Goal: Task Accomplishment & Management: Use online tool/utility

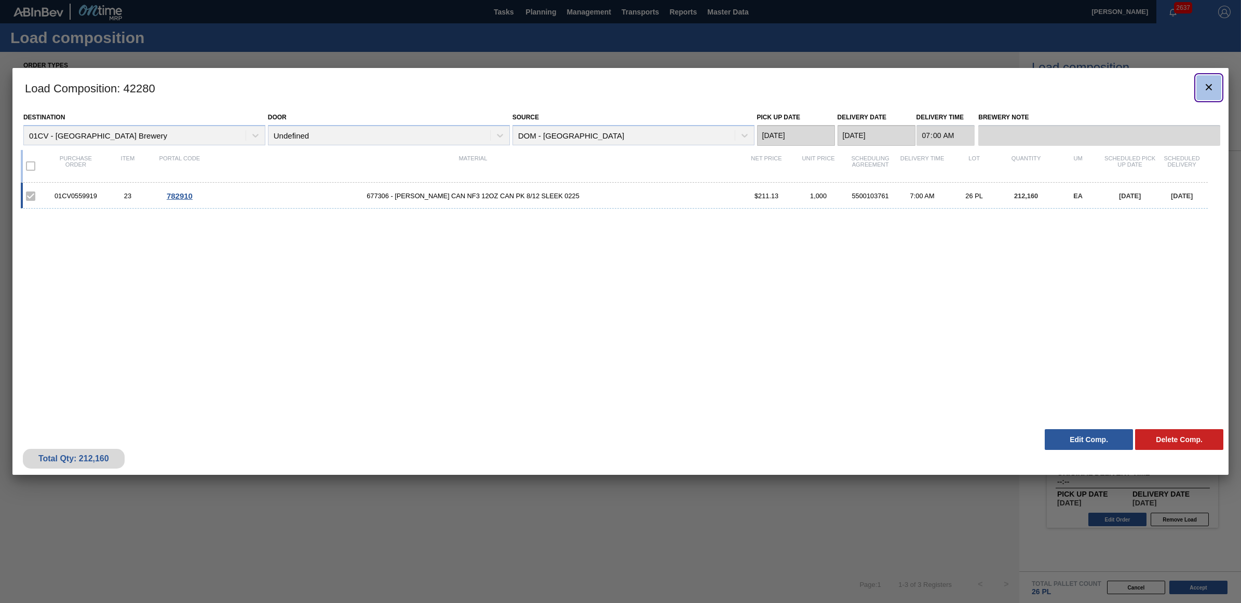
click at [1214, 84] on icon "botão de ícone" at bounding box center [1209, 87] width 12 height 12
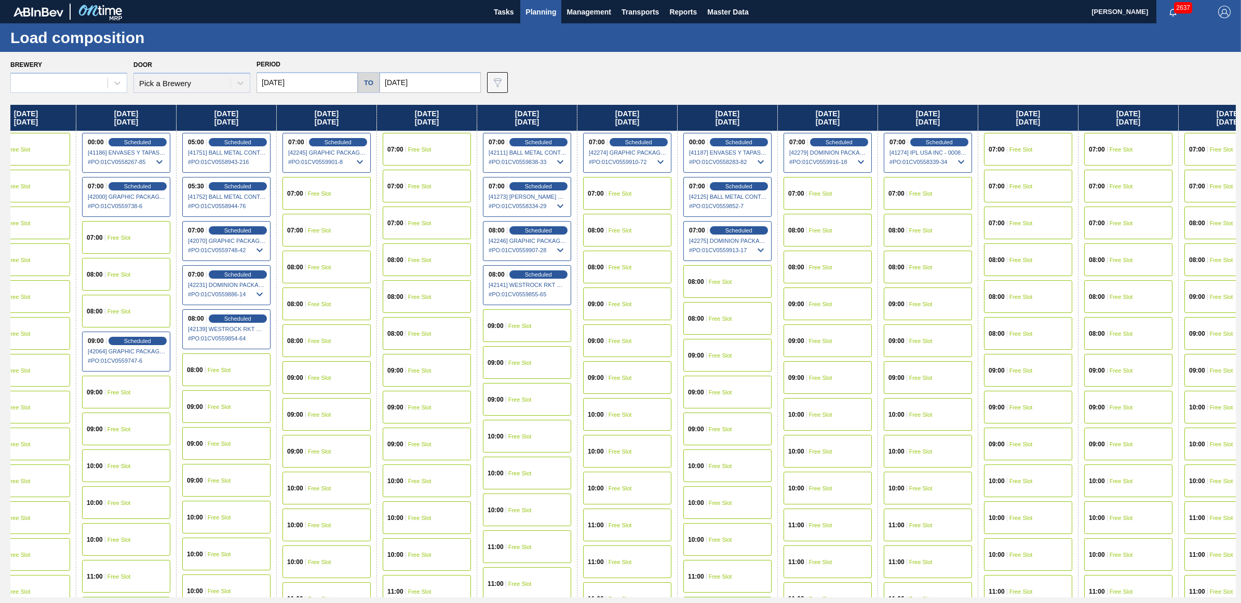
scroll to position [0, 260]
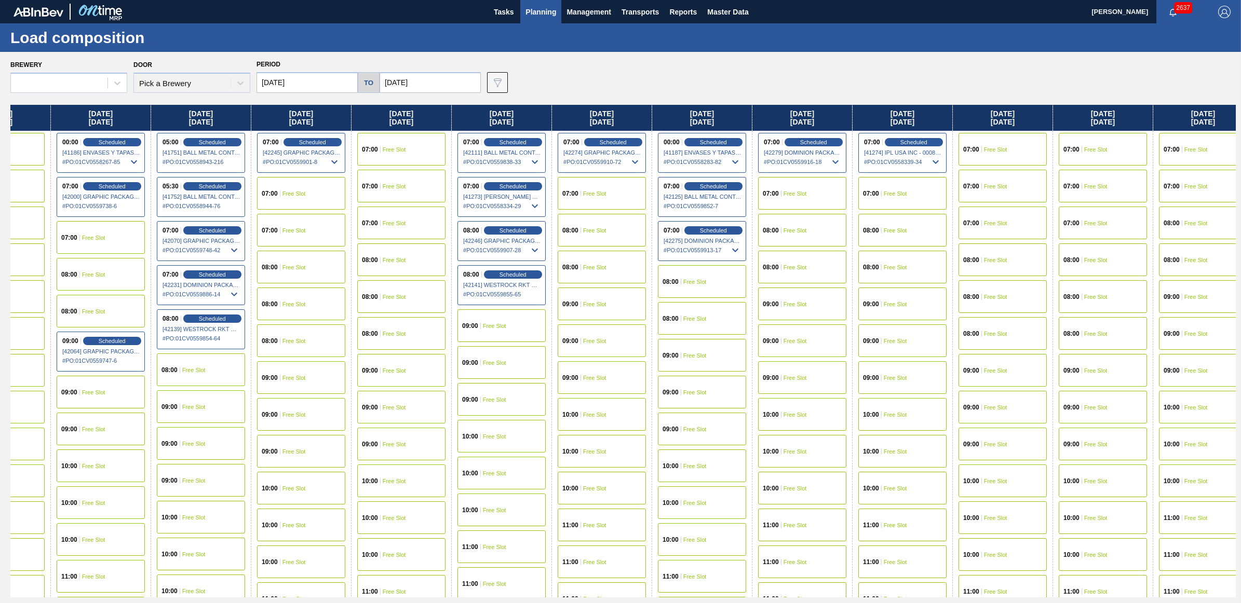
drag, startPoint x: 990, startPoint y: 119, endPoint x: 717, endPoint y: 123, distance: 272.6
click at [717, 123] on div "Monday 09/01/2025 07:00 Scheduled [41493] BALL METAL CONTAINER GROUP - 00082216…" at bounding box center [622, 351] width 1225 height 493
click at [800, 227] on span "Free Slot" at bounding box center [795, 230] width 23 height 6
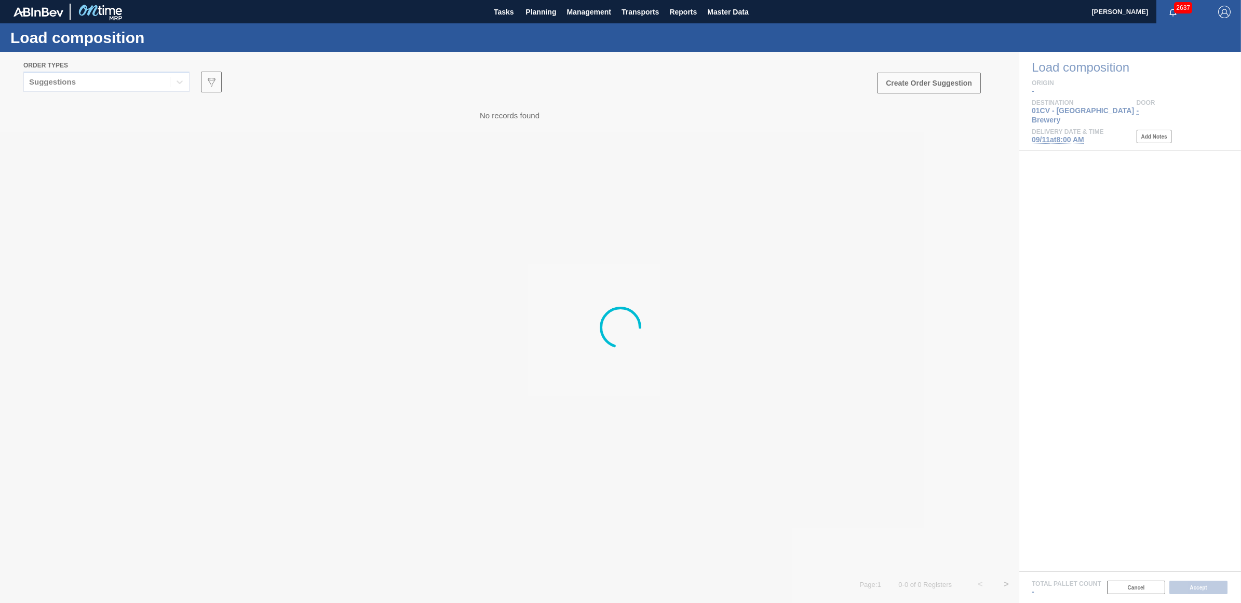
click at [68, 81] on div at bounding box center [620, 327] width 1241 height 551
click at [789, 161] on div at bounding box center [620, 327] width 1241 height 551
click at [541, 16] on span "Planning" at bounding box center [540, 12] width 31 height 12
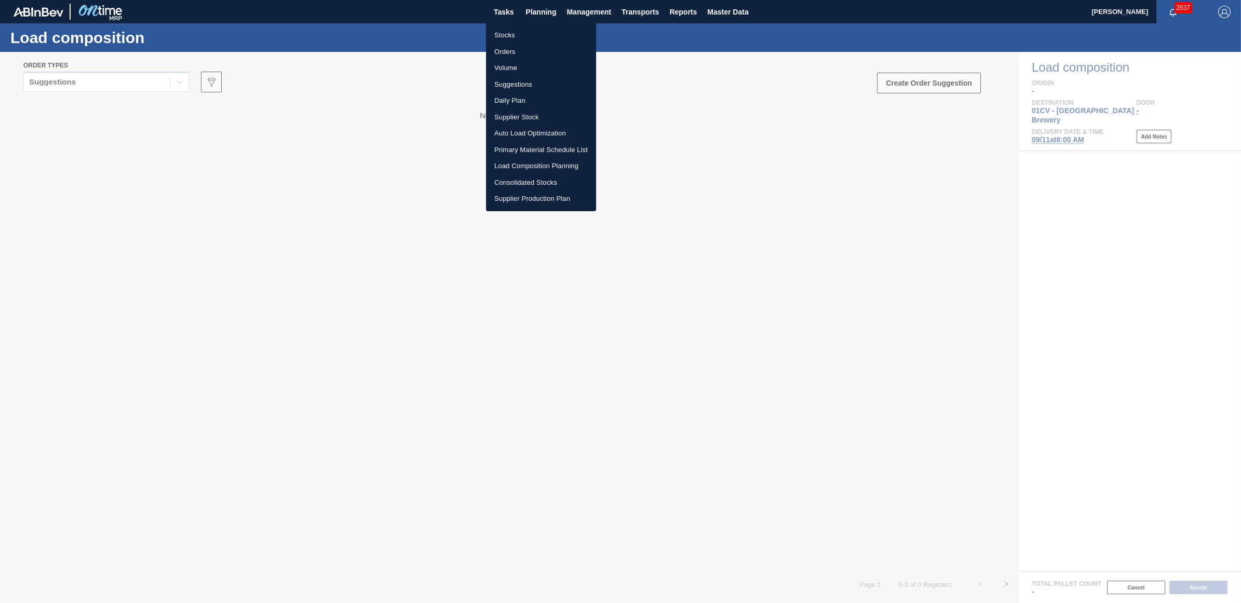
click at [517, 38] on li "Stocks" at bounding box center [541, 35] width 110 height 17
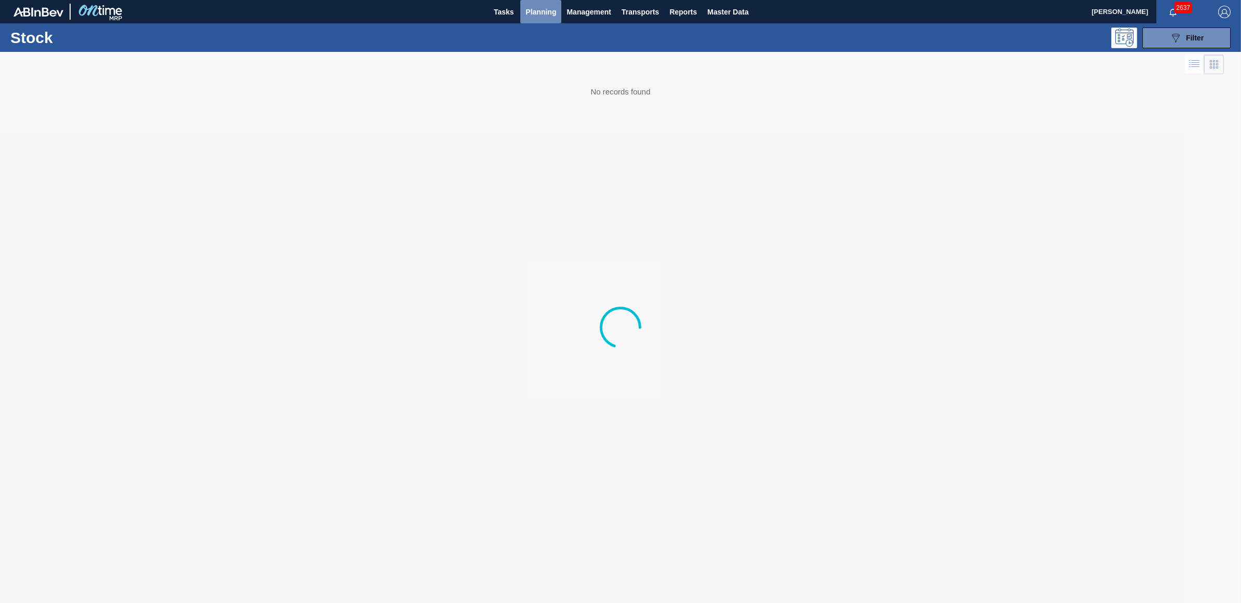
click at [543, 8] on span "Planning" at bounding box center [540, 12] width 31 height 12
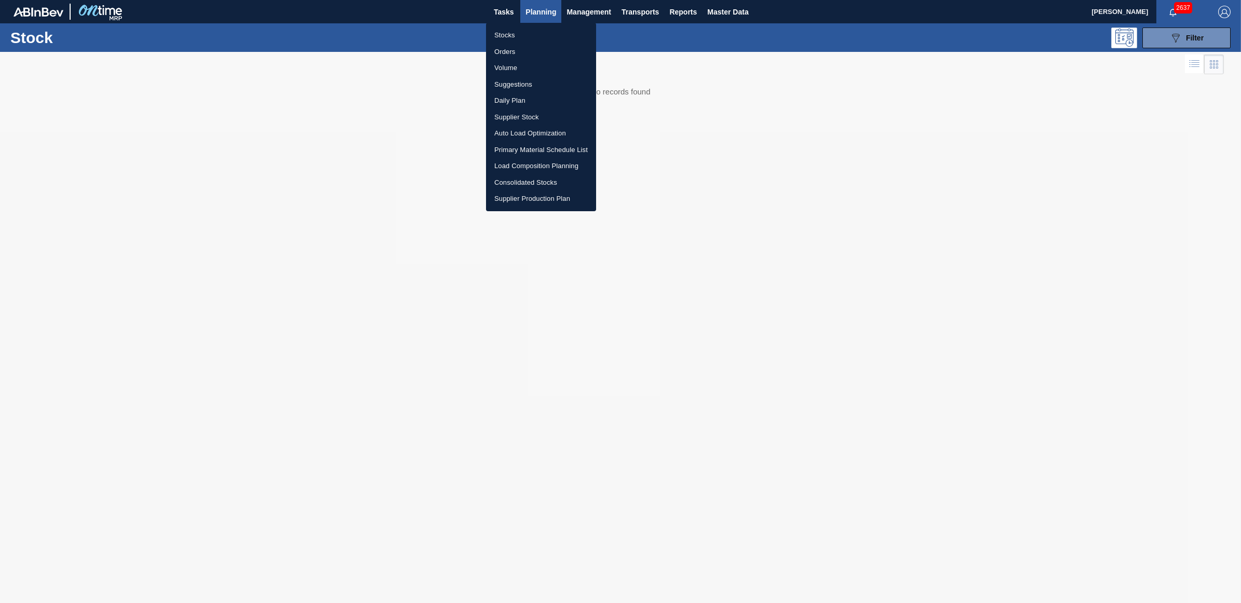
click at [517, 164] on li "Load Composition Planning" at bounding box center [541, 166] width 110 height 17
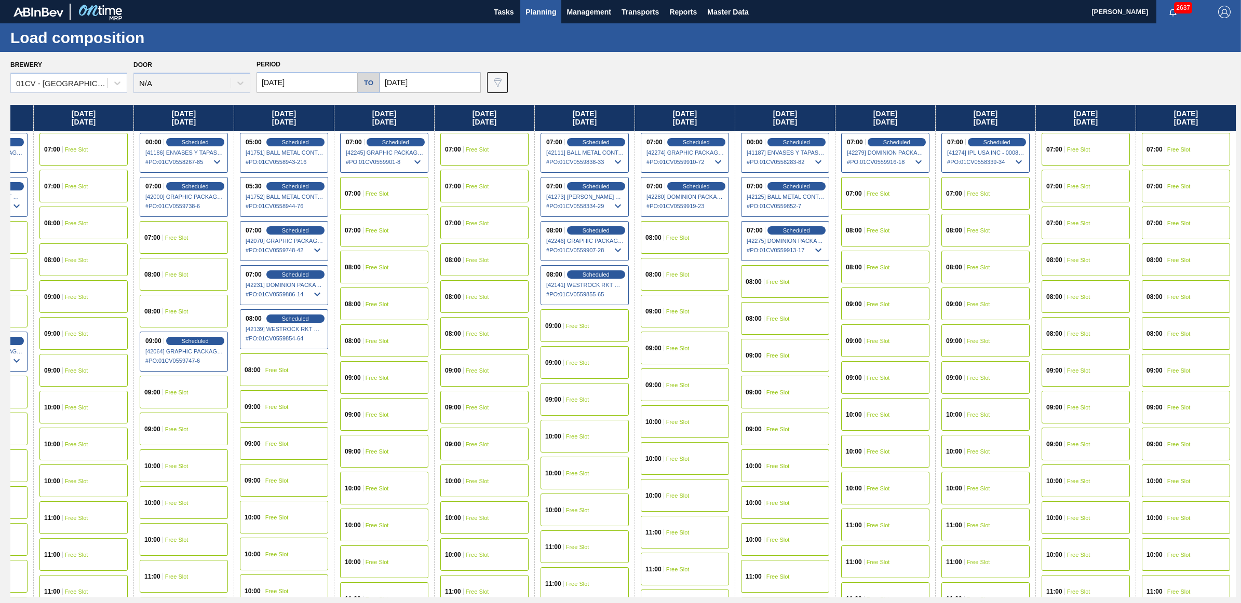
scroll to position [0, 191]
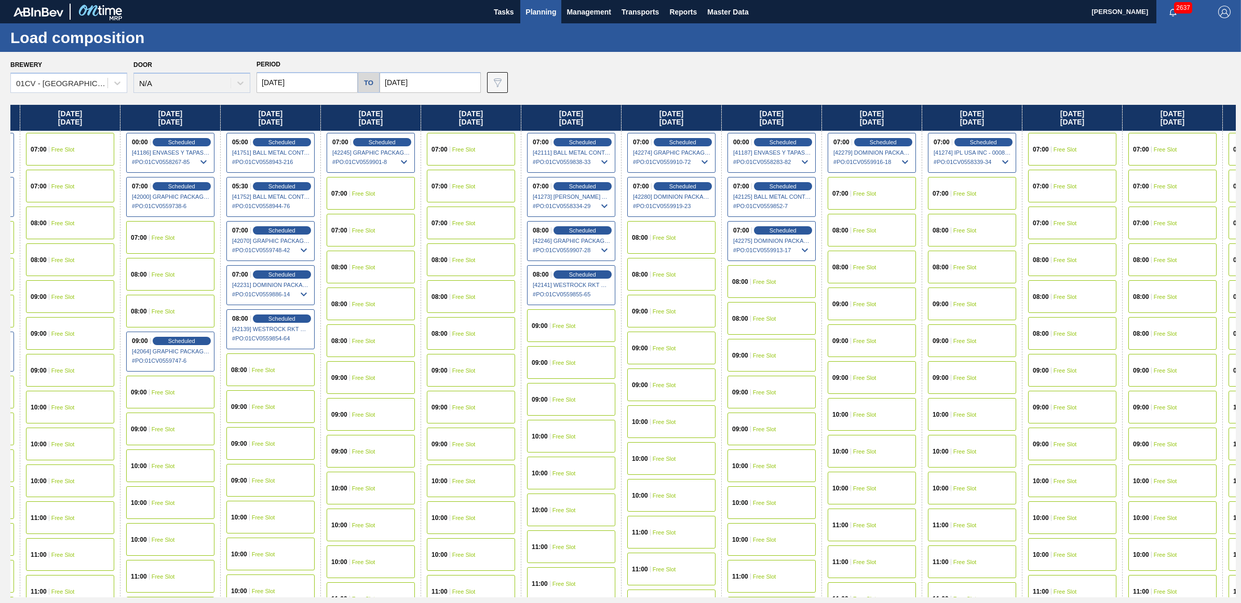
drag, startPoint x: 999, startPoint y: 123, endPoint x: 791, endPoint y: 115, distance: 207.8
click at [791, 115] on div "Monday 09/01/2025 07:00 Scheduled [41493] BALL METAL CONTAINER GROUP - 00082216…" at bounding box center [622, 351] width 1225 height 493
click at [977, 232] on span "Free Slot" at bounding box center [964, 230] width 23 height 6
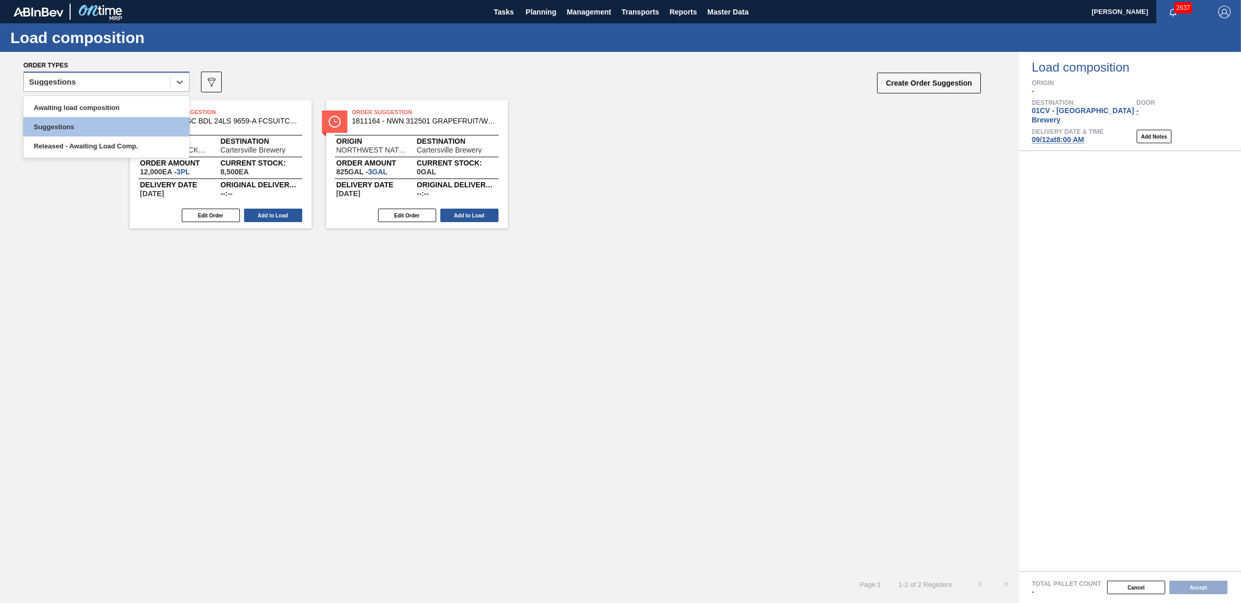
click at [92, 81] on div "Suggestions" at bounding box center [97, 82] width 146 height 15
click at [99, 107] on div "Awaiting load composition" at bounding box center [106, 107] width 166 height 19
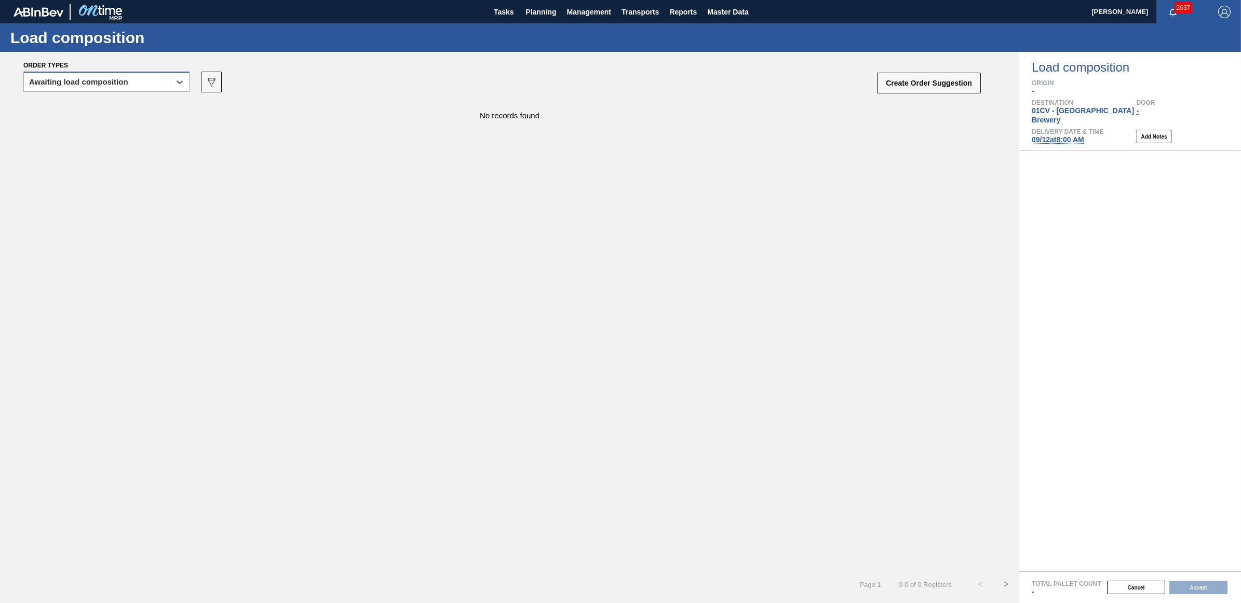
click at [134, 86] on div "Awaiting load composition" at bounding box center [97, 82] width 146 height 15
click at [104, 79] on div "Awaiting load composition" at bounding box center [78, 81] width 99 height 7
click at [105, 107] on div "Awaiting load composition" at bounding box center [106, 107] width 166 height 19
click at [112, 84] on div "Awaiting load composition" at bounding box center [78, 81] width 99 height 7
click at [108, 110] on div "Awaiting load composition" at bounding box center [106, 107] width 166 height 19
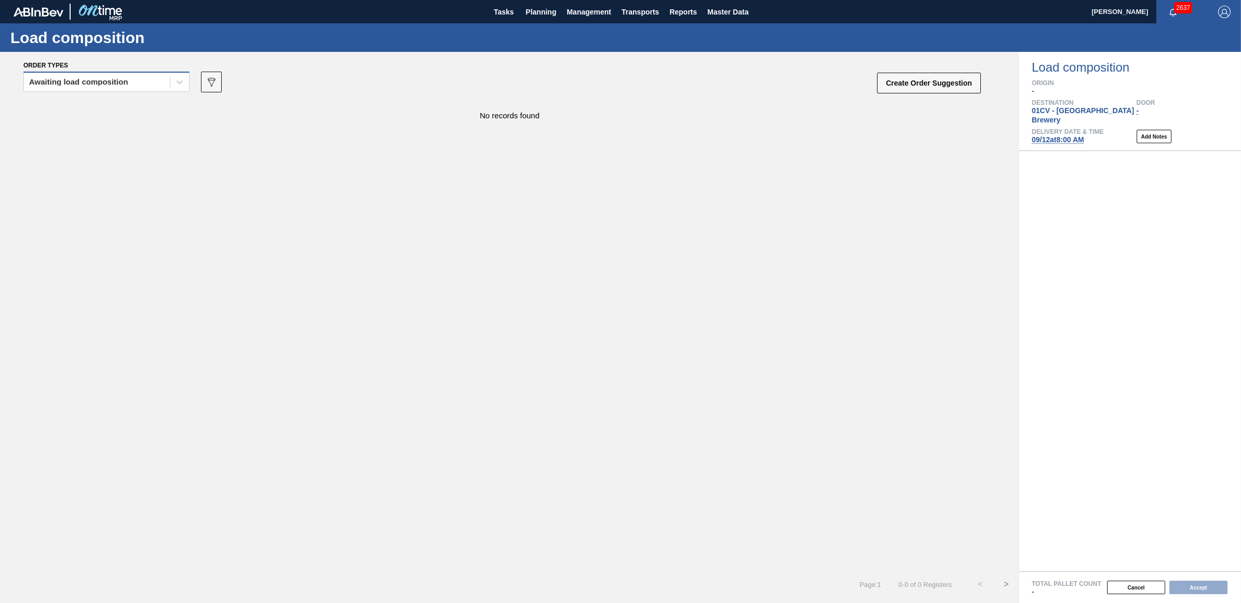
click at [43, 79] on div "Awaiting load composition" at bounding box center [78, 81] width 99 height 7
click at [51, 106] on div "Awaiting load composition" at bounding box center [106, 107] width 166 height 19
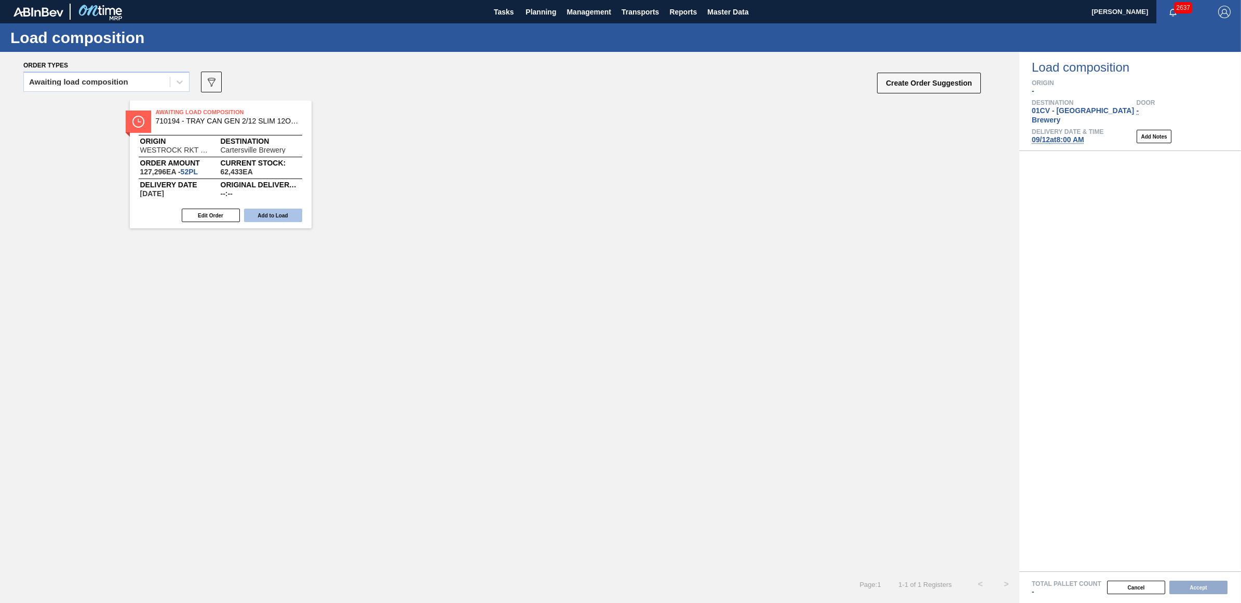
click at [271, 212] on button "Add to Load" at bounding box center [273, 216] width 58 height 14
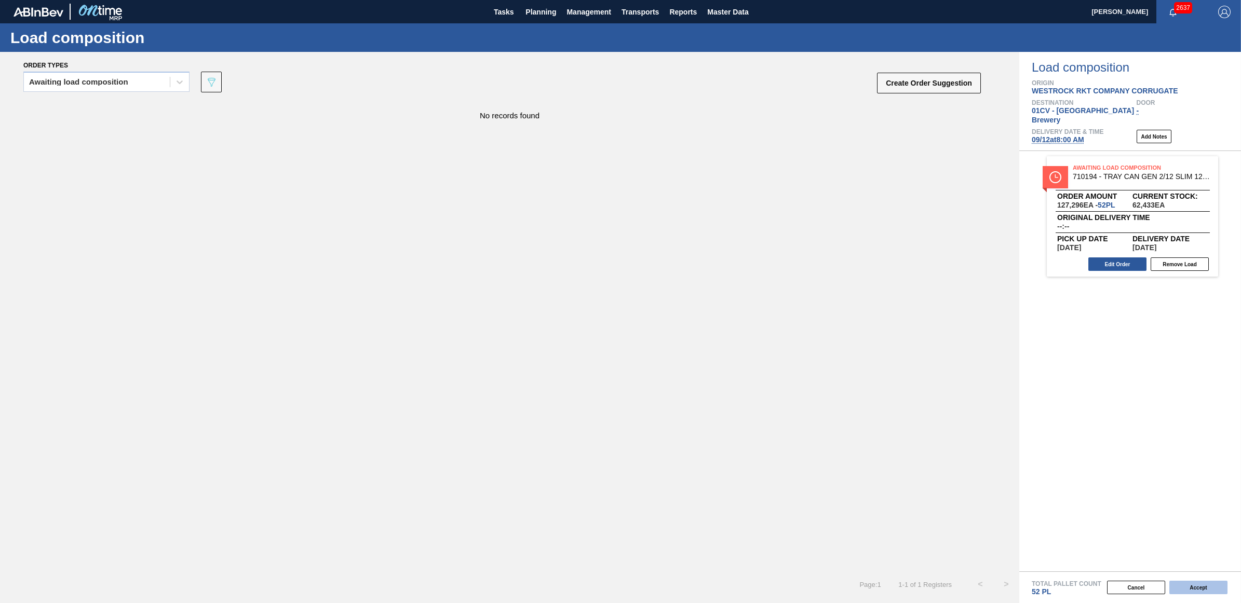
click at [1195, 588] on button "Accept" at bounding box center [1198, 588] width 58 height 14
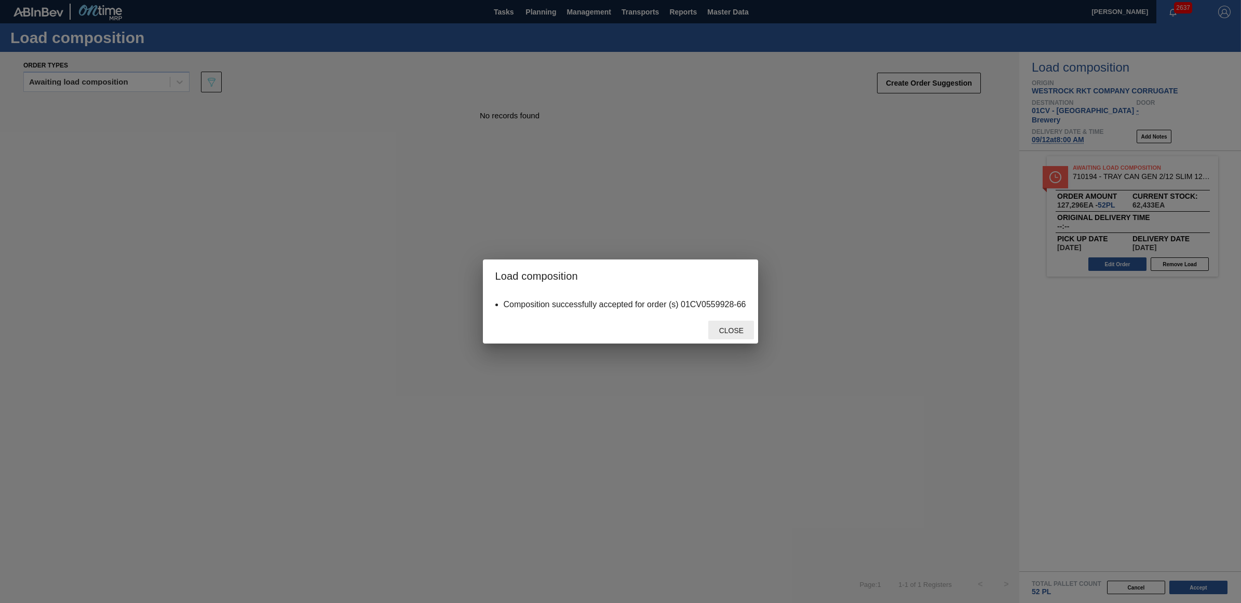
click at [741, 327] on span "Close" at bounding box center [731, 331] width 41 height 8
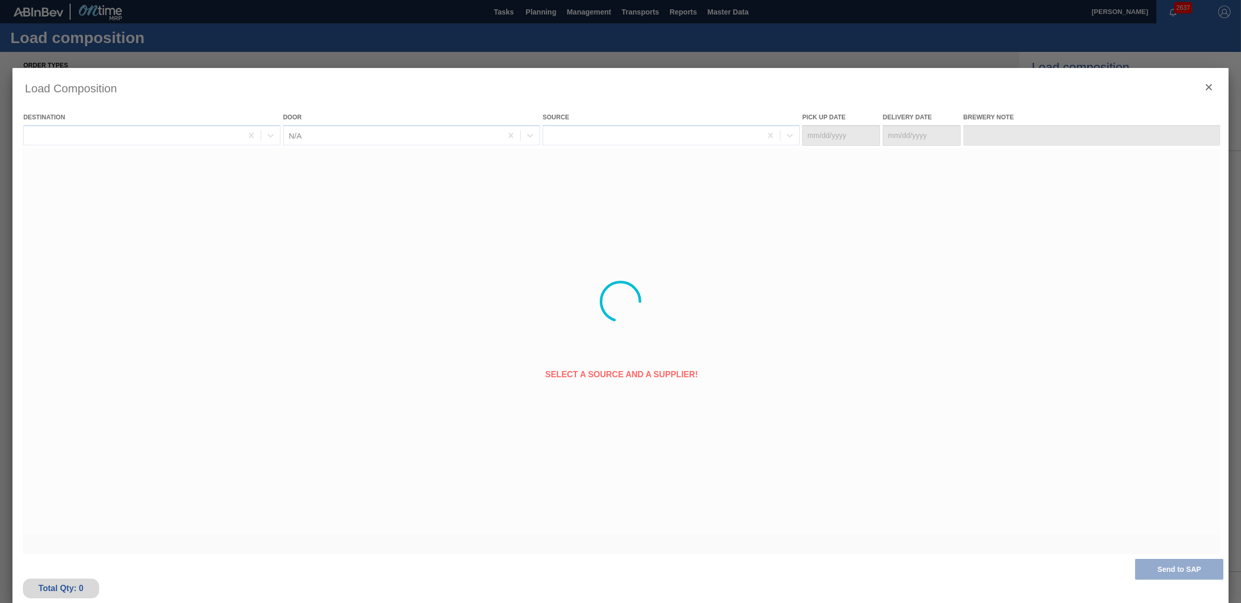
type Date "09/10/2025"
type Date "[DATE]"
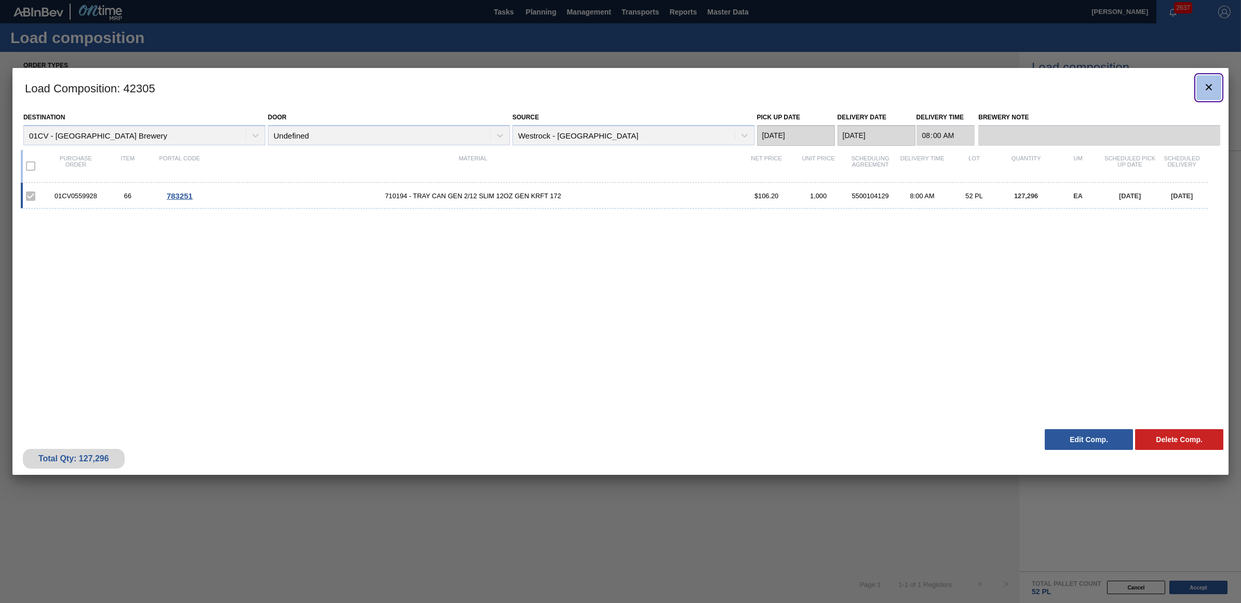
click at [1208, 89] on icon "botão de ícone" at bounding box center [1209, 87] width 12 height 12
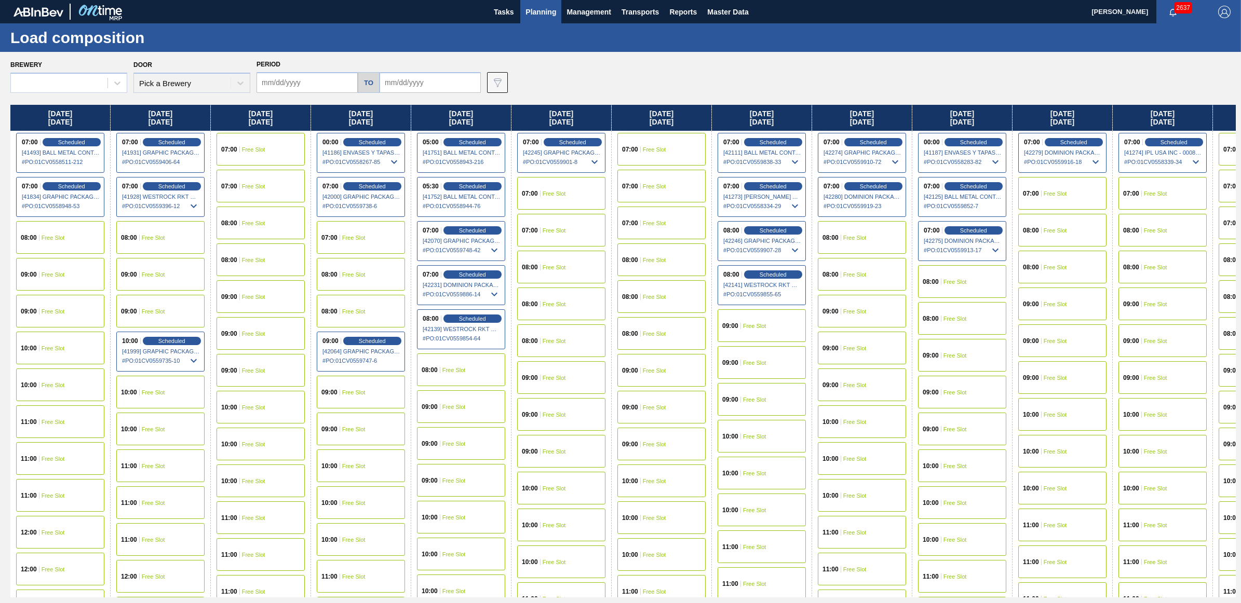
type input "09/01/2025"
type input "[DATE]"
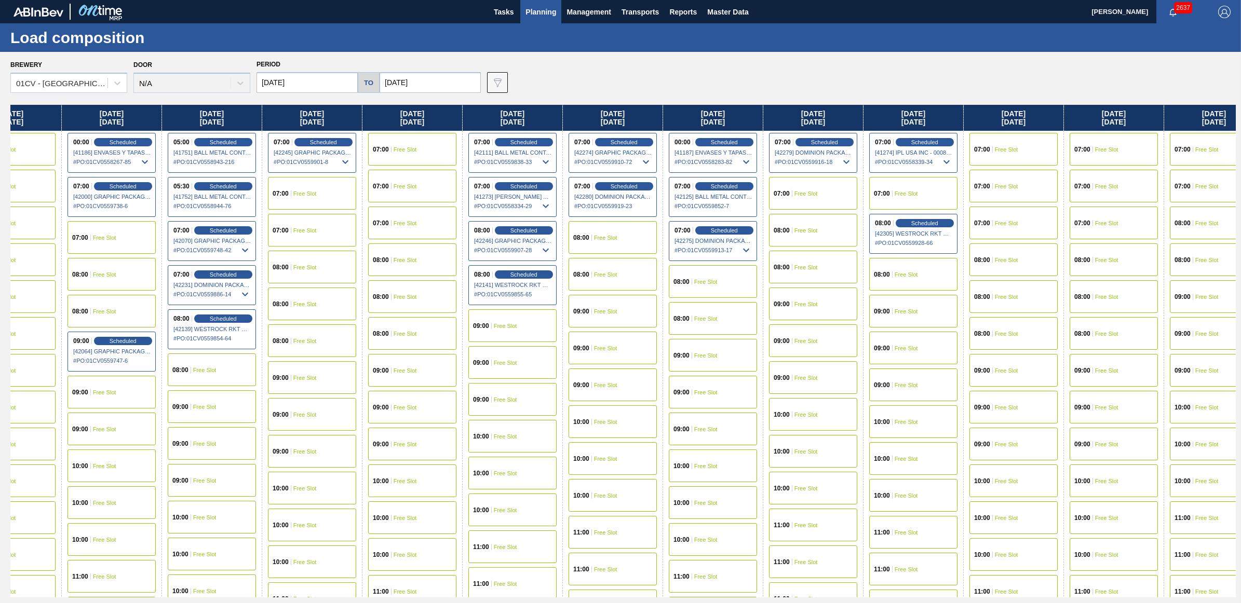
scroll to position [0, 278]
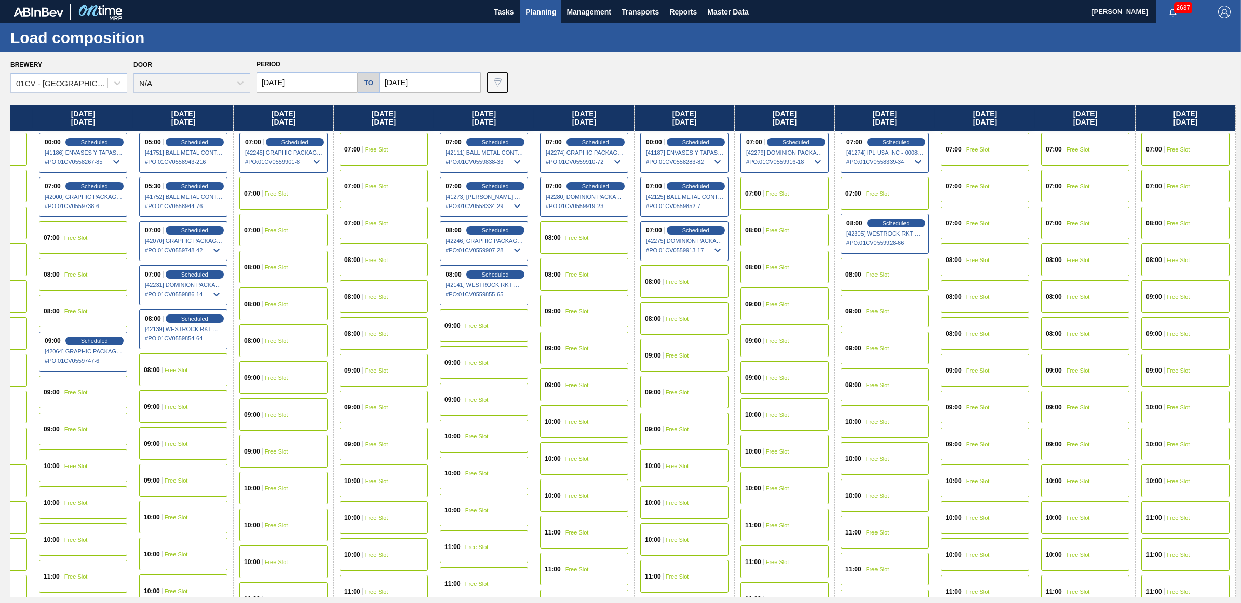
drag, startPoint x: 1002, startPoint y: 120, endPoint x: 694, endPoint y: 141, distance: 309.1
click at [694, 141] on div "Monday 09/01/2025 07:00 Scheduled [41493] BALL METAL CONTAINER GROUP - 00082216…" at bounding box center [622, 351] width 1225 height 493
click at [779, 196] on div "07:00 Free Slot" at bounding box center [784, 193] width 88 height 33
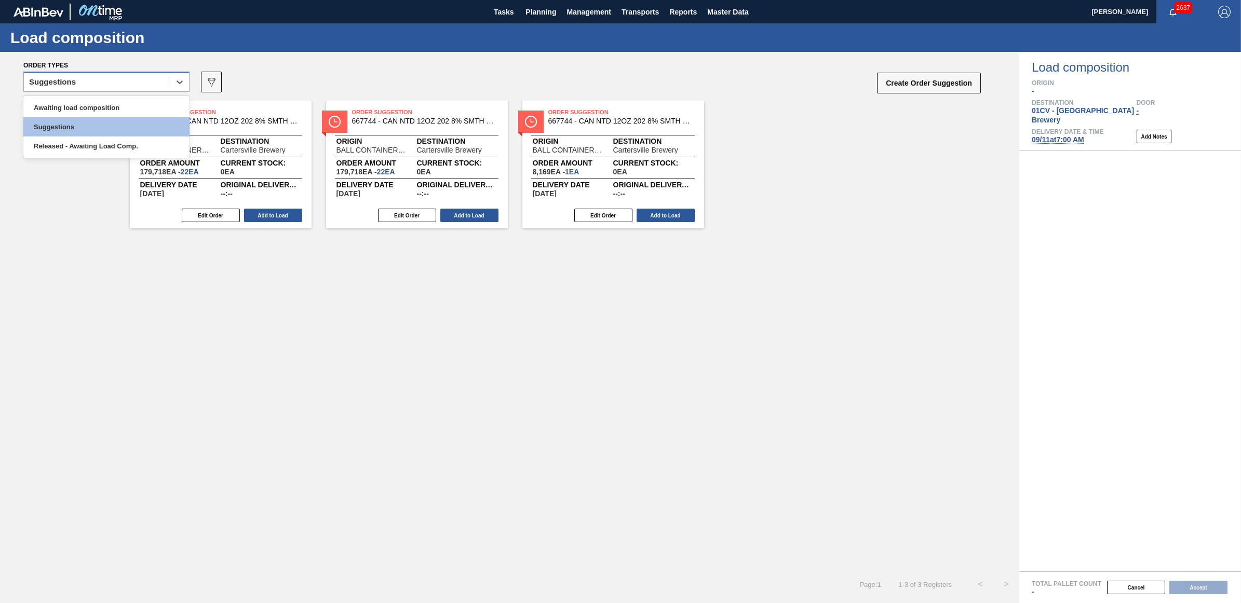
click at [69, 80] on div "Suggestions" at bounding box center [52, 81] width 47 height 7
click at [74, 107] on div "Awaiting load composition" at bounding box center [106, 107] width 166 height 19
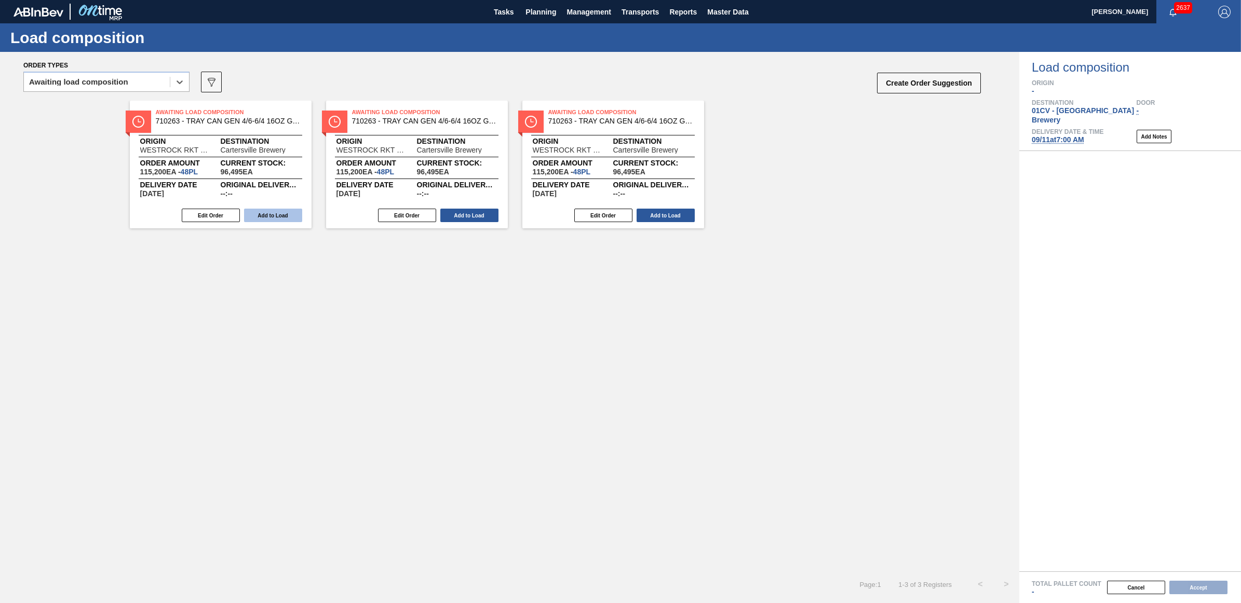
click at [296, 217] on button "Add to Load" at bounding box center [273, 216] width 58 height 14
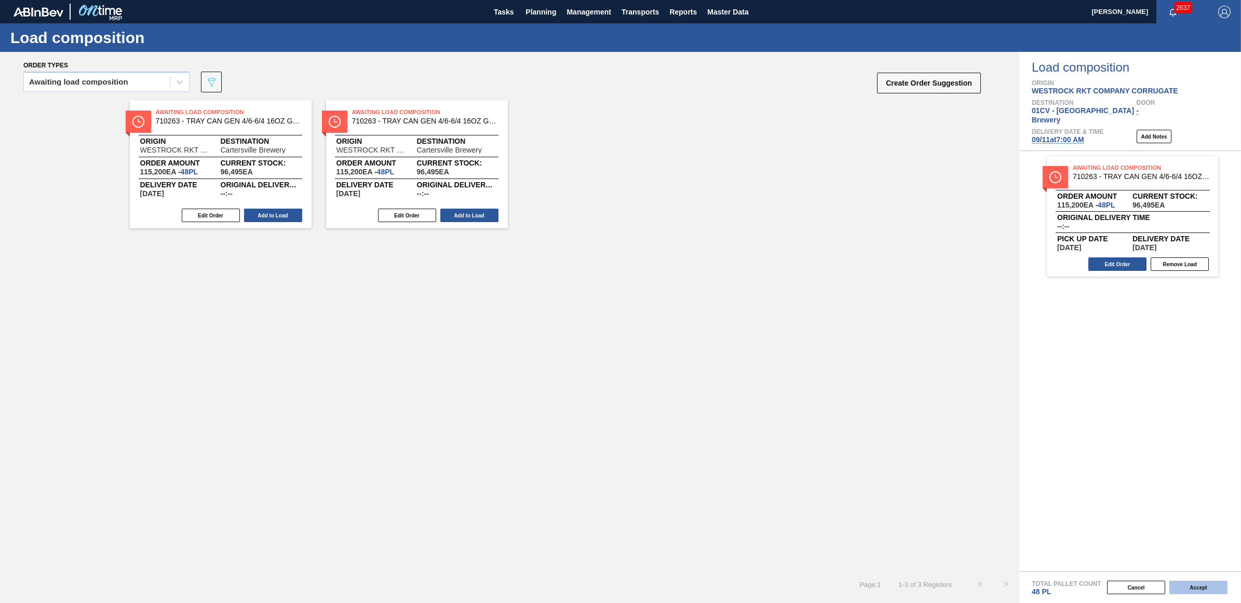
click at [1194, 585] on button "Accept" at bounding box center [1198, 588] width 58 height 14
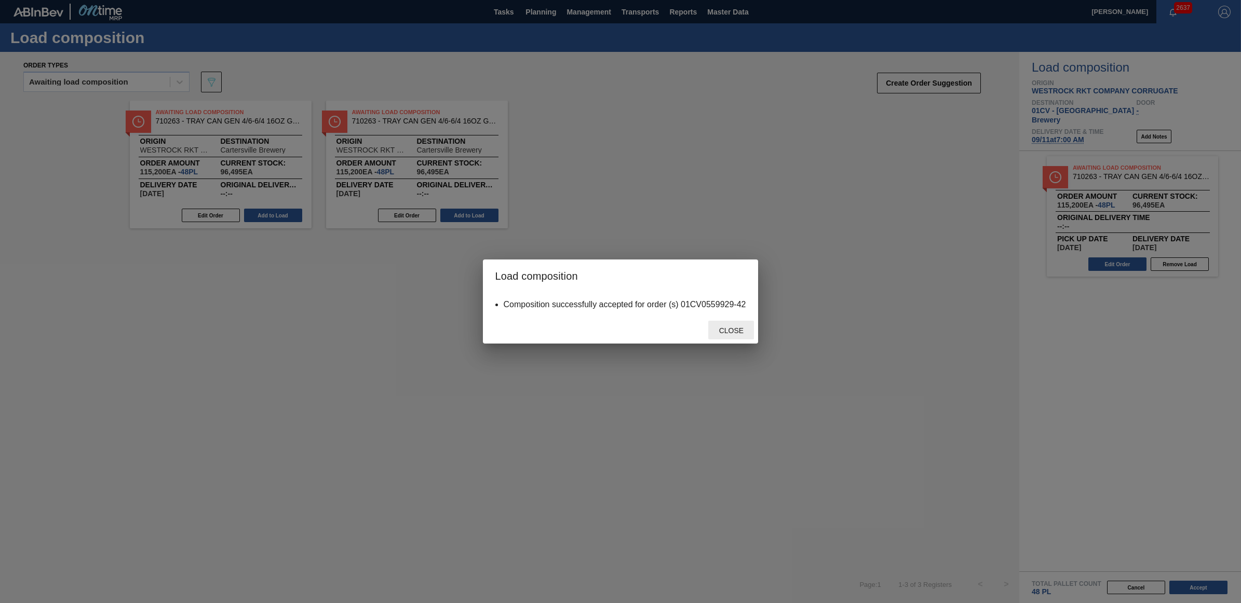
click at [745, 332] on span "Close" at bounding box center [731, 331] width 41 height 8
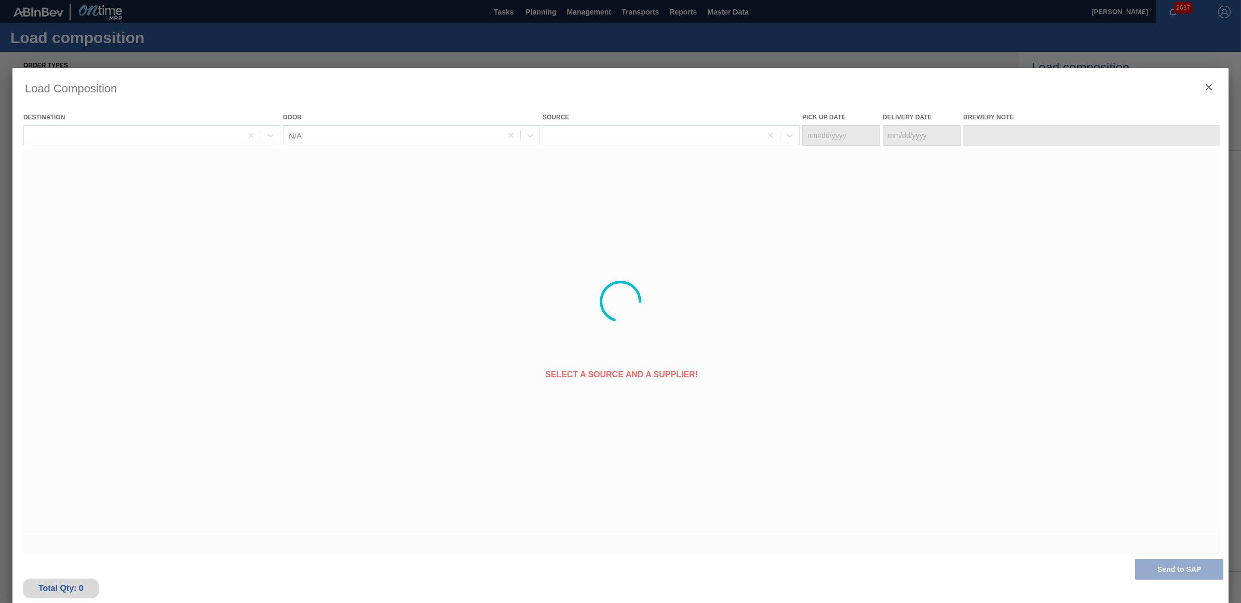
type Date "[DATE]"
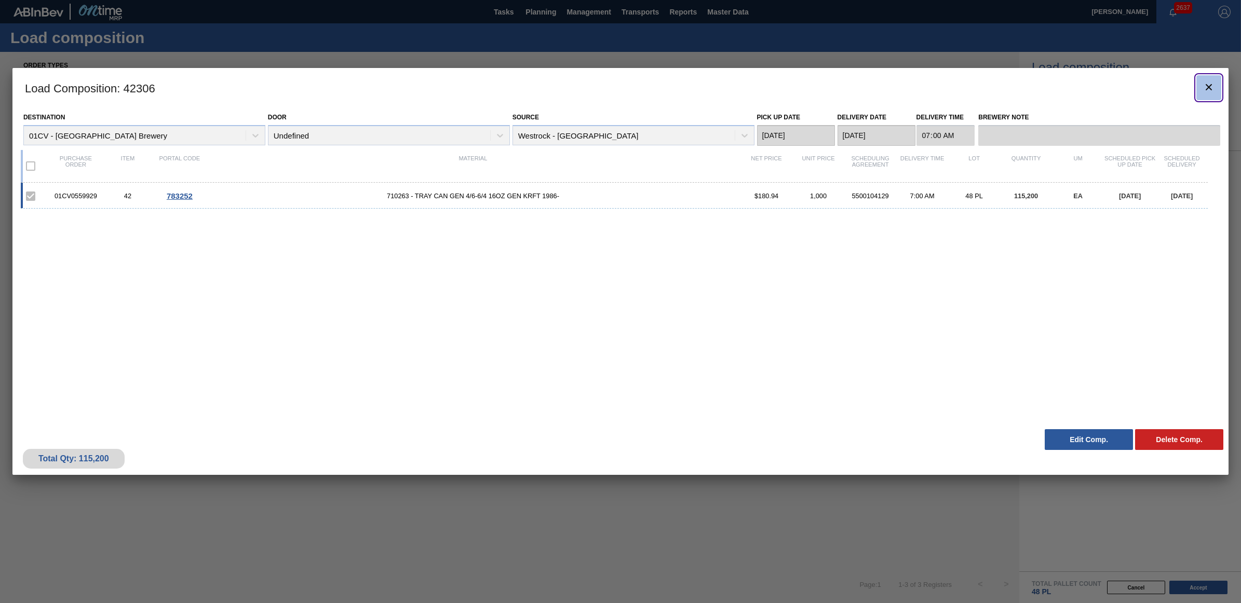
click at [1199, 88] on button "botão de ícone" at bounding box center [1208, 87] width 25 height 25
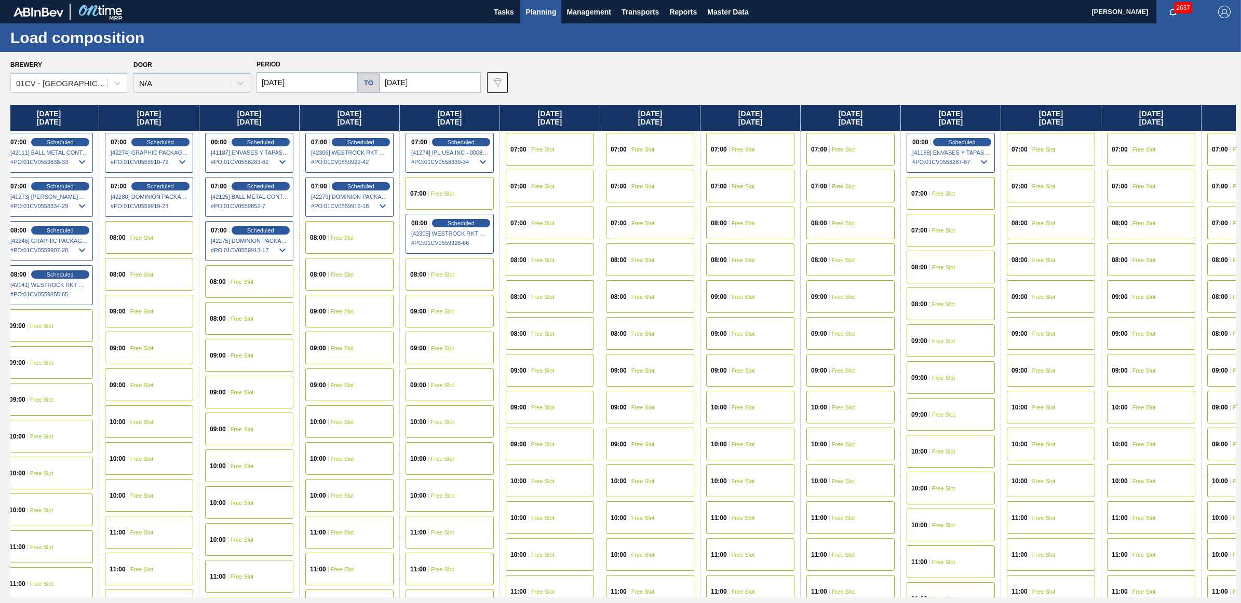
scroll to position [0, 737]
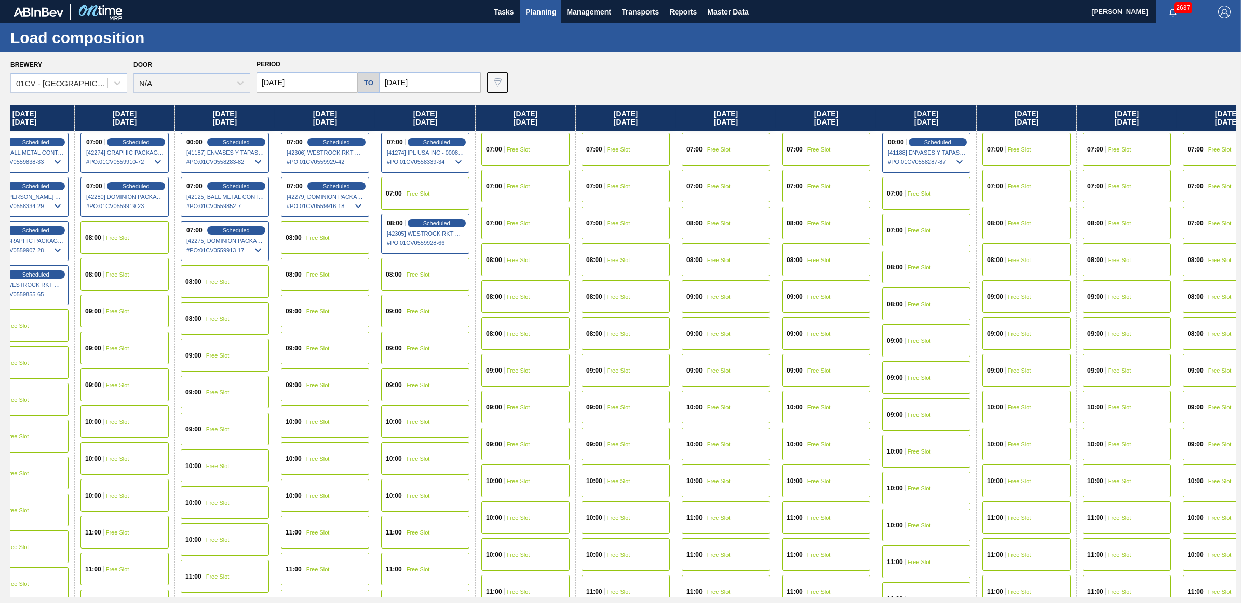
drag, startPoint x: 1017, startPoint y: 117, endPoint x: 261, endPoint y: 141, distance: 756.4
click at [261, 141] on div "Monday 09/01/2025 07:00 Scheduled [41493] BALL METAL CONTAINER GROUP - 00082216…" at bounding box center [622, 351] width 1225 height 493
click at [717, 146] on span "Free Slot" at bounding box center [718, 149] width 23 height 6
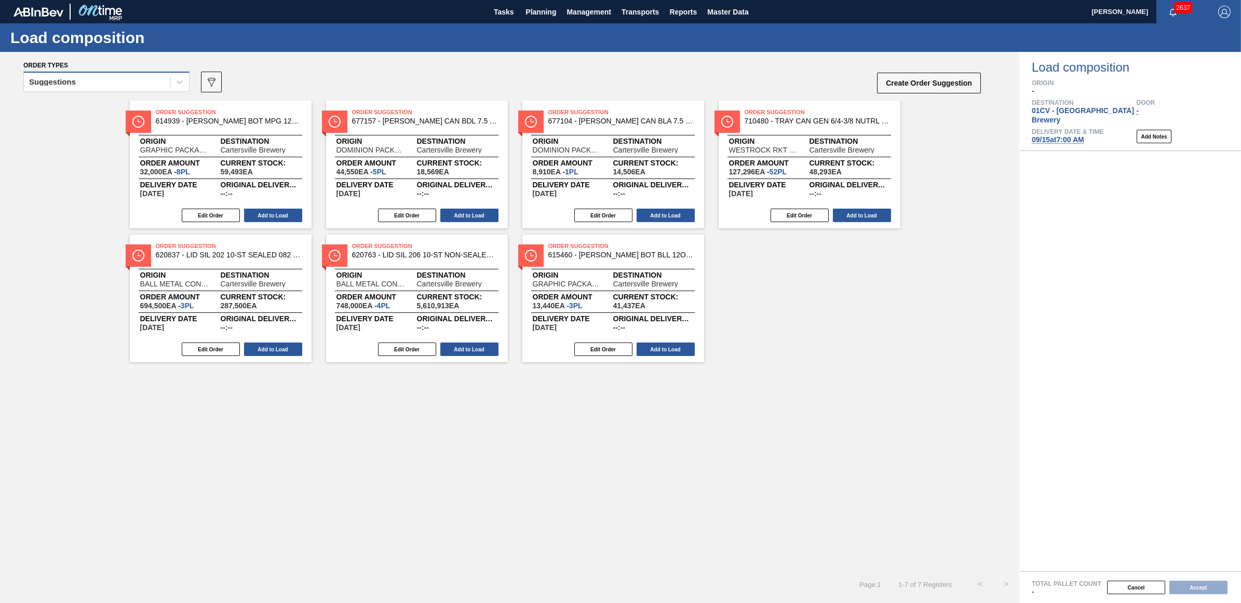
click at [84, 85] on div "Suggestions" at bounding box center [97, 82] width 146 height 15
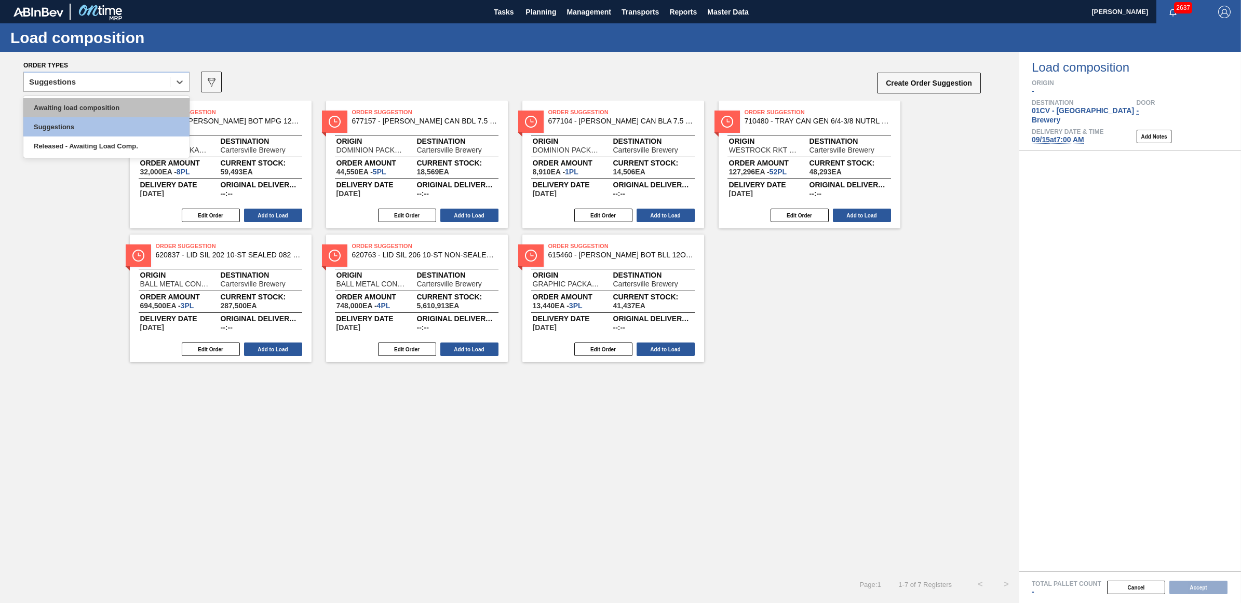
click at [83, 110] on div "Awaiting load composition" at bounding box center [106, 107] width 166 height 19
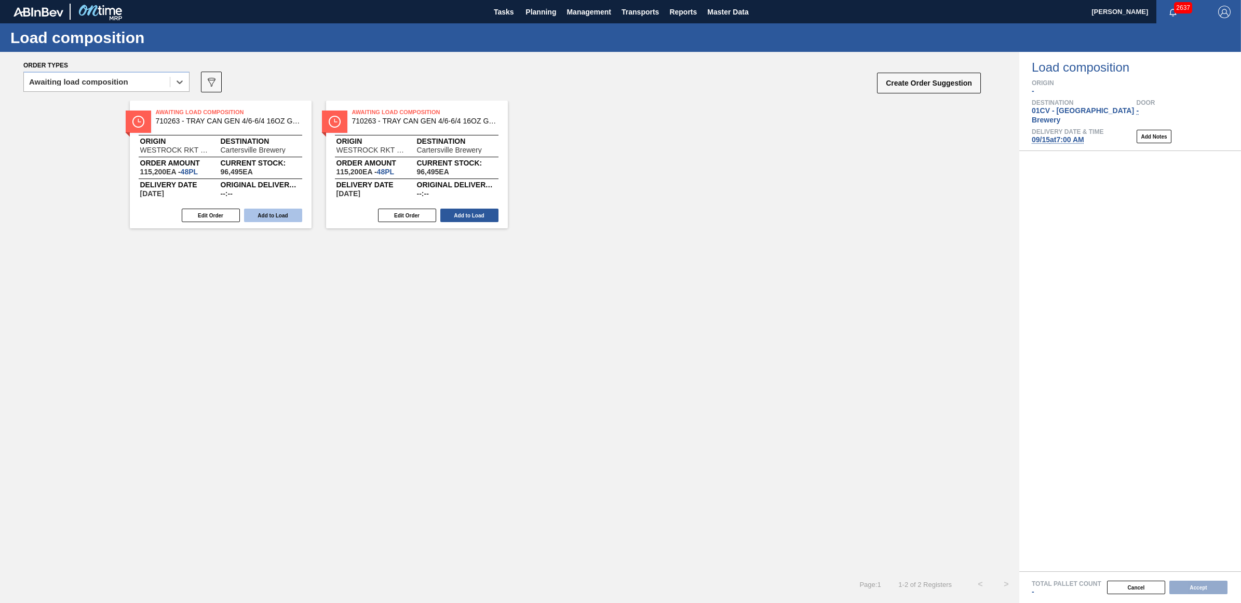
click at [251, 212] on button "Add to Load" at bounding box center [273, 216] width 58 height 14
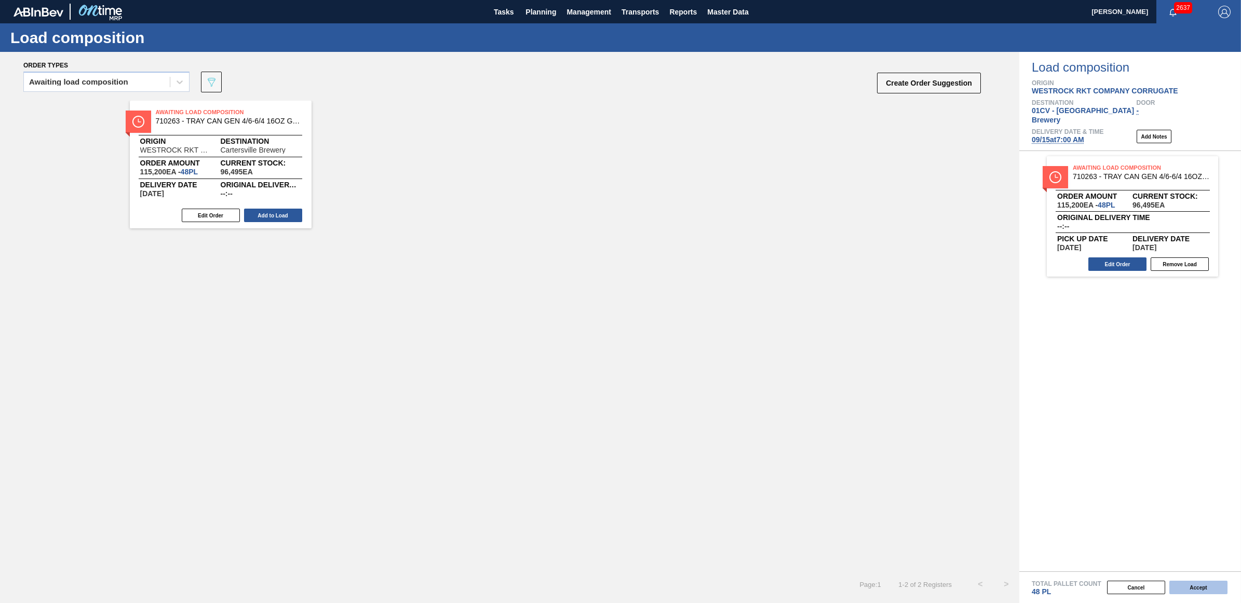
click at [1188, 586] on button "Accept" at bounding box center [1198, 588] width 58 height 14
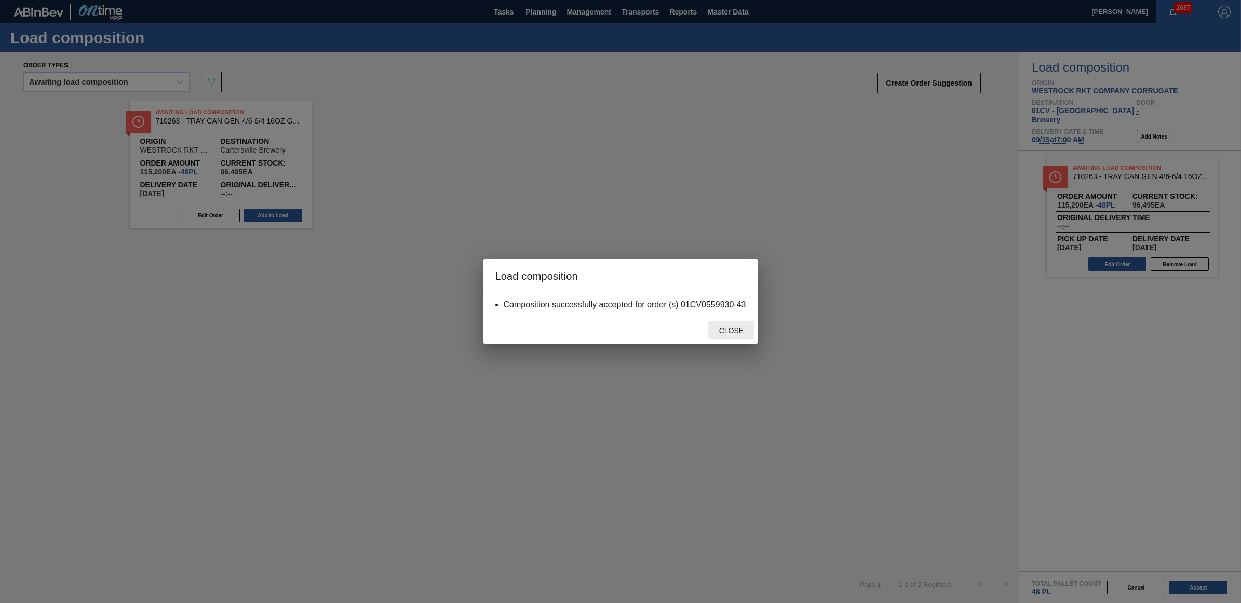
click at [744, 327] on span "Close" at bounding box center [731, 331] width 41 height 8
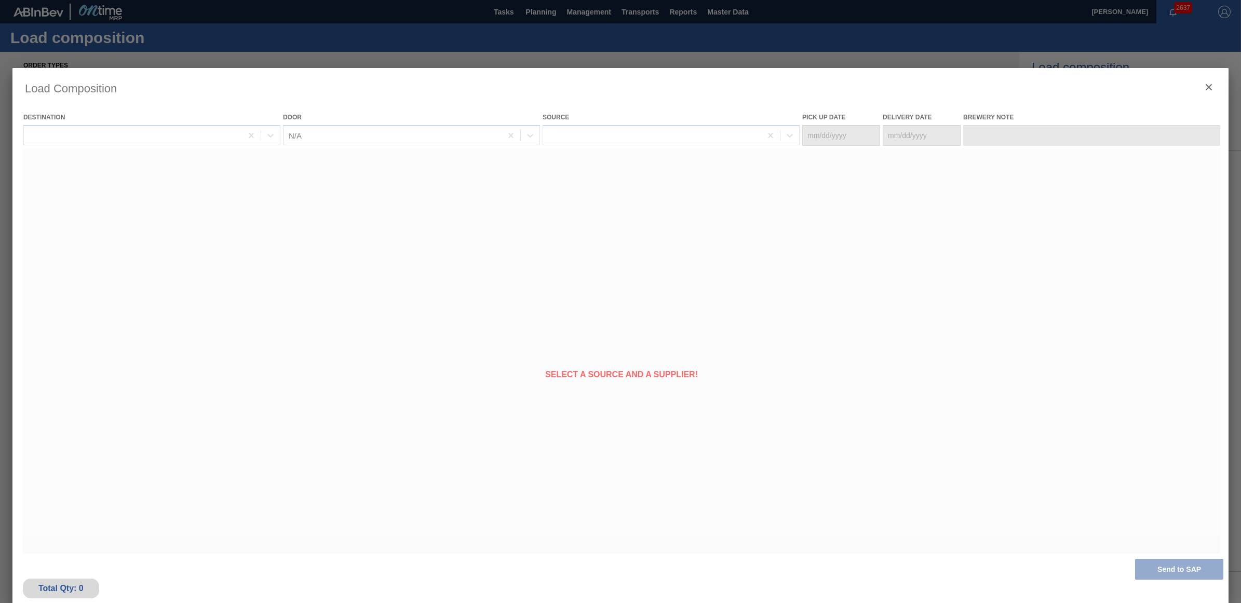
type Date "[DATE]"
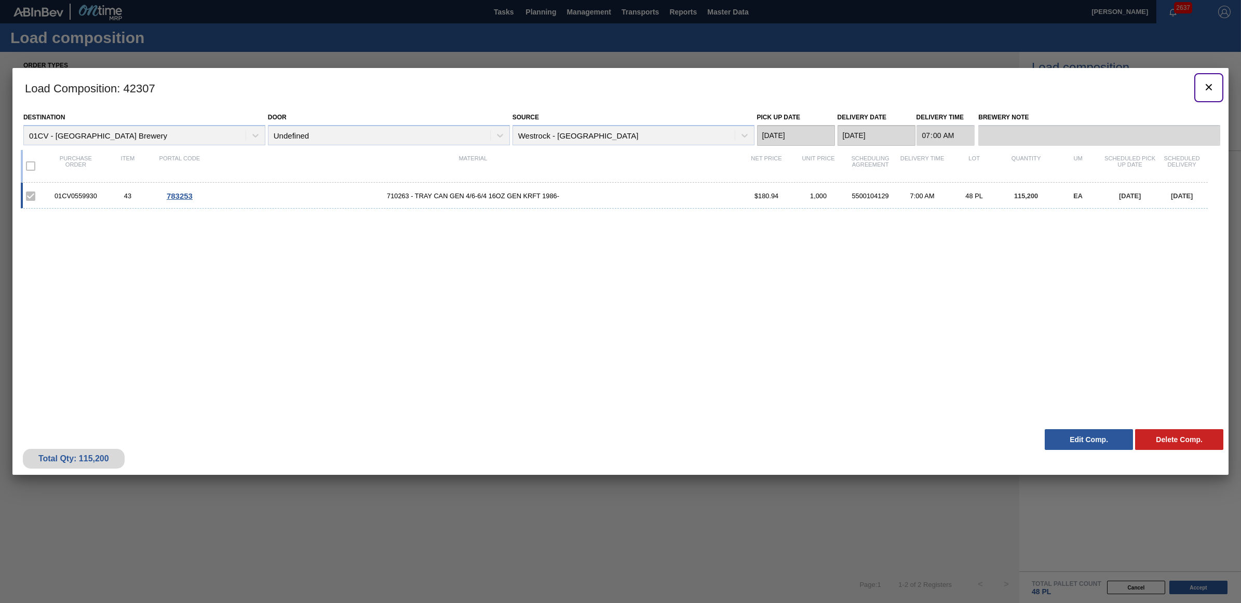
click at [1207, 86] on icon "botão de ícone" at bounding box center [1209, 87] width 6 height 6
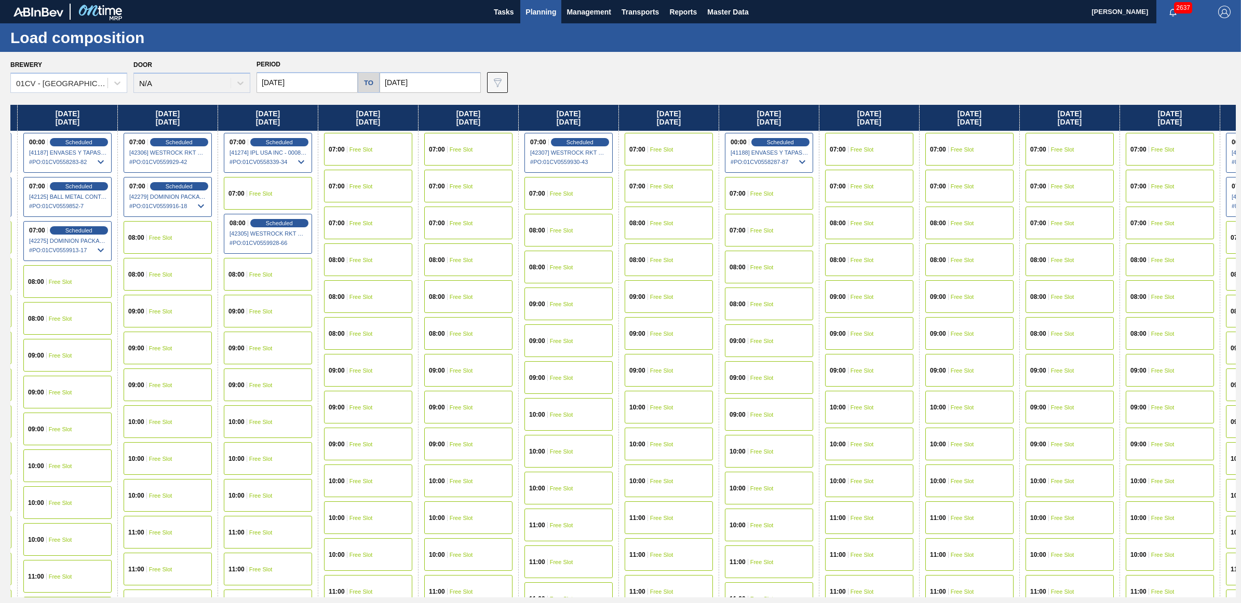
scroll to position [0, 912]
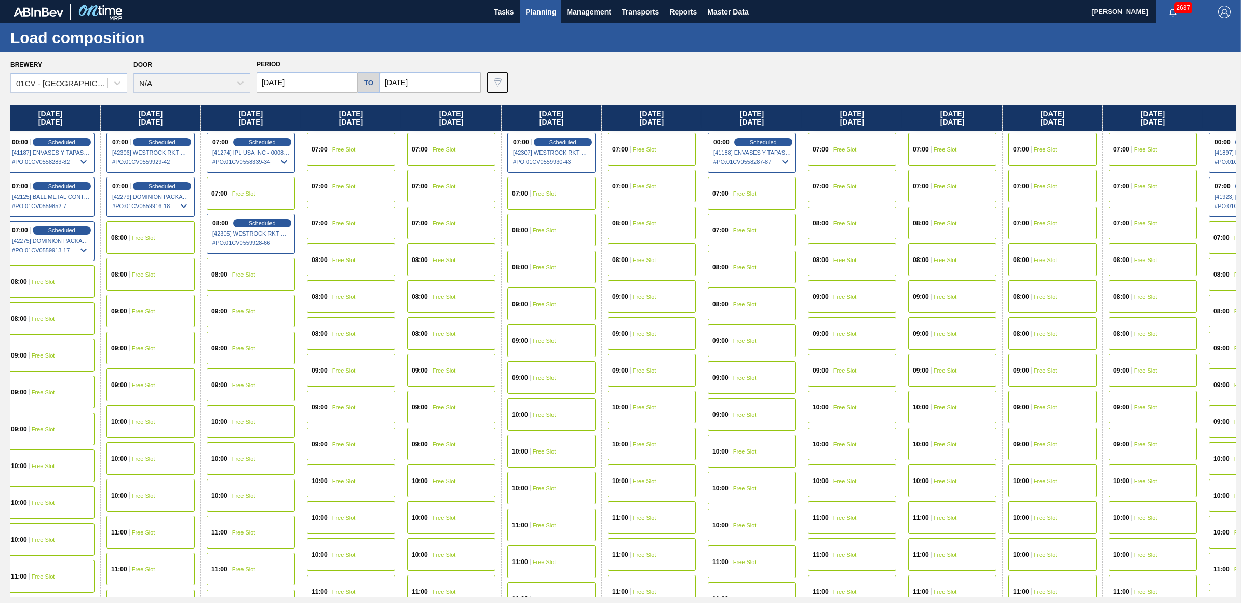
drag, startPoint x: 1120, startPoint y: 120, endPoint x: 183, endPoint y: 113, distance: 936.8
click at [183, 113] on div "Monday 09/01/2025 07:00 Scheduled [41493] BALL METAL CONTAINER GROUP - 00082216…" at bounding box center [622, 351] width 1225 height 493
click at [751, 193] on span "Free Slot" at bounding box center [744, 194] width 23 height 6
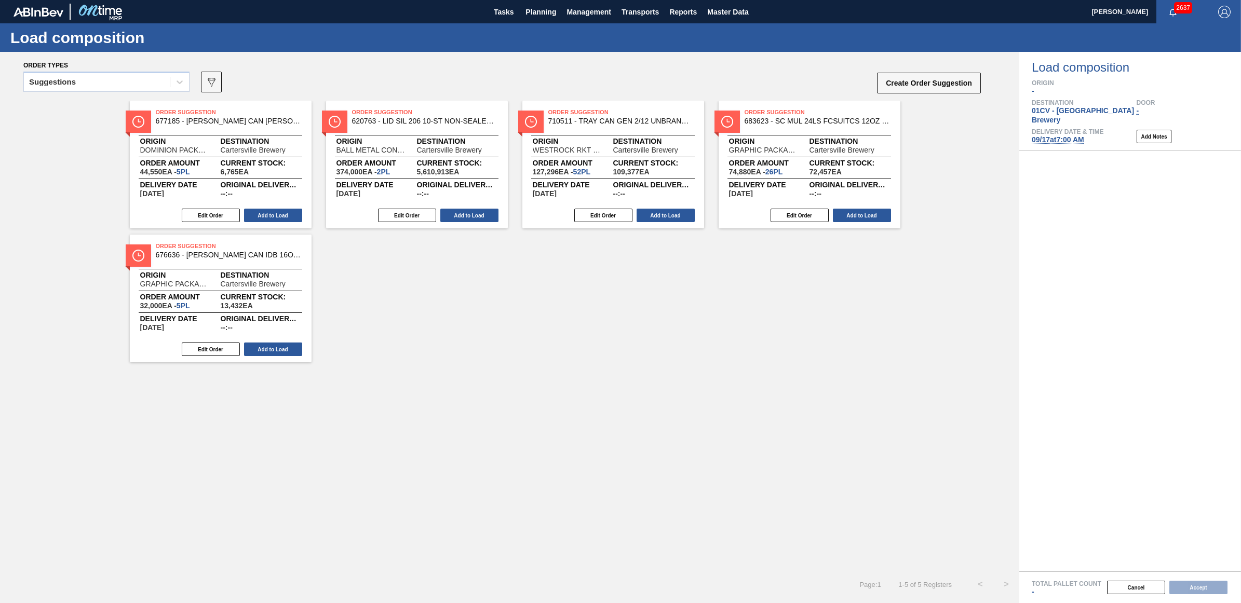
click at [63, 81] on div "Suggestions" at bounding box center [52, 81] width 47 height 7
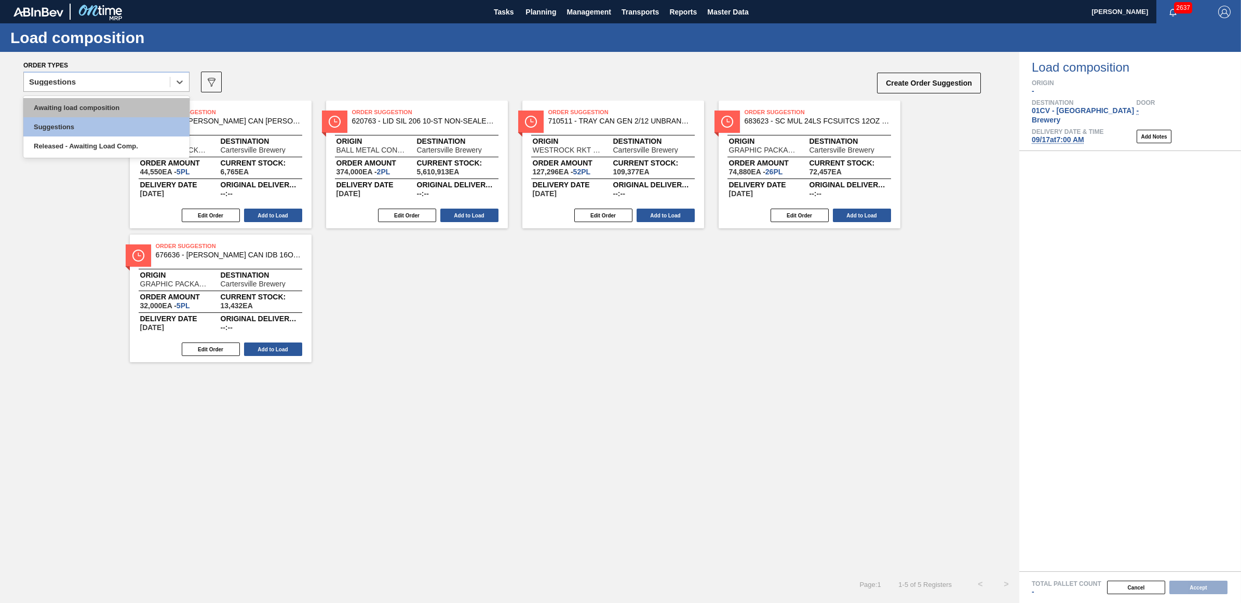
click at [70, 103] on div "Awaiting load composition" at bounding box center [106, 107] width 166 height 19
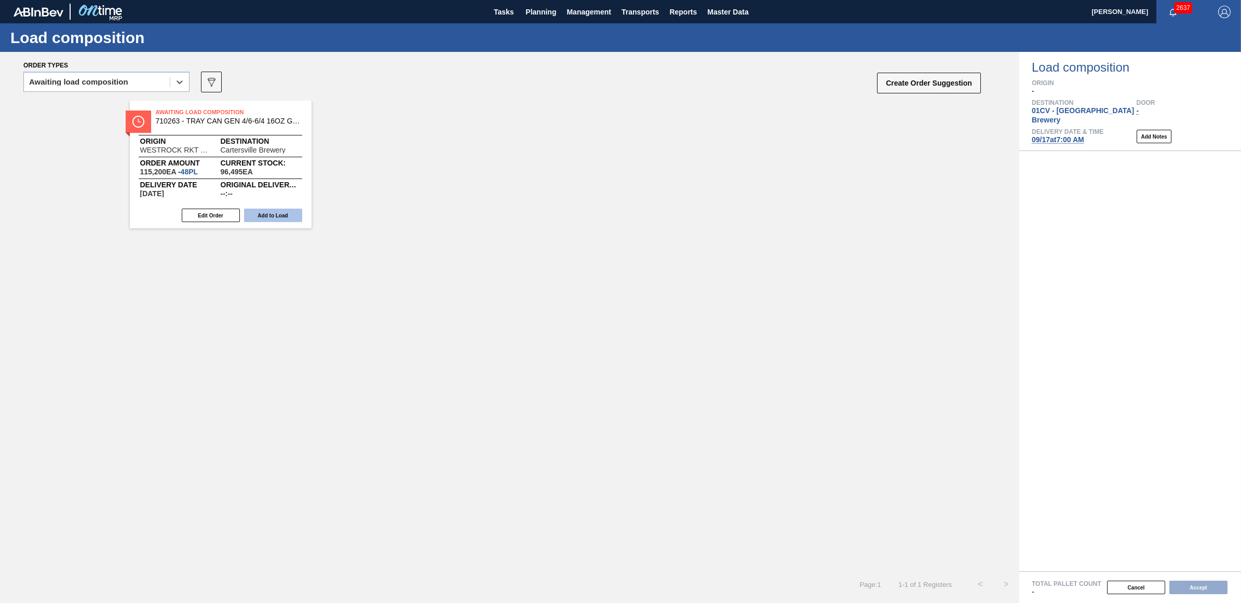
click at [253, 213] on button "Add to Load" at bounding box center [273, 216] width 58 height 14
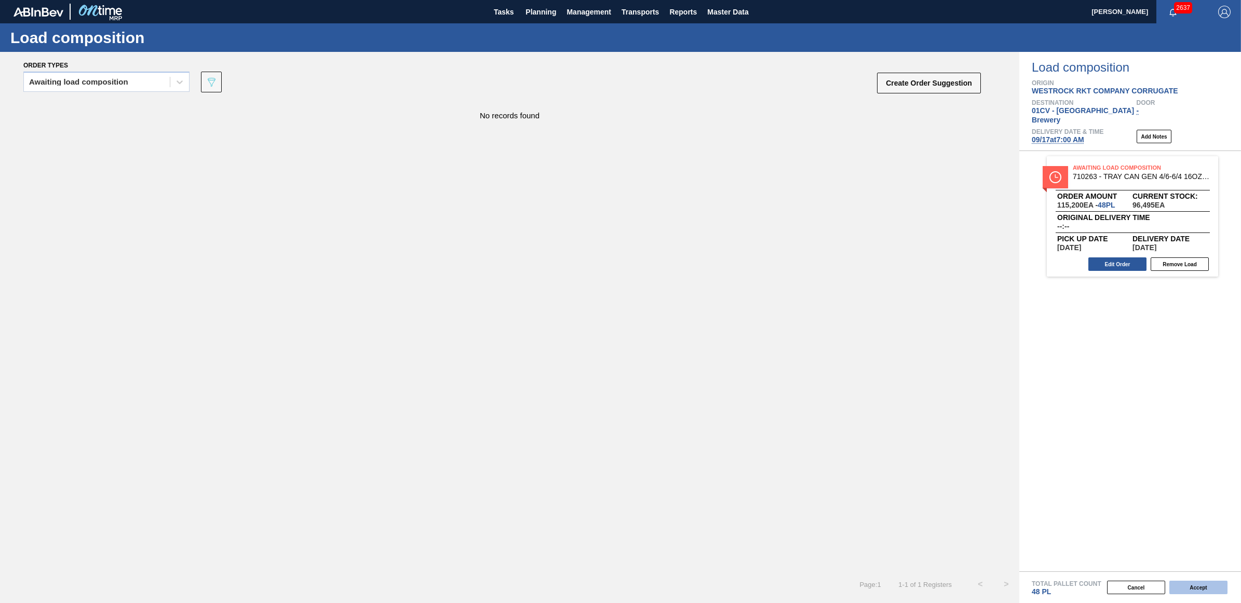
click at [1183, 586] on button "Accept" at bounding box center [1198, 588] width 58 height 14
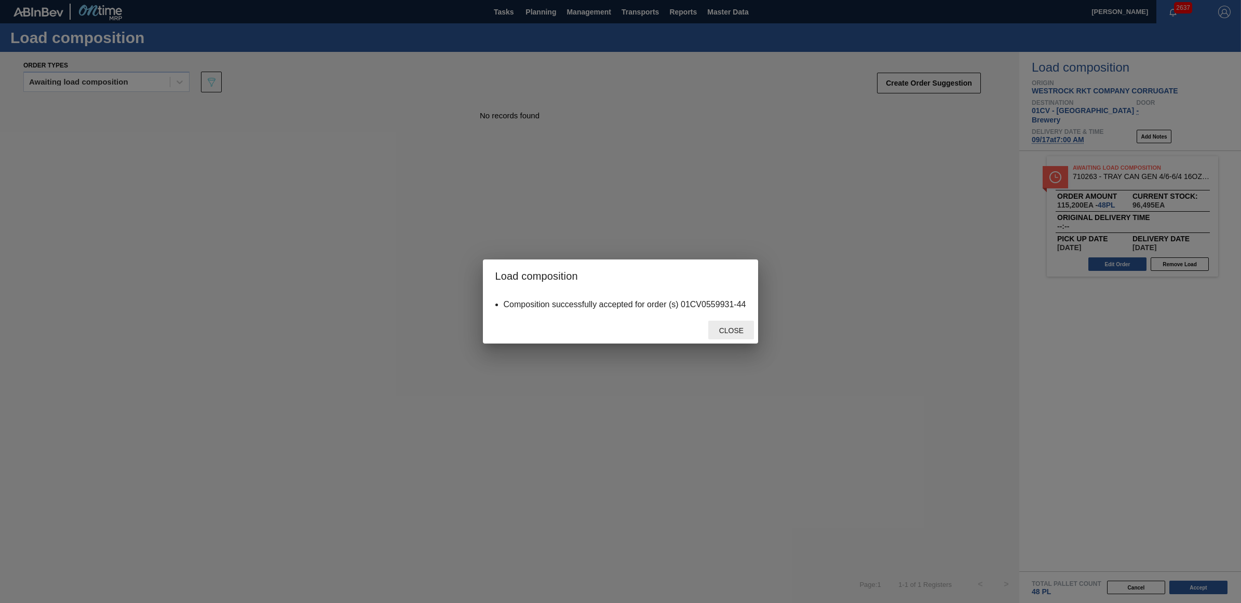
click at [723, 328] on span "Close" at bounding box center [731, 331] width 41 height 8
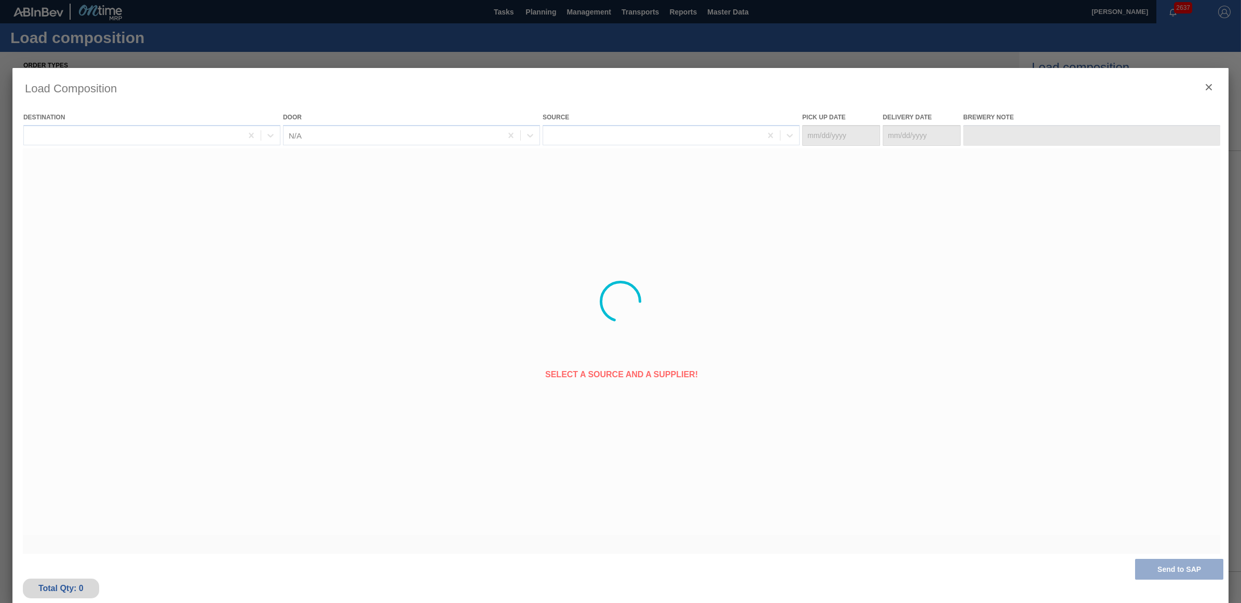
type Date "[DATE]"
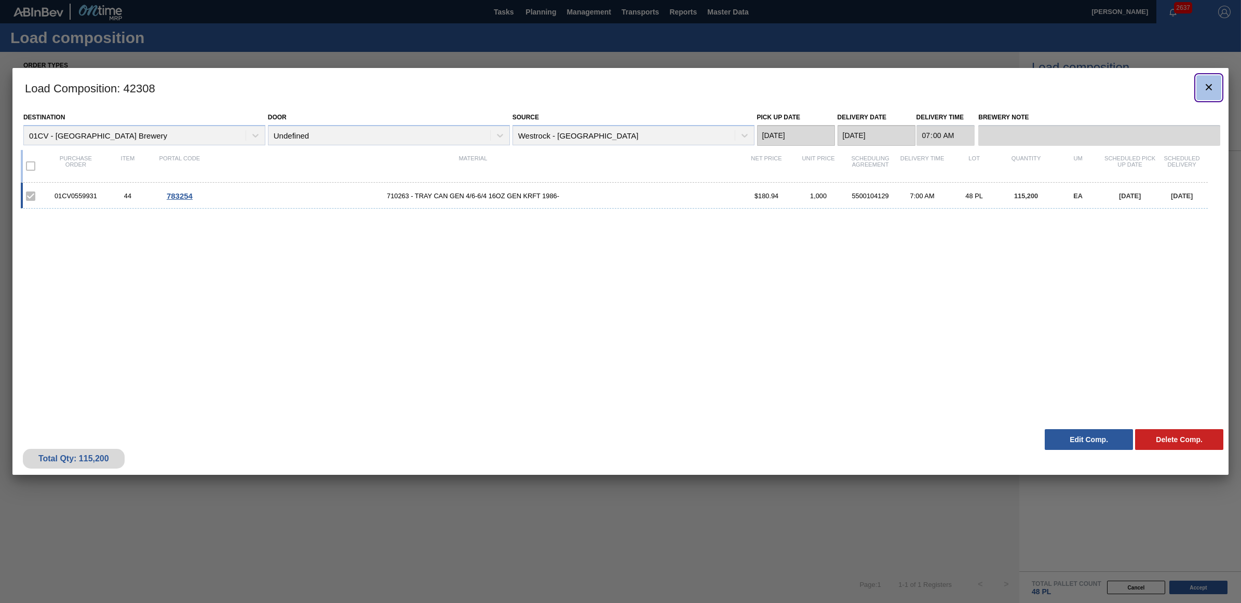
click at [1205, 91] on icon "botão de ícone" at bounding box center [1209, 87] width 12 height 12
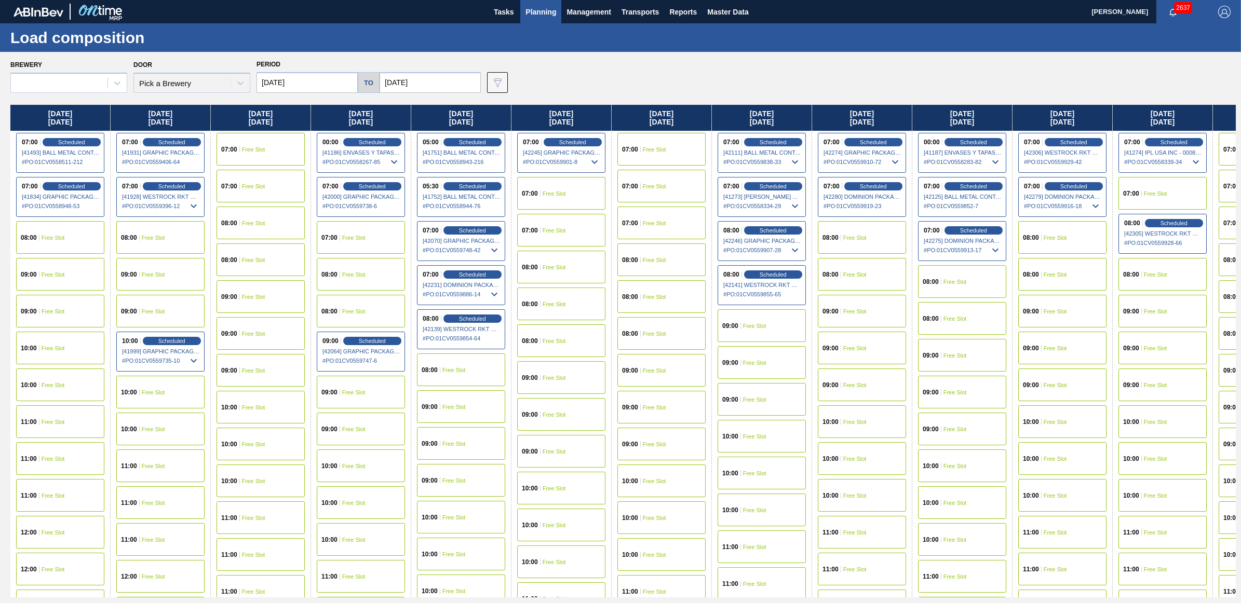
type input "09/01/2025"
type input "[DATE]"
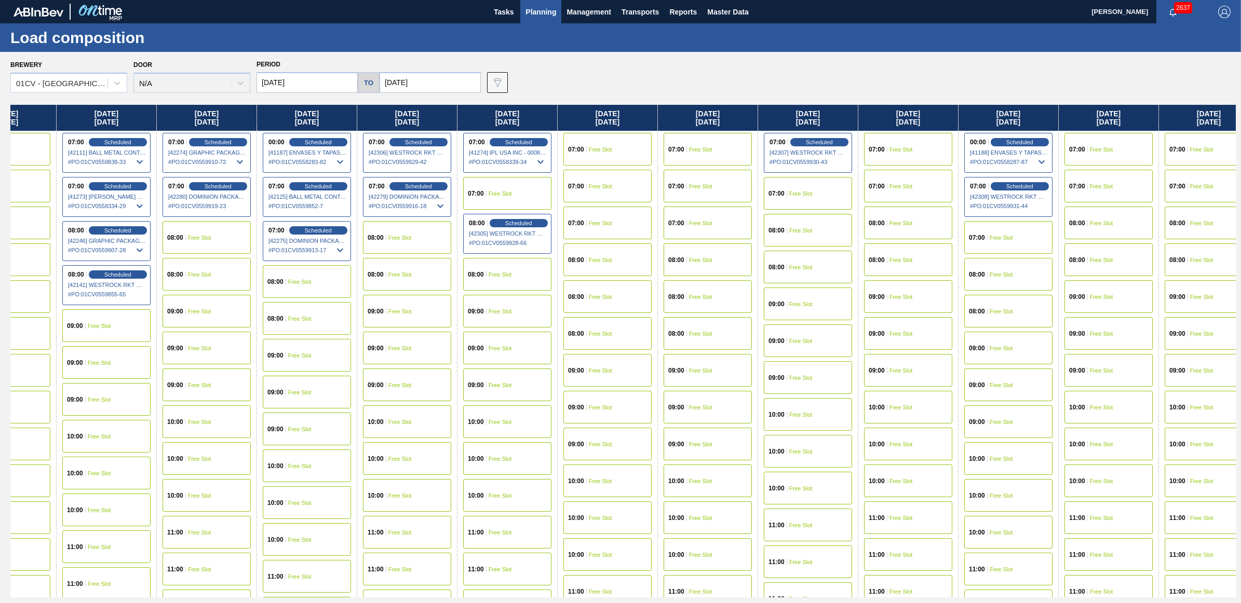
scroll to position [0, 662]
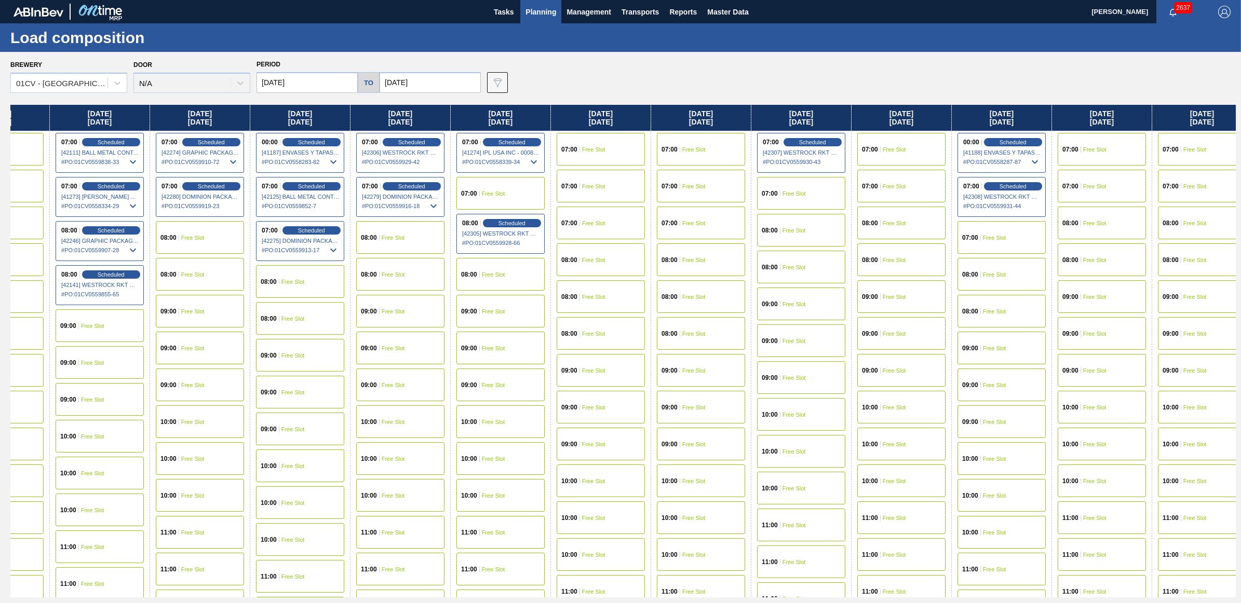
drag, startPoint x: 933, startPoint y: 113, endPoint x: 229, endPoint y: 136, distance: 704.5
click at [221, 138] on div "Monday 09/01/2025 07:00 Scheduled [41493] BALL METAL CONTAINER GROUP - 00082216…" at bounding box center [622, 351] width 1225 height 493
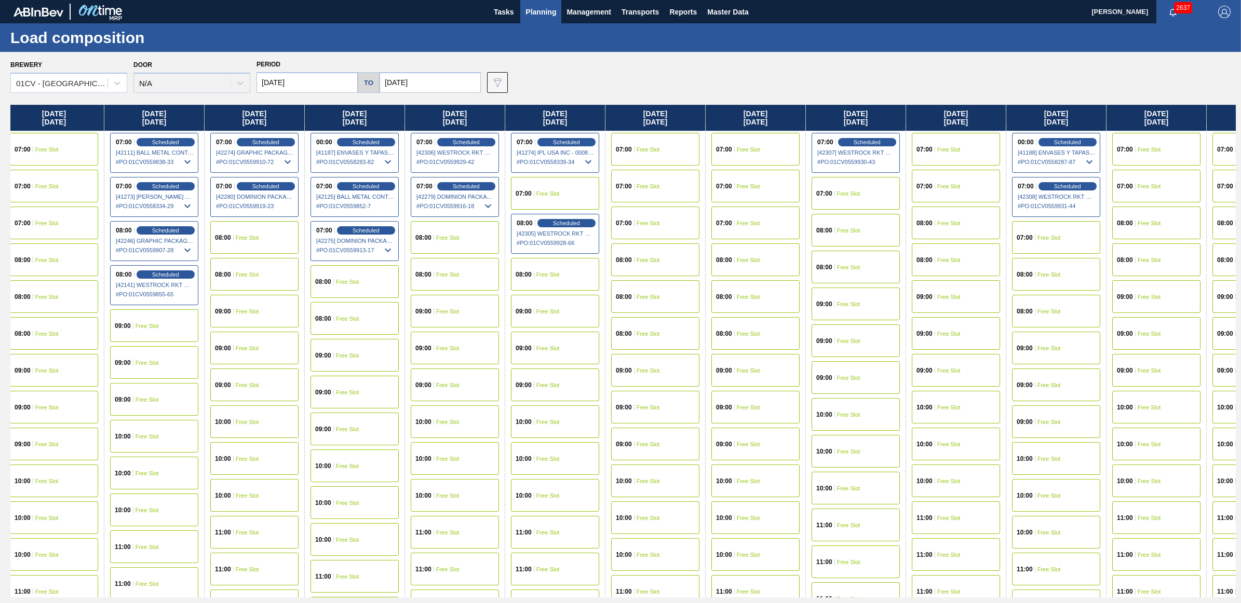
scroll to position [0, 627]
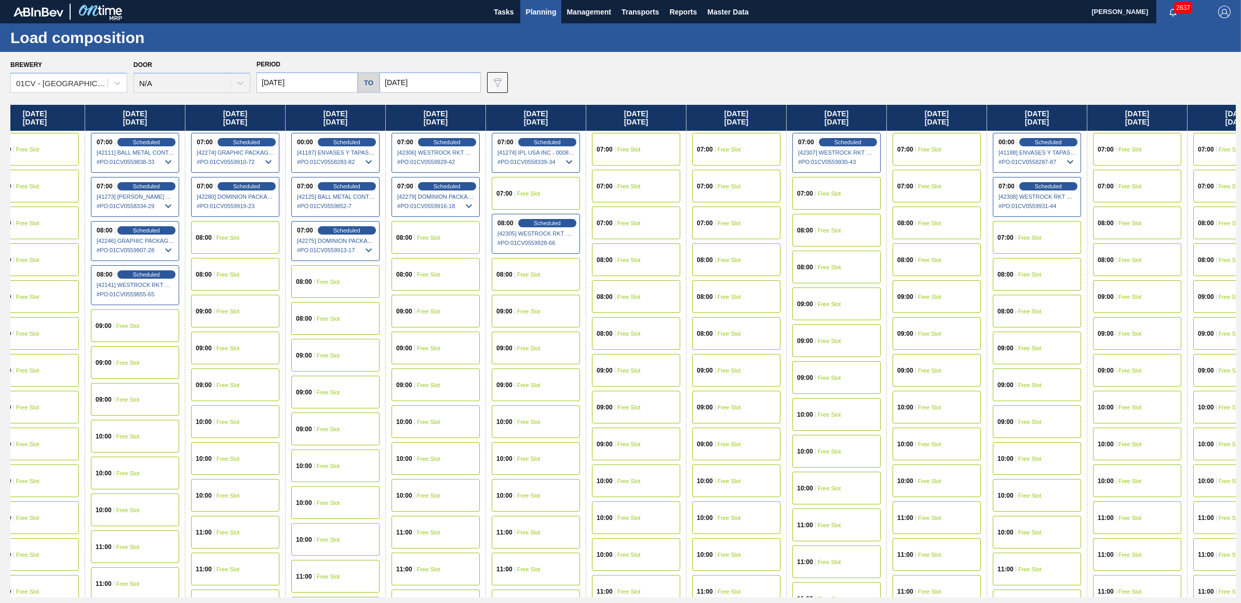
drag, startPoint x: 65, startPoint y: 117, endPoint x: 102, endPoint y: 118, distance: 37.4
click at [102, 118] on div "Monday 09/01/2025 07:00 Scheduled [41493] BALL METAL CONTAINER GROUP - 00082216…" at bounding box center [622, 351] width 1225 height 493
click at [429, 274] on span "Free Slot" at bounding box center [428, 275] width 23 height 6
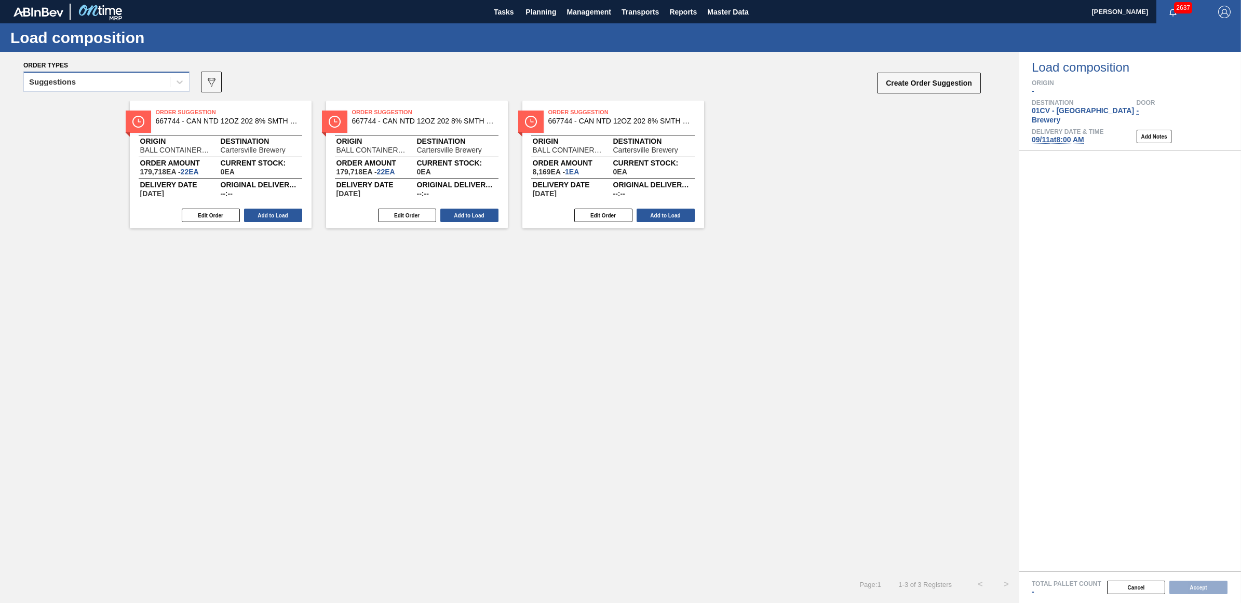
click at [126, 75] on div "Suggestions" at bounding box center [97, 82] width 146 height 15
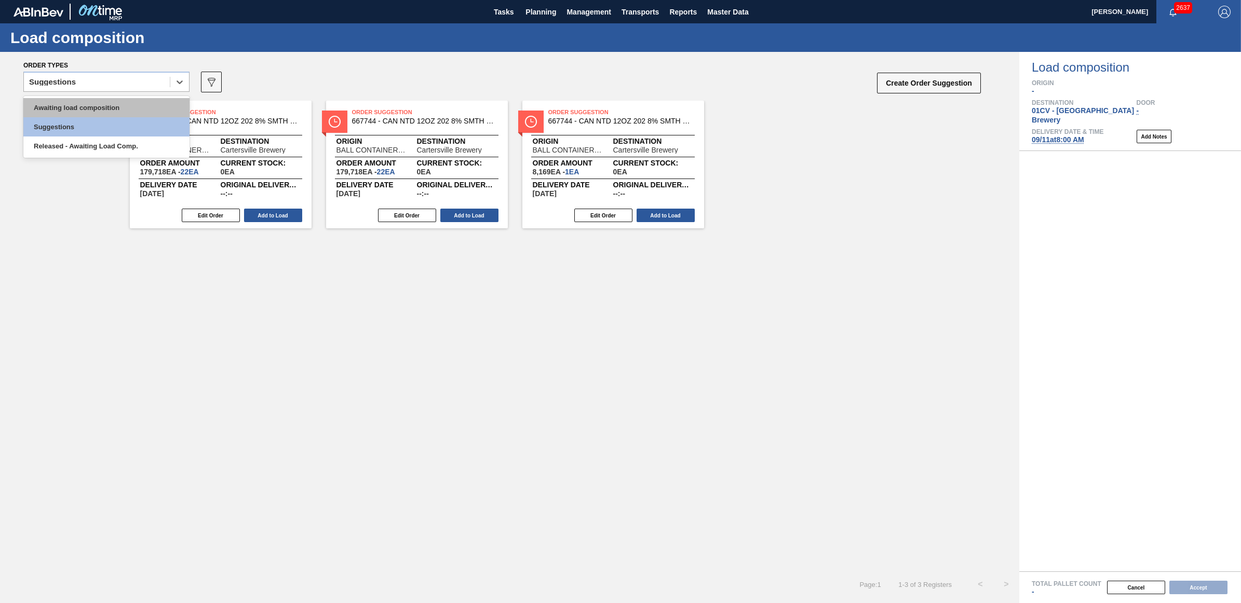
click at [123, 105] on div "Awaiting load composition" at bounding box center [106, 107] width 166 height 19
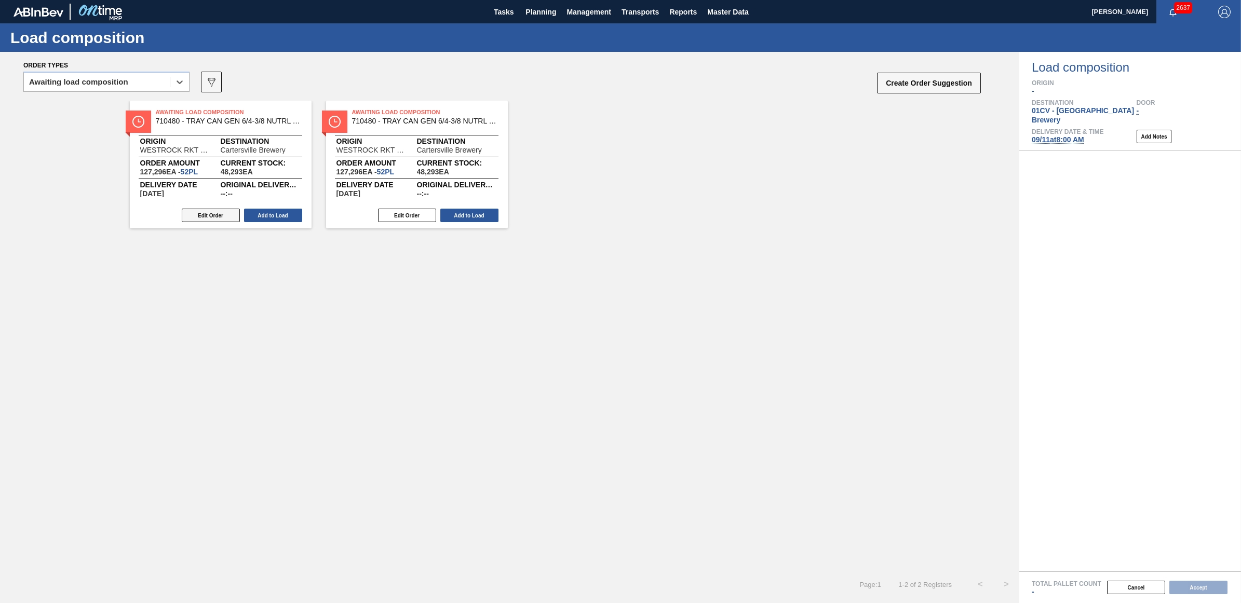
click at [236, 214] on button "Edit Order" at bounding box center [211, 216] width 58 height 14
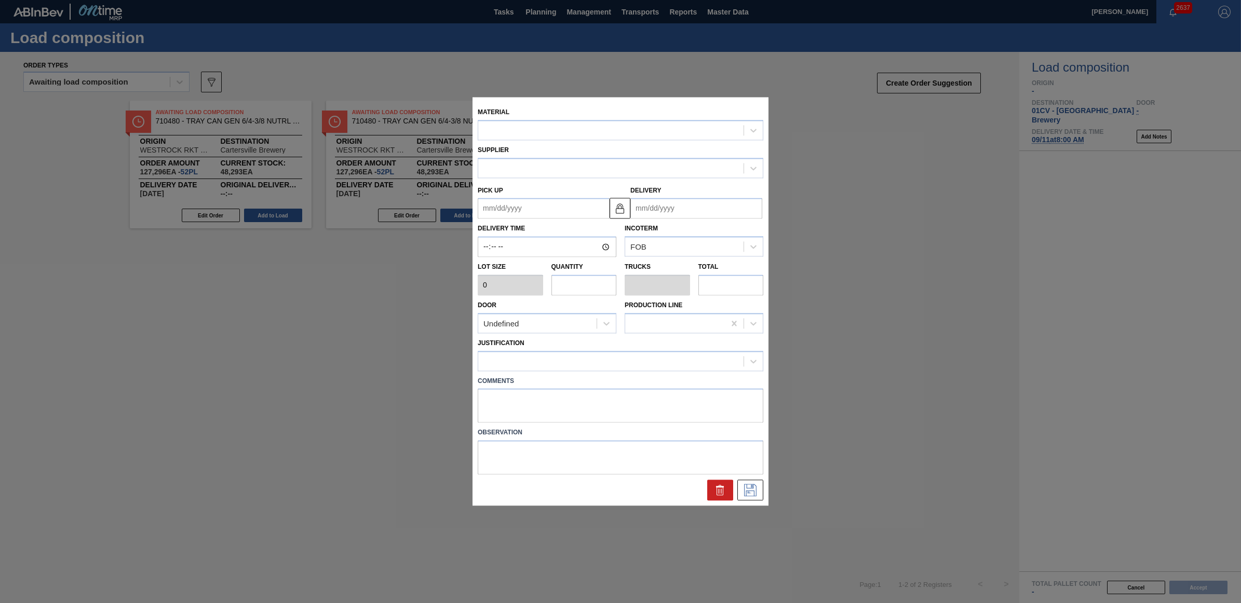
type input "2,448"
type input "52"
type input "1"
type input "127,296"
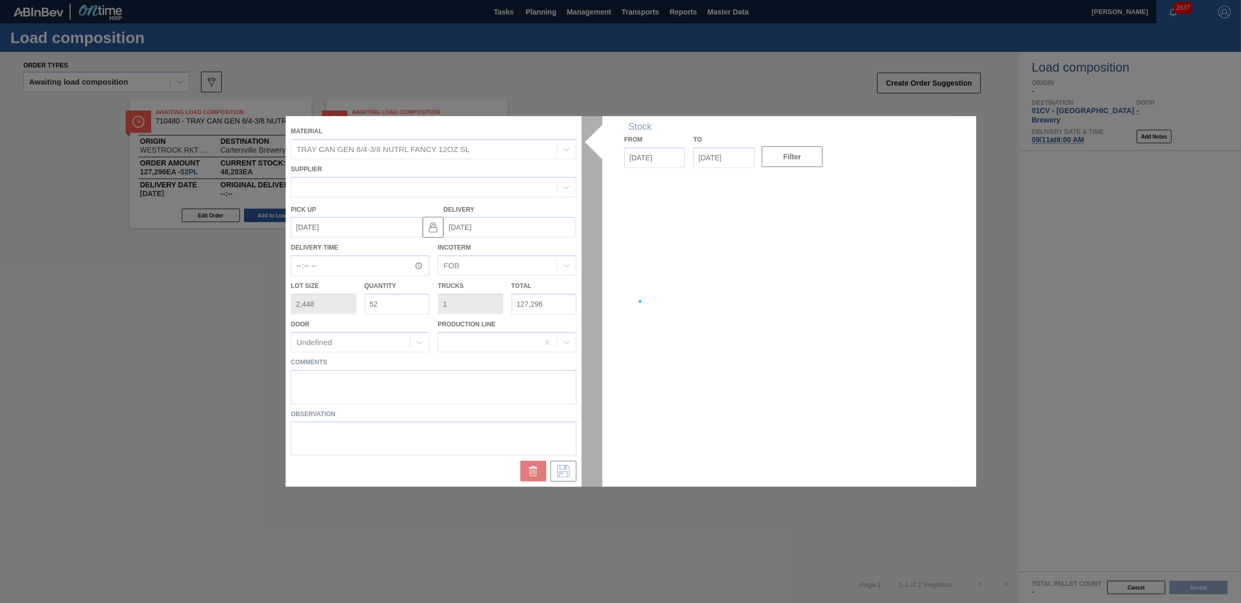
type up "[DATE]"
type input "[DATE]"
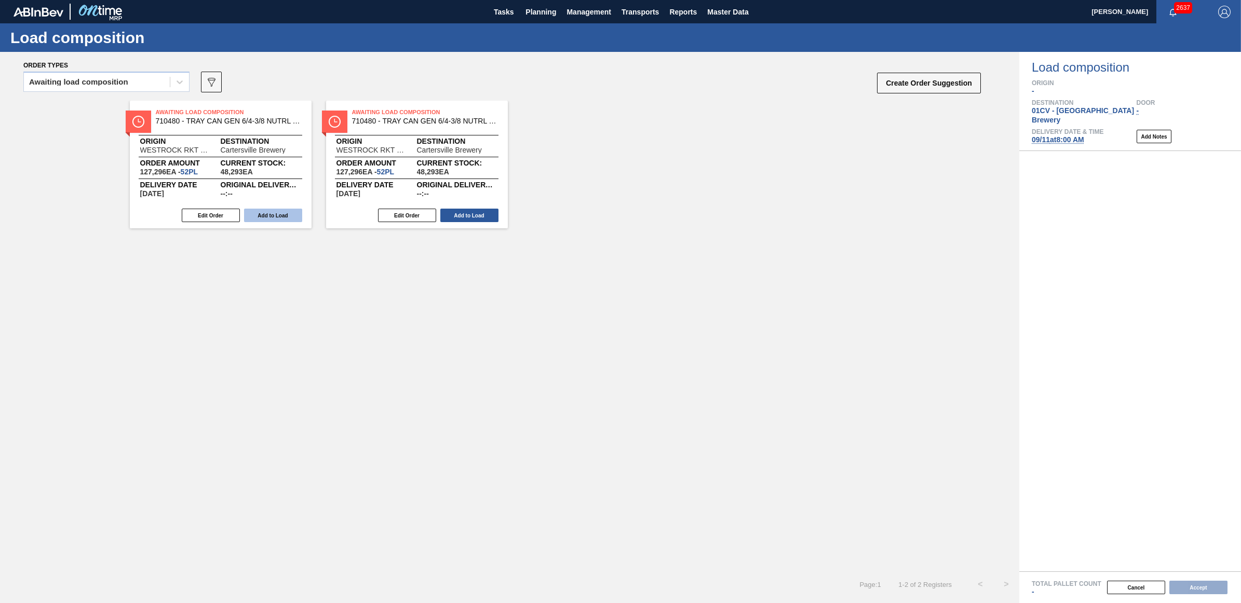
click at [265, 214] on button "Add to Load" at bounding box center [273, 216] width 58 height 14
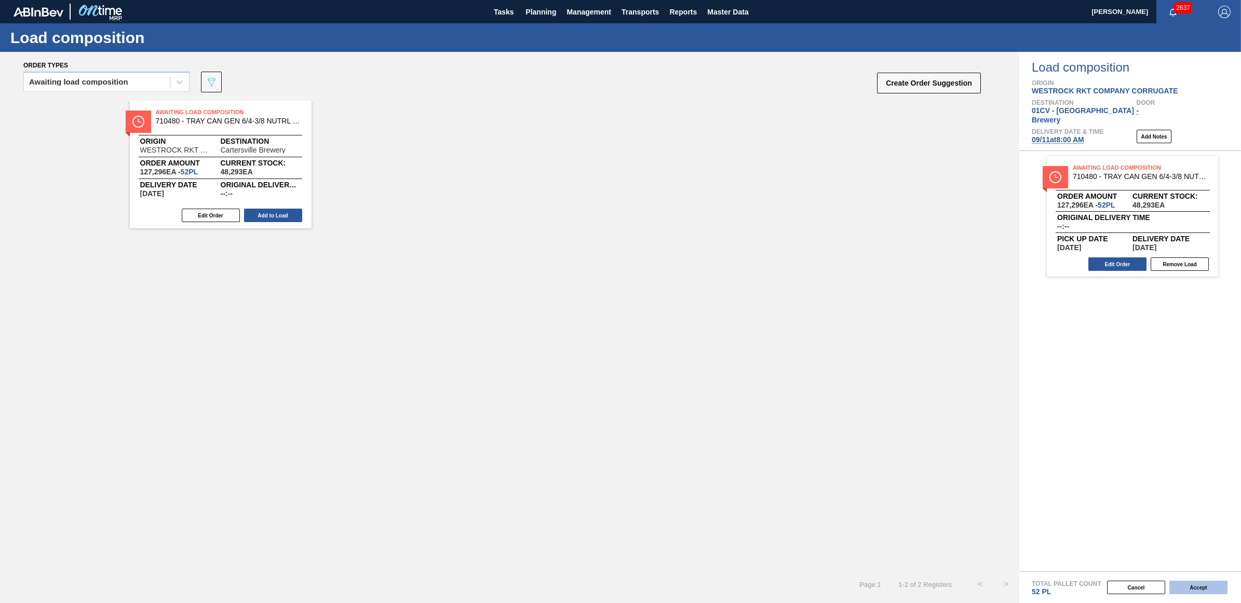
click at [1205, 588] on button "Accept" at bounding box center [1198, 588] width 58 height 14
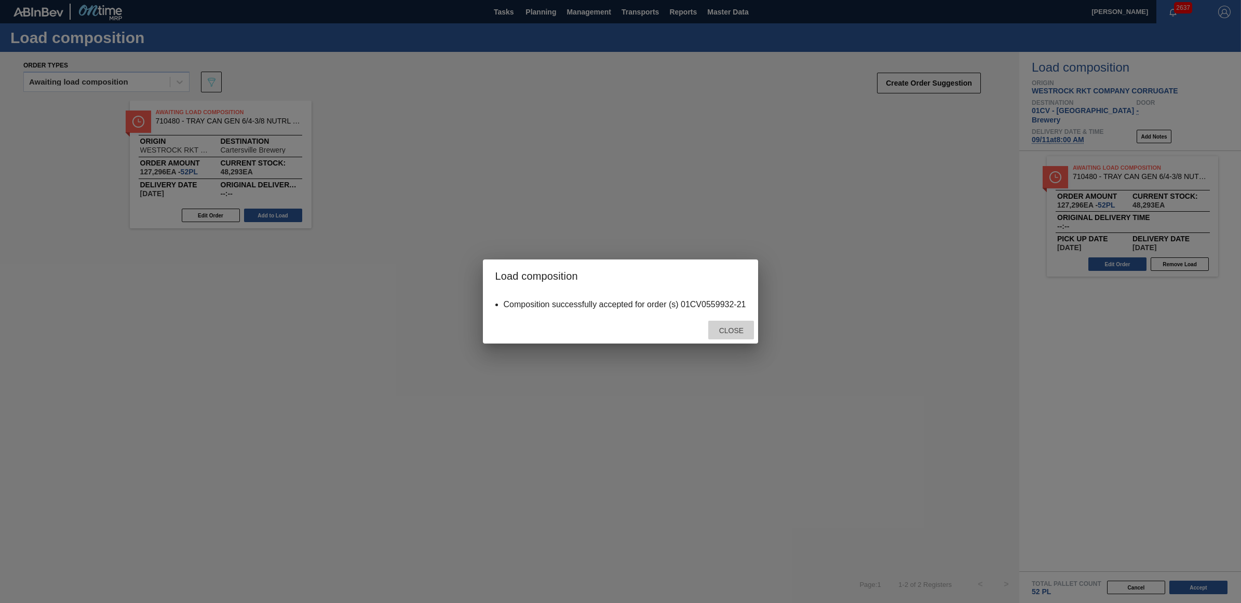
click at [717, 331] on span "Close" at bounding box center [731, 331] width 41 height 8
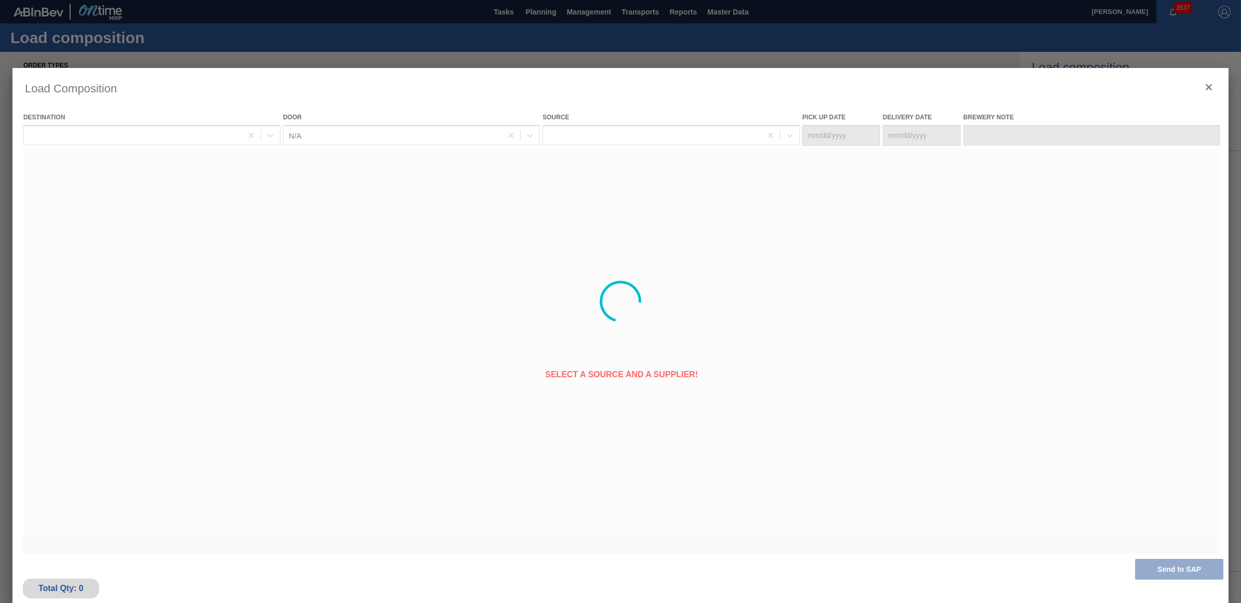
type Date "[DATE]"
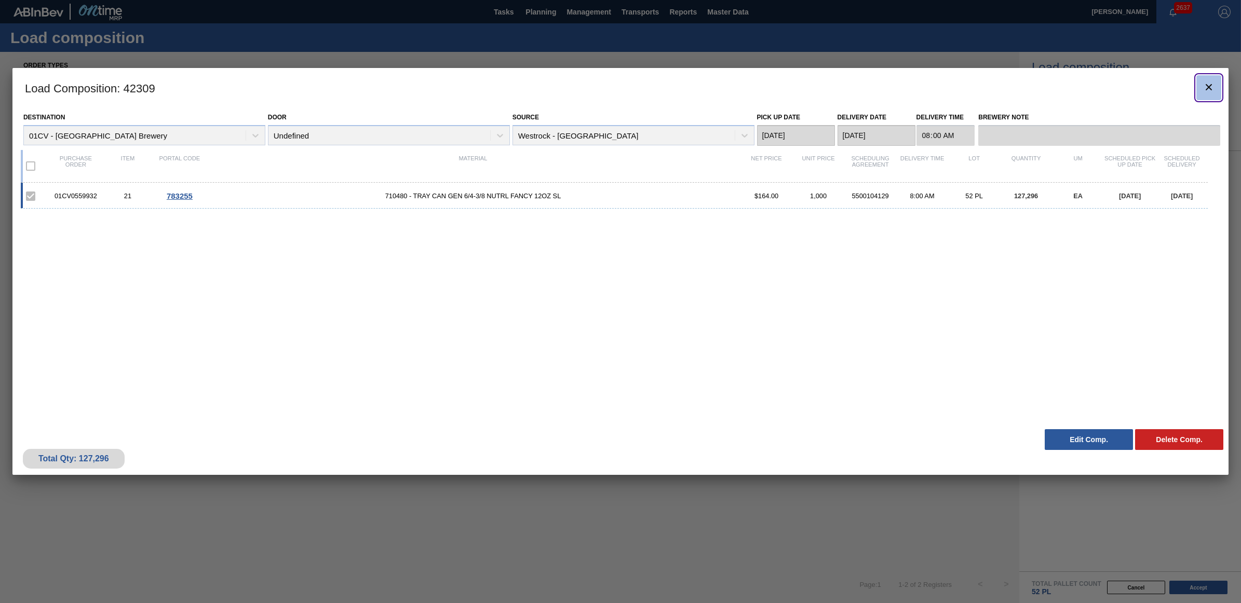
click at [1211, 84] on icon "botão de ícone" at bounding box center [1209, 87] width 12 height 12
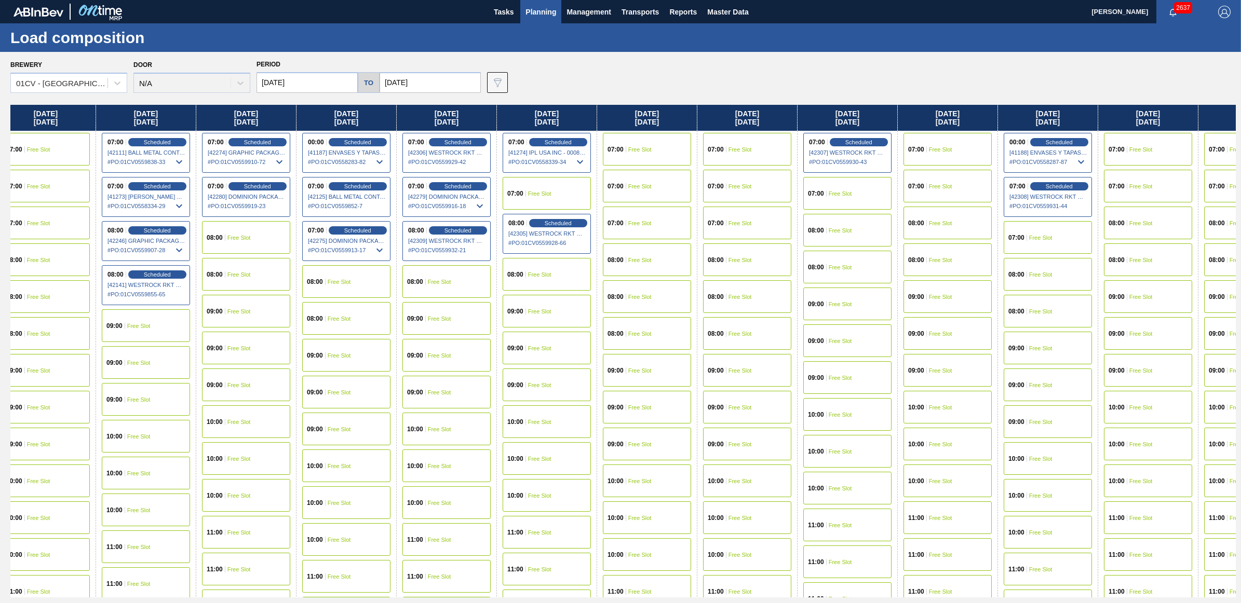
scroll to position [0, 617]
drag, startPoint x: 1072, startPoint y: 115, endPoint x: 429, endPoint y: 141, distance: 643.3
click at [429, 141] on div "Monday 09/01/2025 07:00 Scheduled [41493] BALL METAL CONTAINER GROUP - 00082216…" at bounding box center [622, 351] width 1225 height 493
click at [845, 236] on div "08:00 Free Slot" at bounding box center [846, 230] width 88 height 33
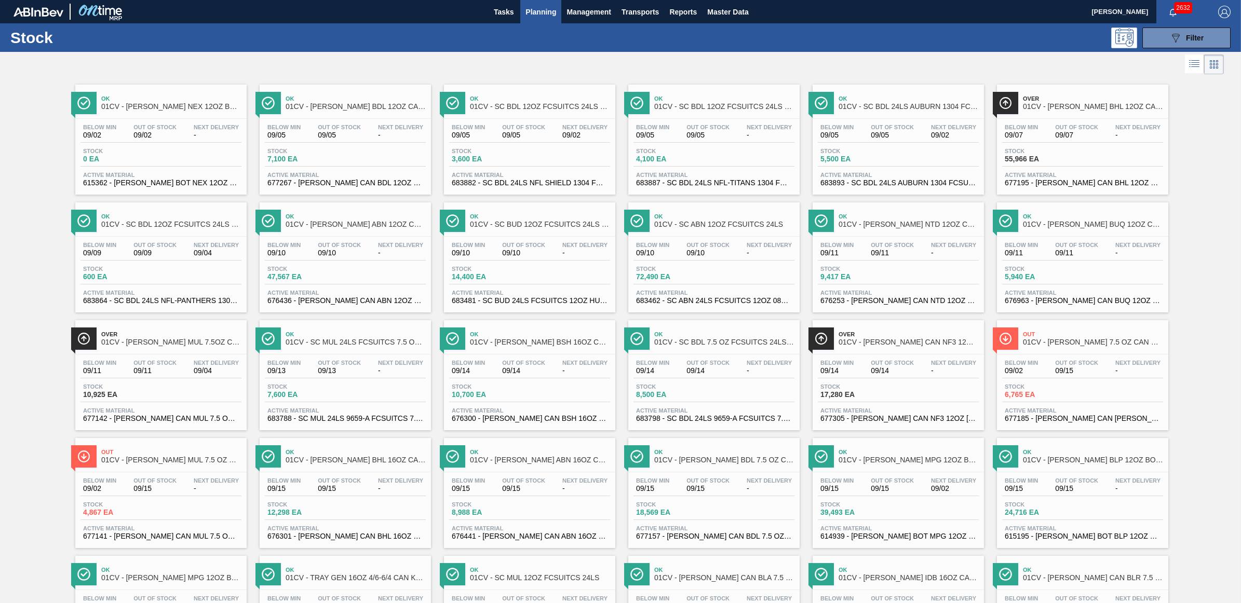
scroll to position [569, 0]
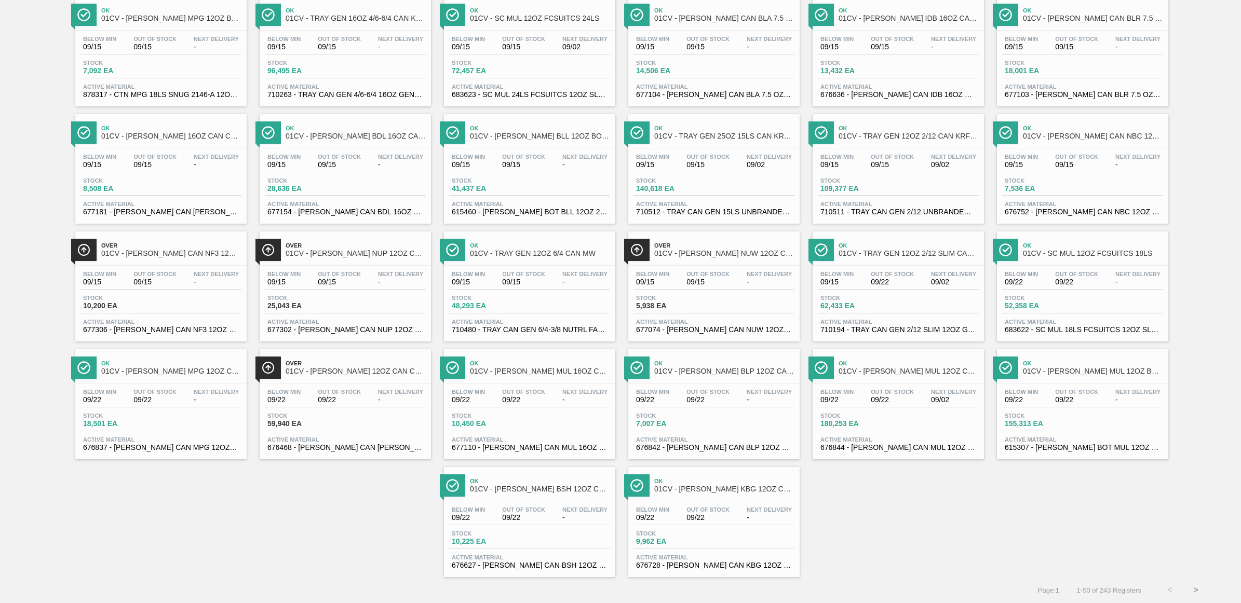
click at [870, 304] on span "62,433 EA" at bounding box center [856, 306] width 73 height 8
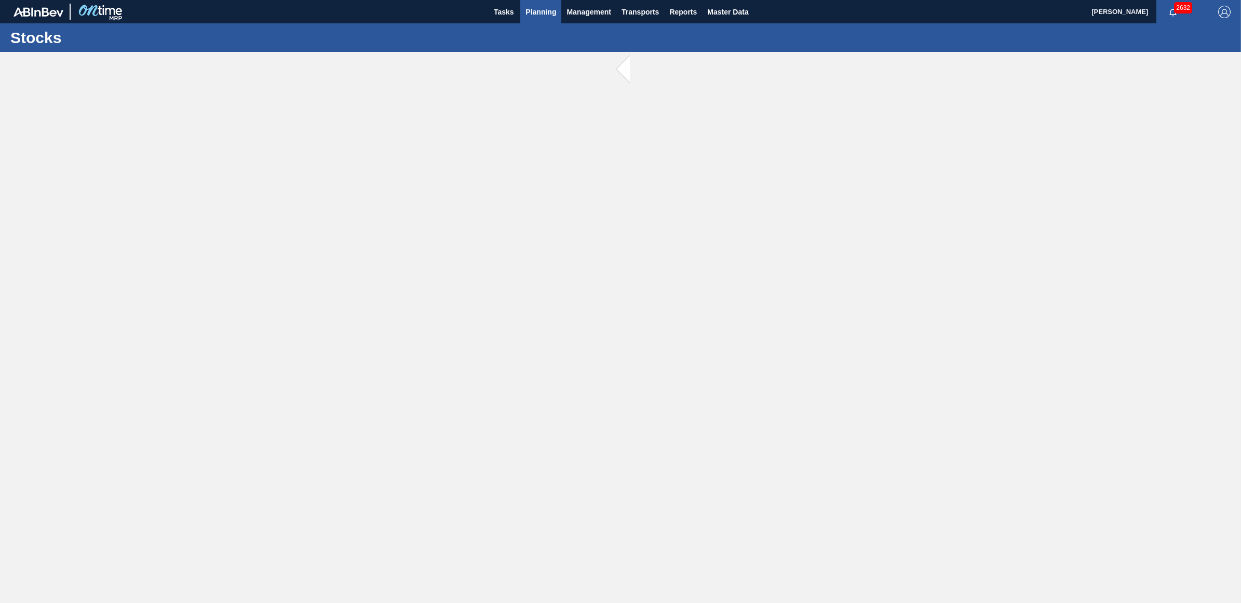
click at [525, 10] on span "Planning" at bounding box center [540, 12] width 31 height 12
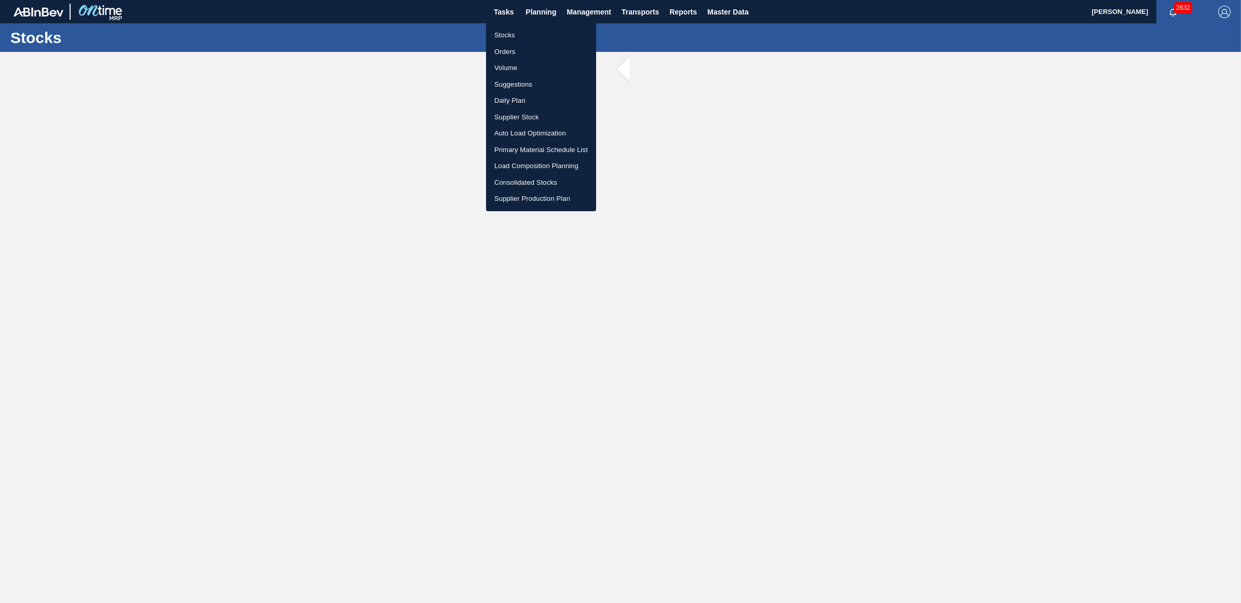
click at [511, 35] on li "Stocks" at bounding box center [541, 35] width 110 height 17
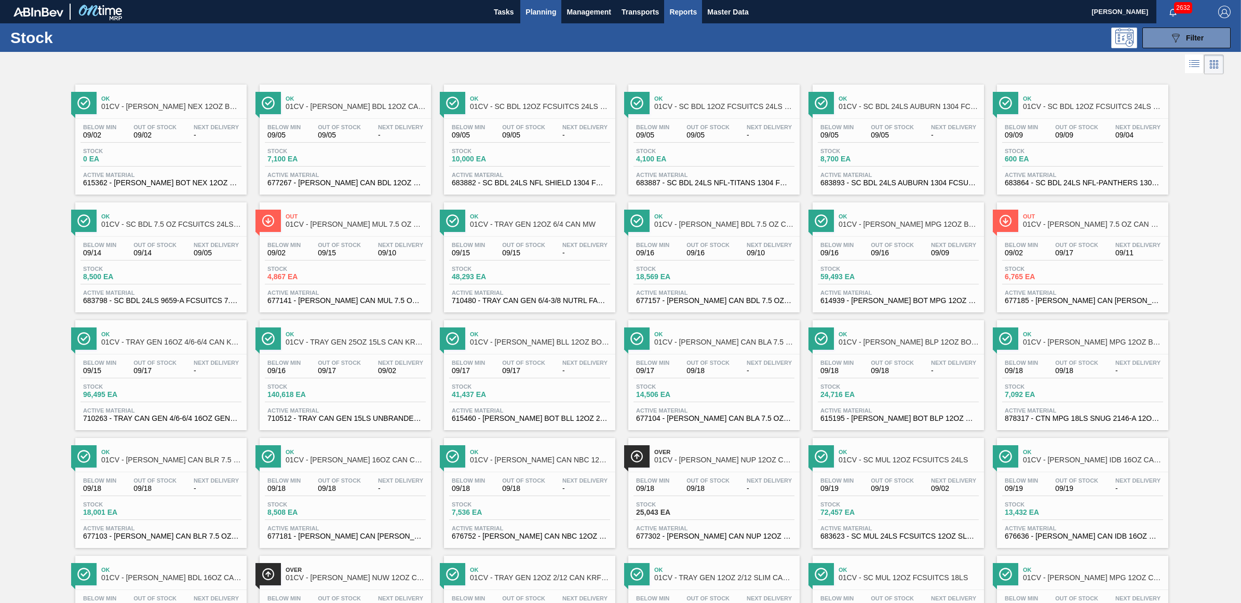
scroll to position [357, 0]
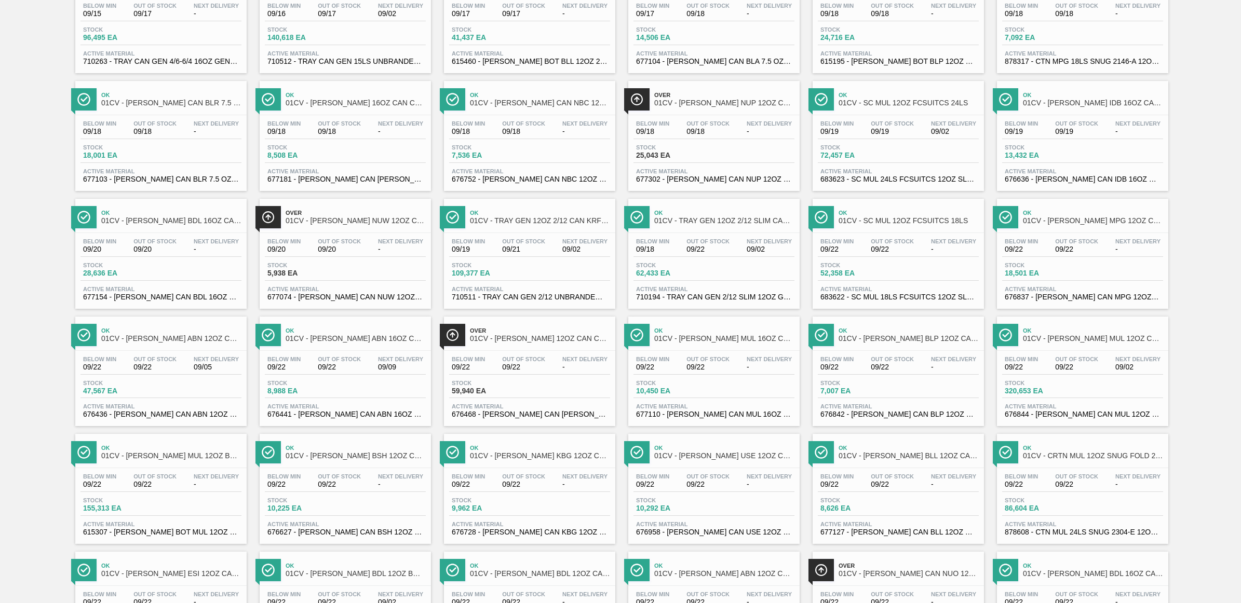
click at [651, 234] on div "Ok 01CV - TRAY GEN 12OZ 2/12 SLIM CAN KRFT 1724-C Below Min 09/18 Out Of Stock …" at bounding box center [713, 254] width 171 height 110
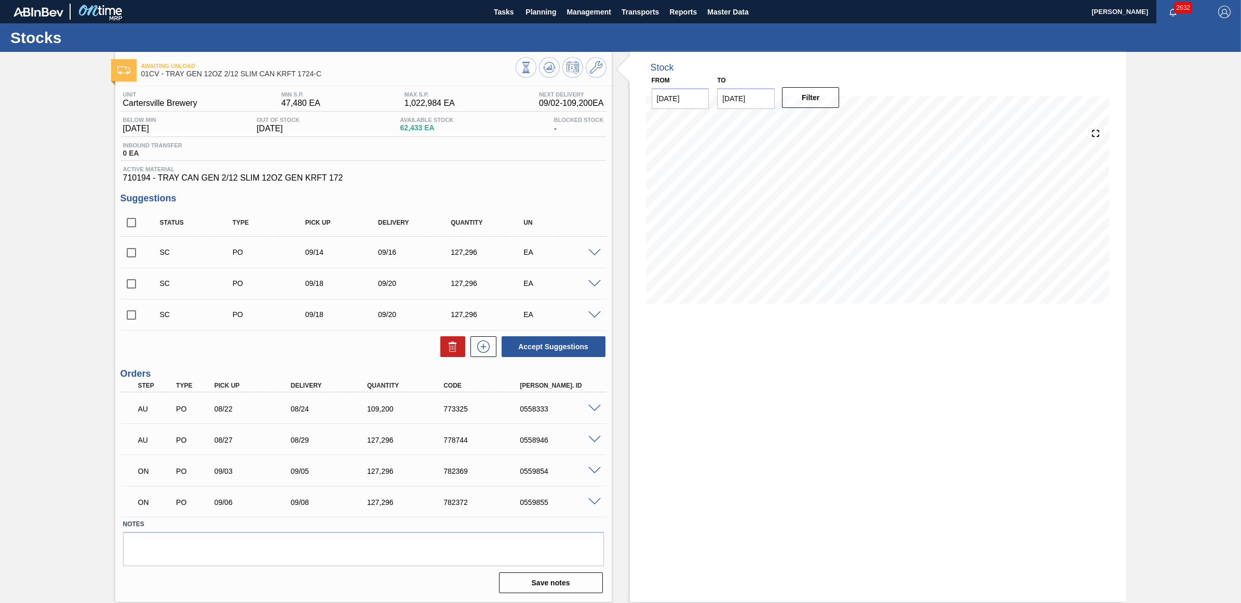
click at [130, 253] on input "checkbox" at bounding box center [131, 253] width 22 height 22
click at [528, 347] on button "Accept Suggestions" at bounding box center [554, 346] width 104 height 21
checkbox input "false"
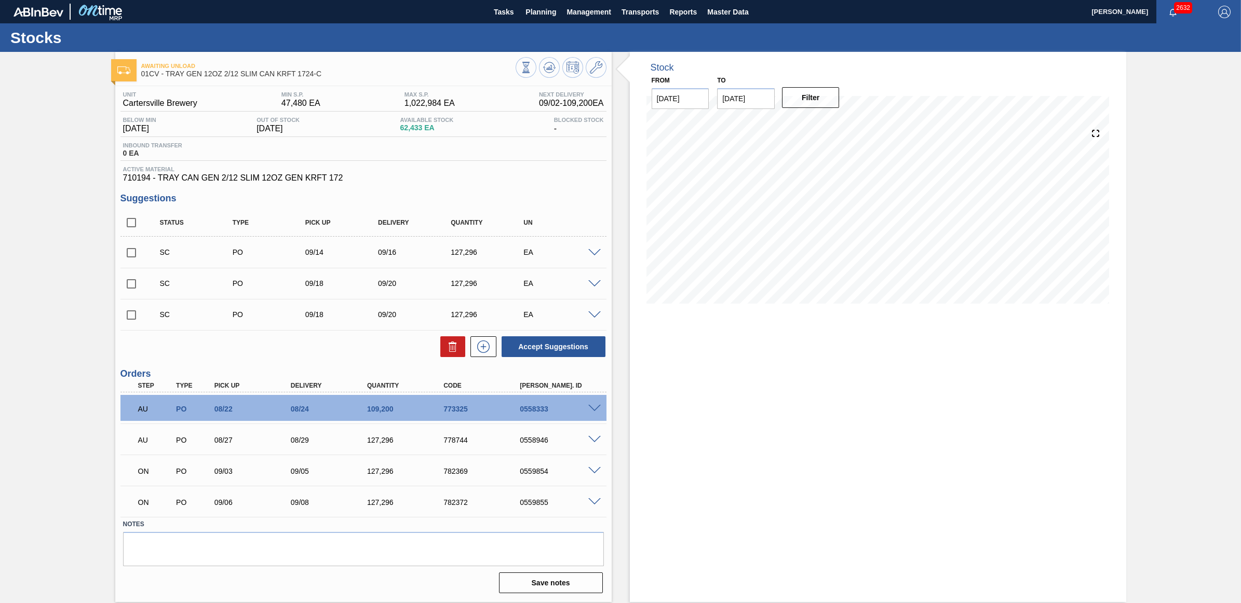
click at [128, 255] on input "checkbox" at bounding box center [131, 253] width 22 height 22
click at [565, 344] on button "Accept Suggestions" at bounding box center [554, 346] width 104 height 21
checkbox input "false"
click at [547, 8] on span "Planning" at bounding box center [540, 12] width 31 height 12
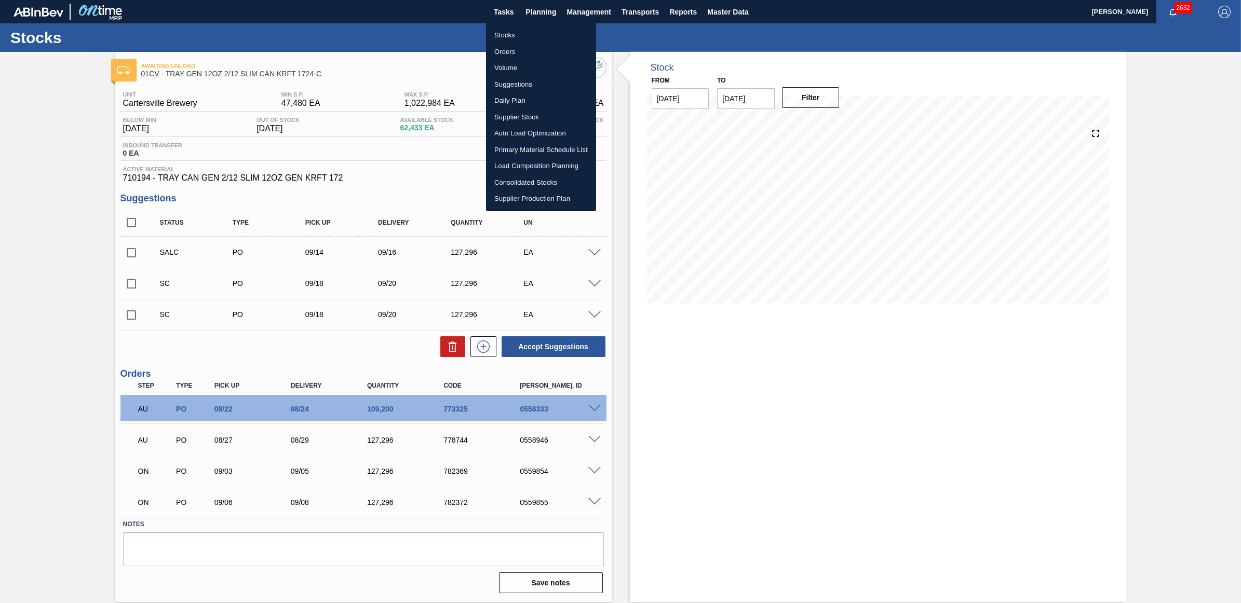
click at [518, 30] on li "Stocks" at bounding box center [541, 35] width 110 height 17
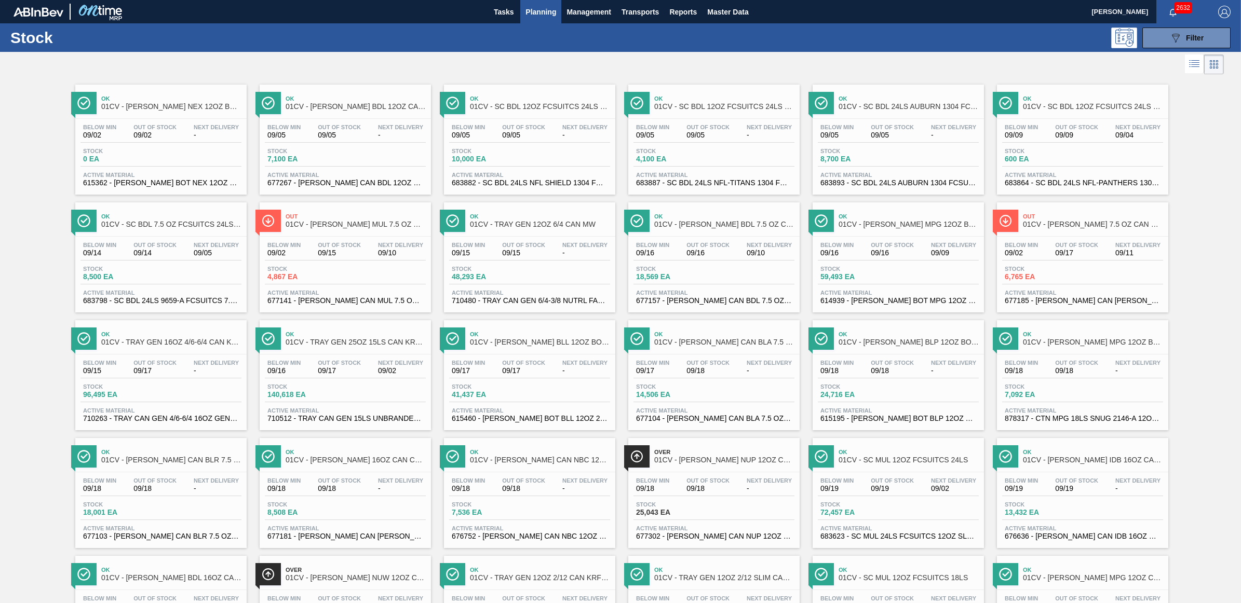
drag, startPoint x: 97, startPoint y: 376, endPoint x: 1240, endPoint y: 400, distance: 1143.6
click at [97, 375] on span "09/15" at bounding box center [99, 371] width 33 height 8
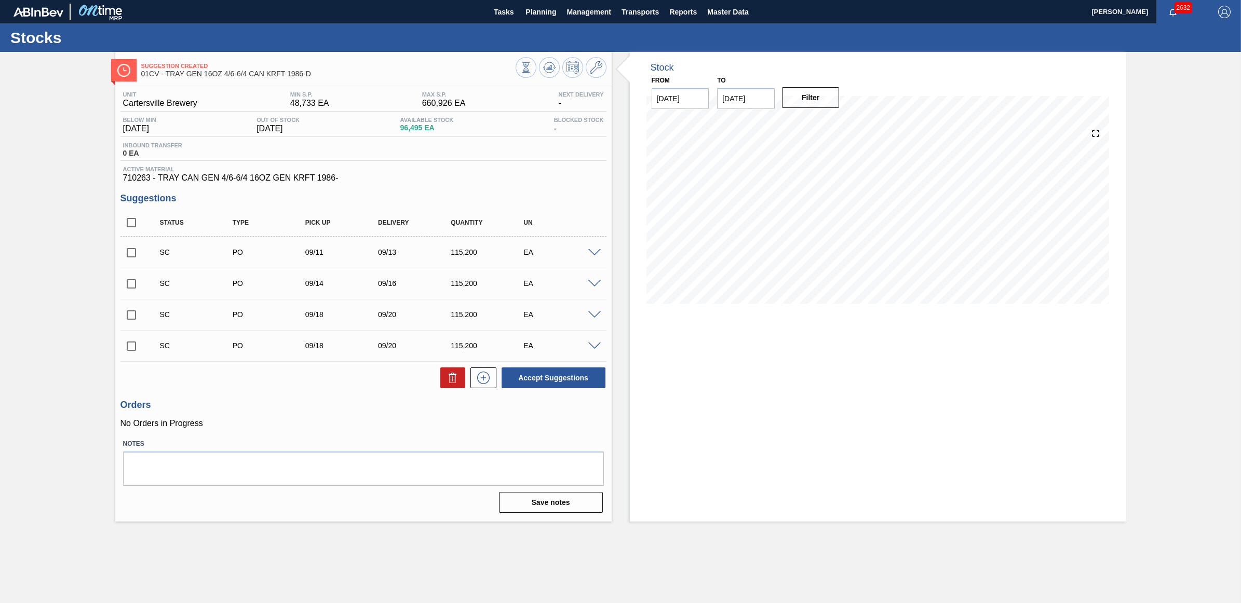
click at [120, 259] on input "checkbox" at bounding box center [131, 253] width 22 height 22
checkbox input "true"
click at [130, 287] on input "checkbox" at bounding box center [131, 284] width 22 height 22
checkbox input "true"
click at [131, 319] on input "checkbox" at bounding box center [131, 315] width 22 height 22
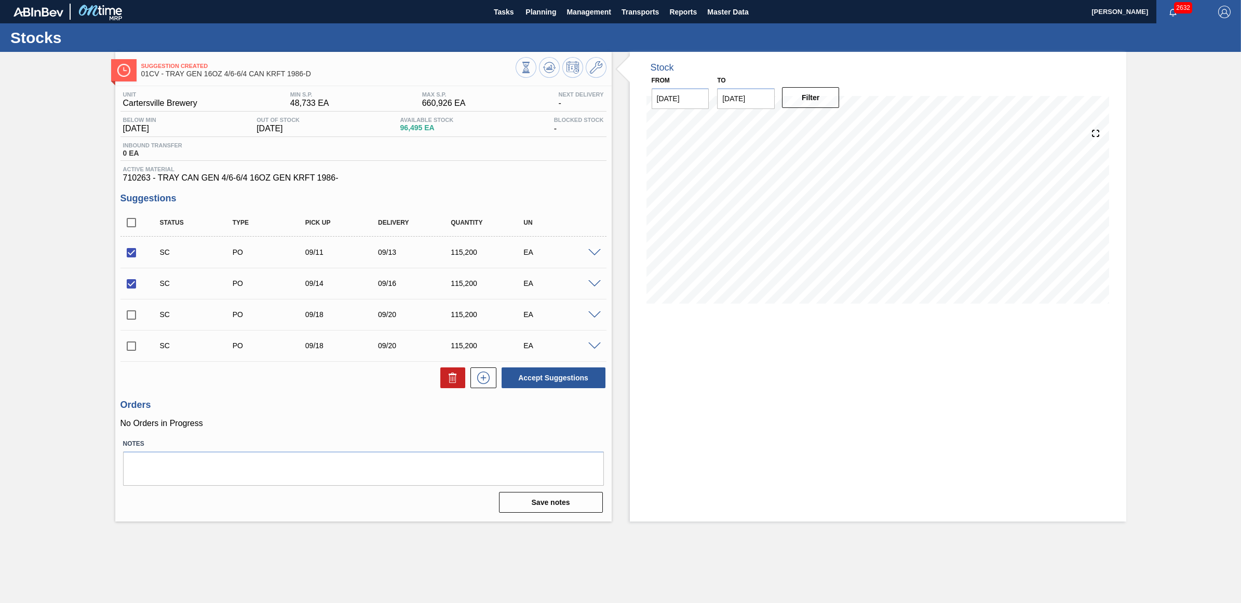
checkbox input "true"
click at [540, 381] on button "Accept Suggestions" at bounding box center [554, 378] width 104 height 21
checkbox input "false"
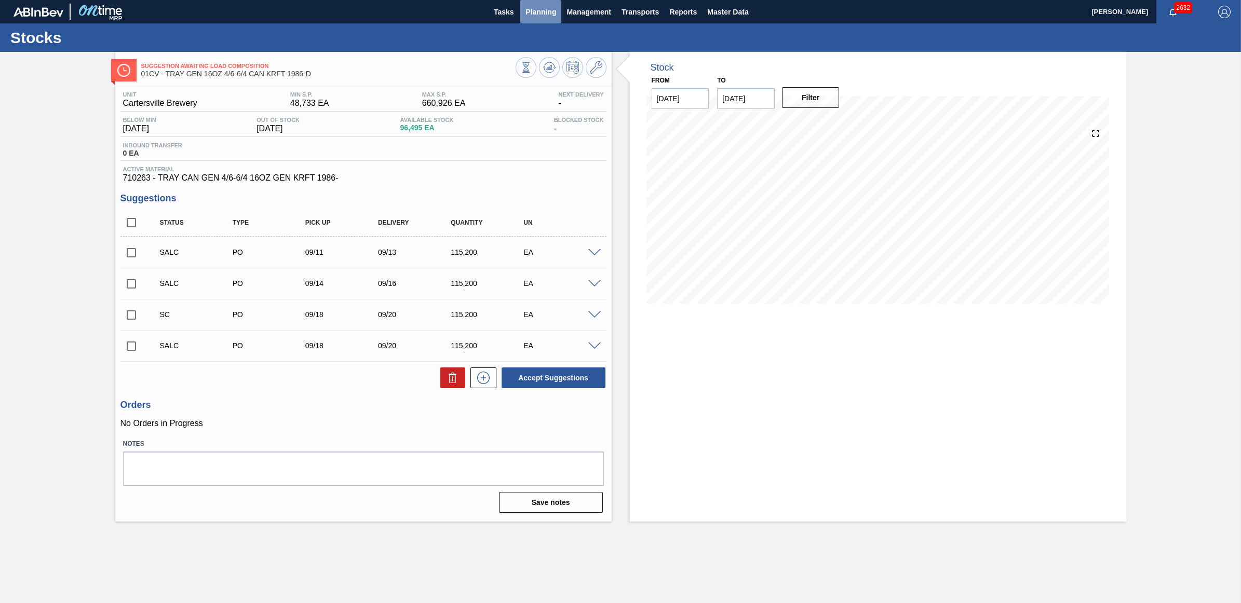
click at [543, 14] on span "Planning" at bounding box center [540, 12] width 31 height 12
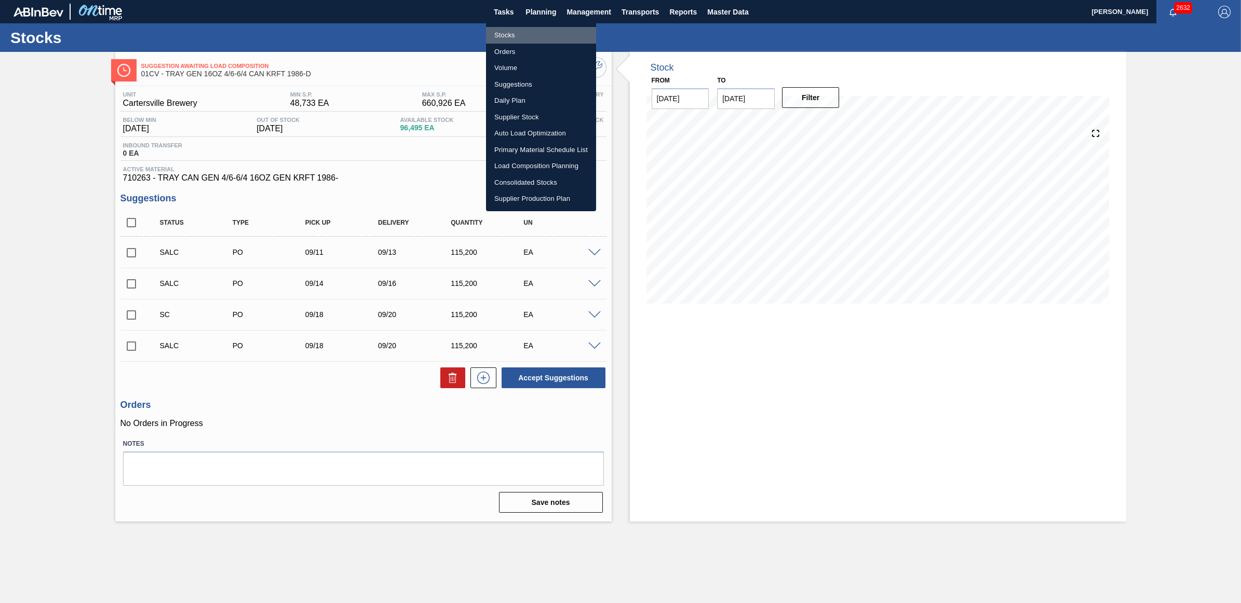
click at [517, 31] on li "Stocks" at bounding box center [541, 35] width 110 height 17
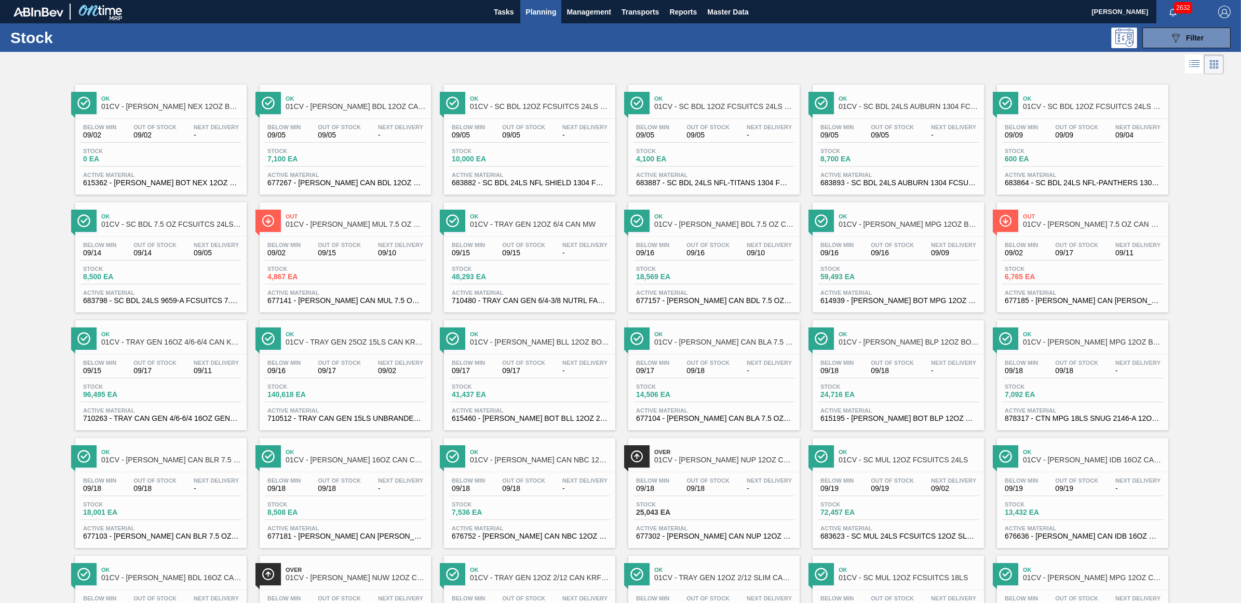
click at [556, 260] on div "Below Min 09/15 Out Of Stock 09/15 Next Delivery -" at bounding box center [529, 251] width 161 height 19
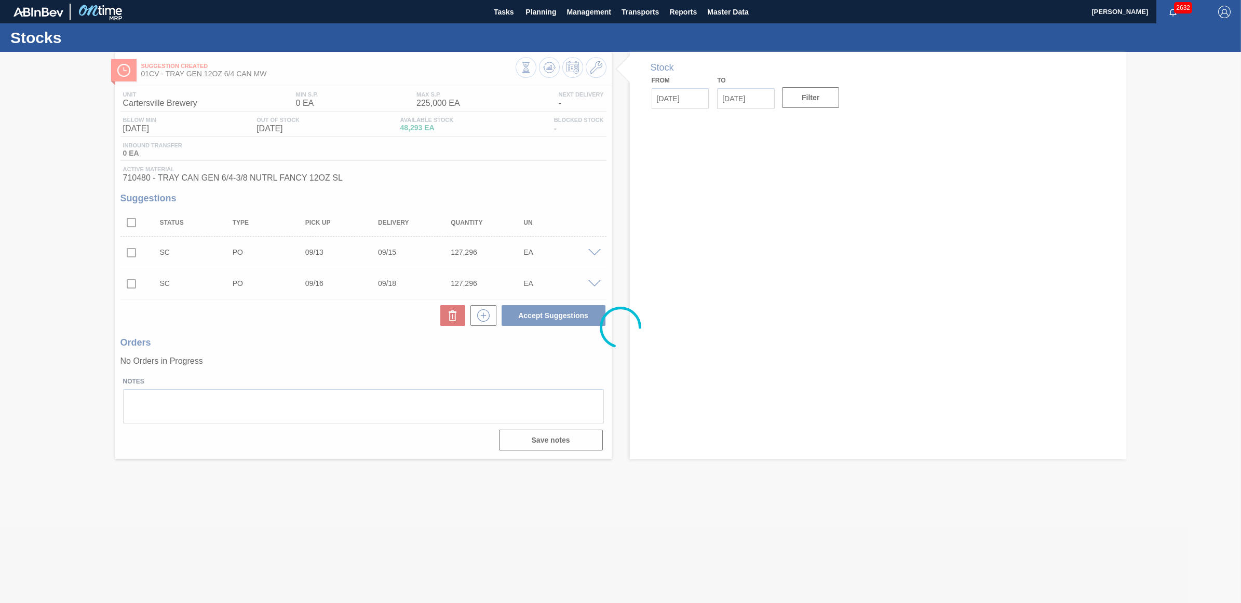
type input "[DATE]"
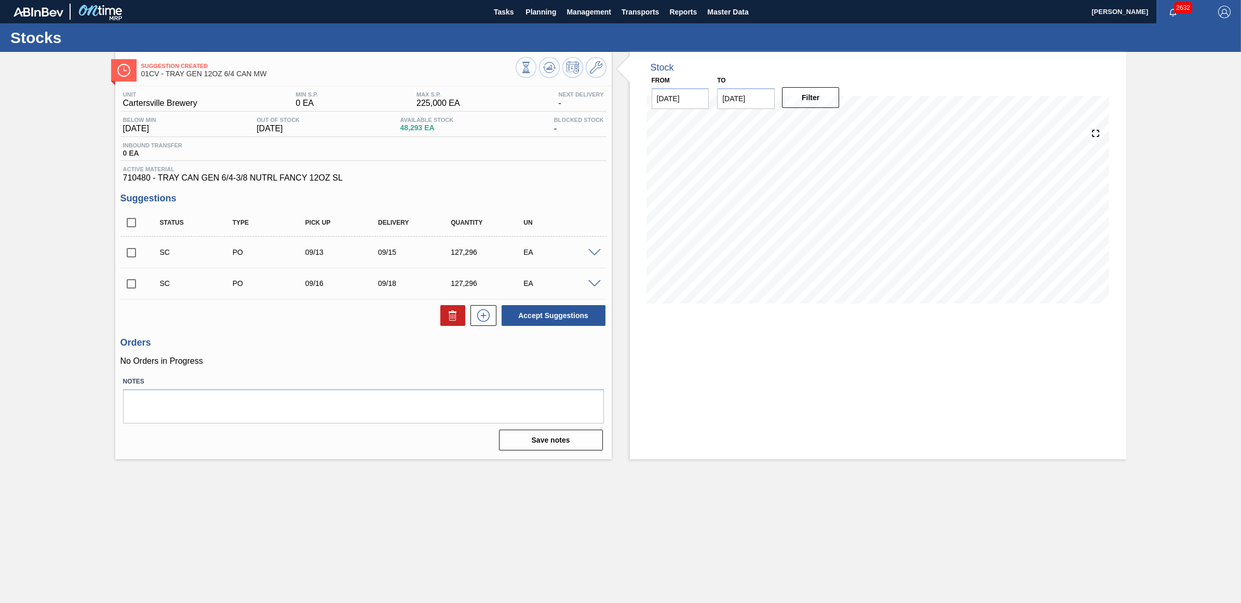
click at [131, 256] on input "checkbox" at bounding box center [131, 253] width 22 height 22
checkbox input "true"
click at [129, 284] on input "checkbox" at bounding box center [131, 284] width 22 height 22
checkbox input "true"
click at [548, 313] on button "Accept Suggestions" at bounding box center [554, 315] width 104 height 21
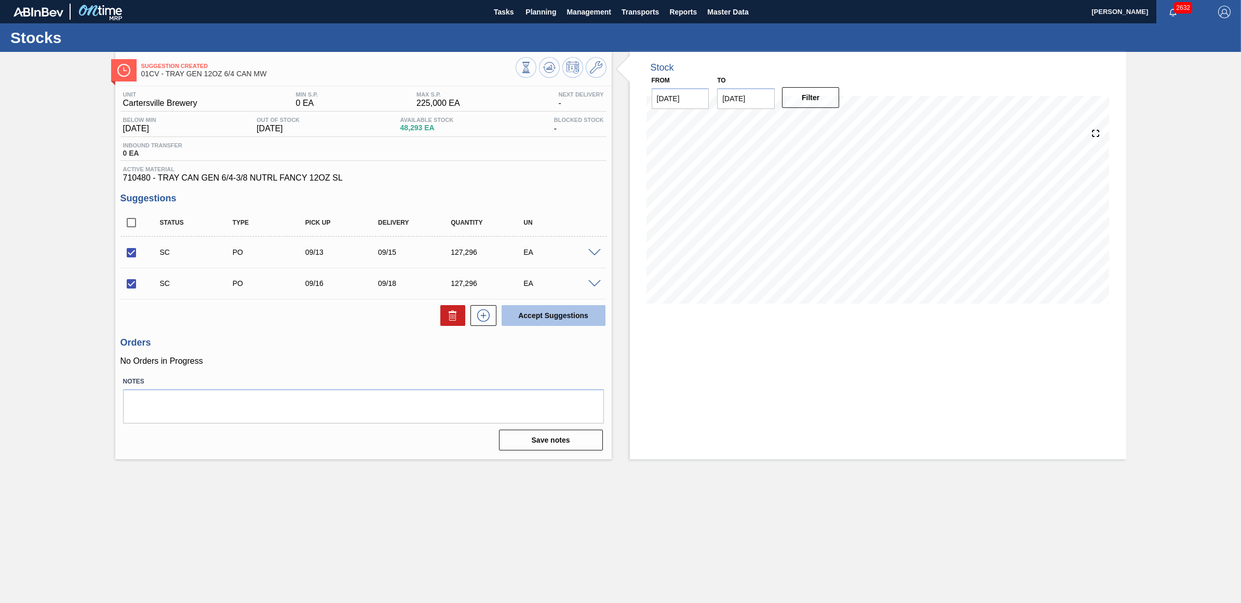
checkbox input "false"
click at [546, 66] on icon at bounding box center [549, 67] width 12 height 12
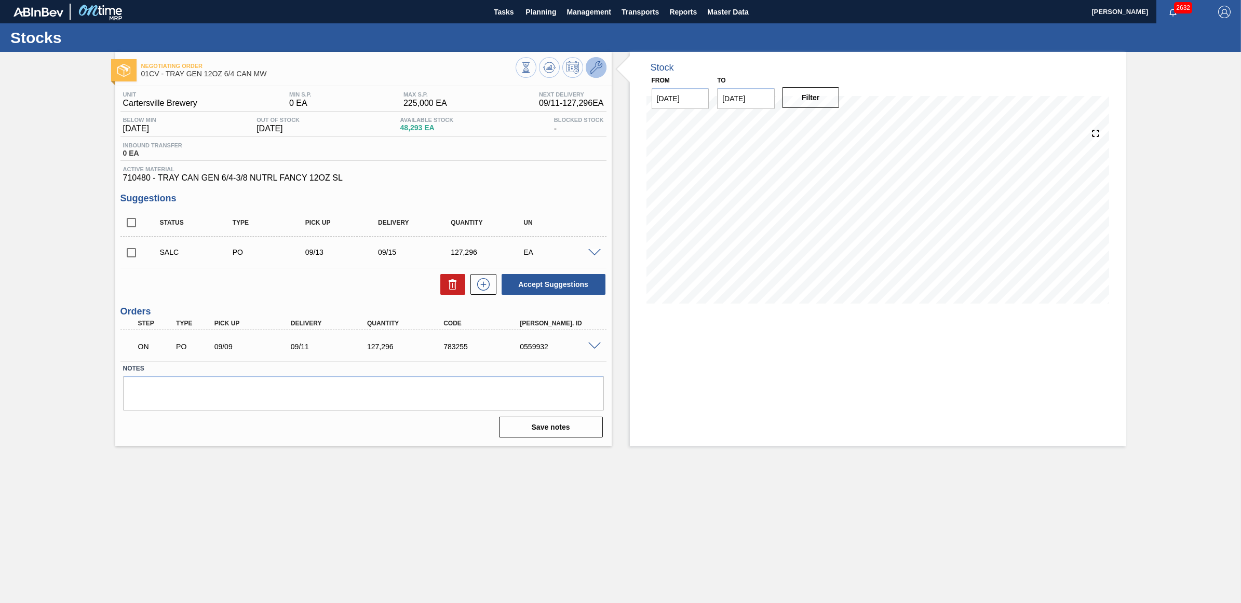
click at [597, 65] on icon at bounding box center [596, 67] width 12 height 12
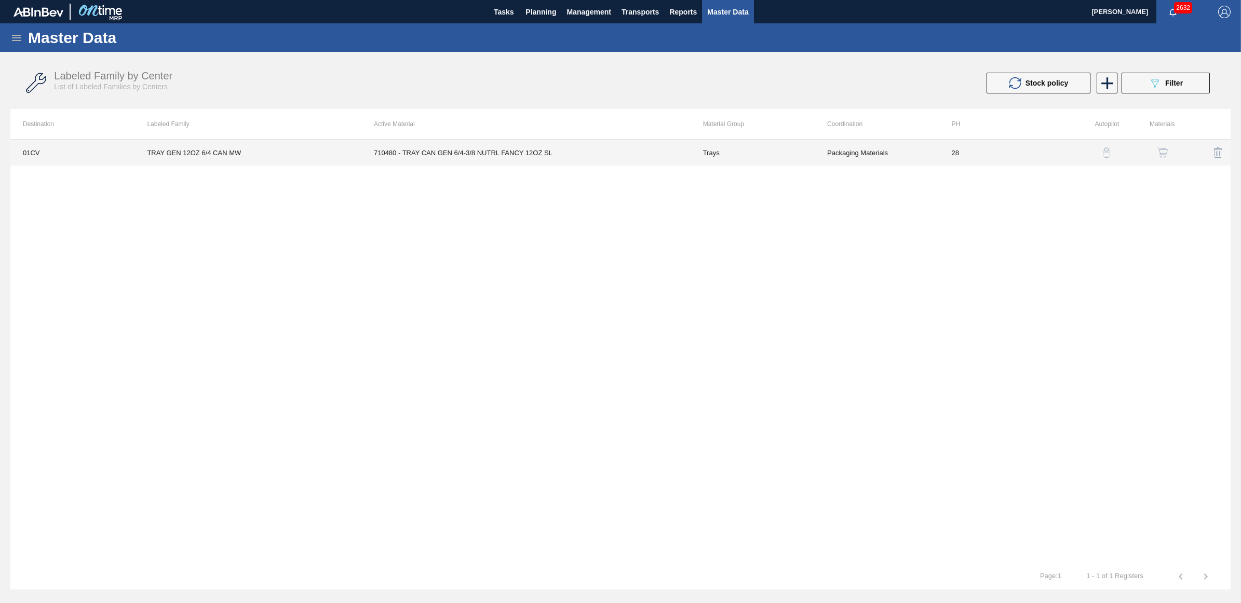
click at [205, 155] on td "TRAY GEN 12OZ 6/4 CAN MW" at bounding box center [247, 153] width 227 height 26
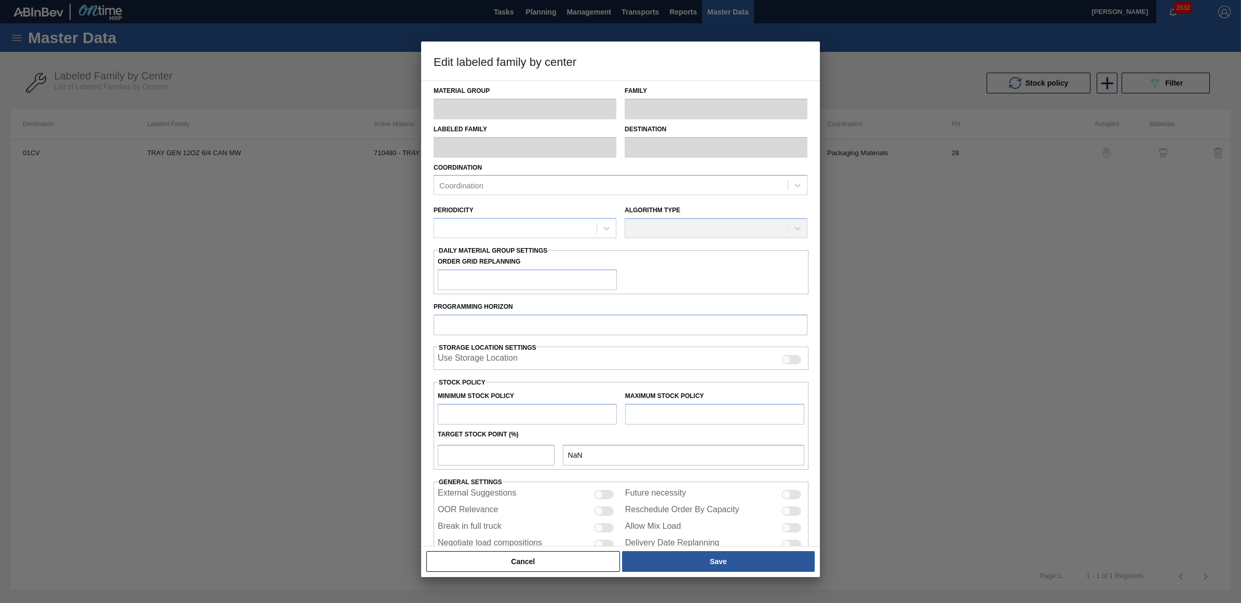
type input "Trays"
type input "TRAY GEN 12OZ 6/4 CAN MW"
type input "01CV - [GEOGRAPHIC_DATA] Brewery"
type input "28"
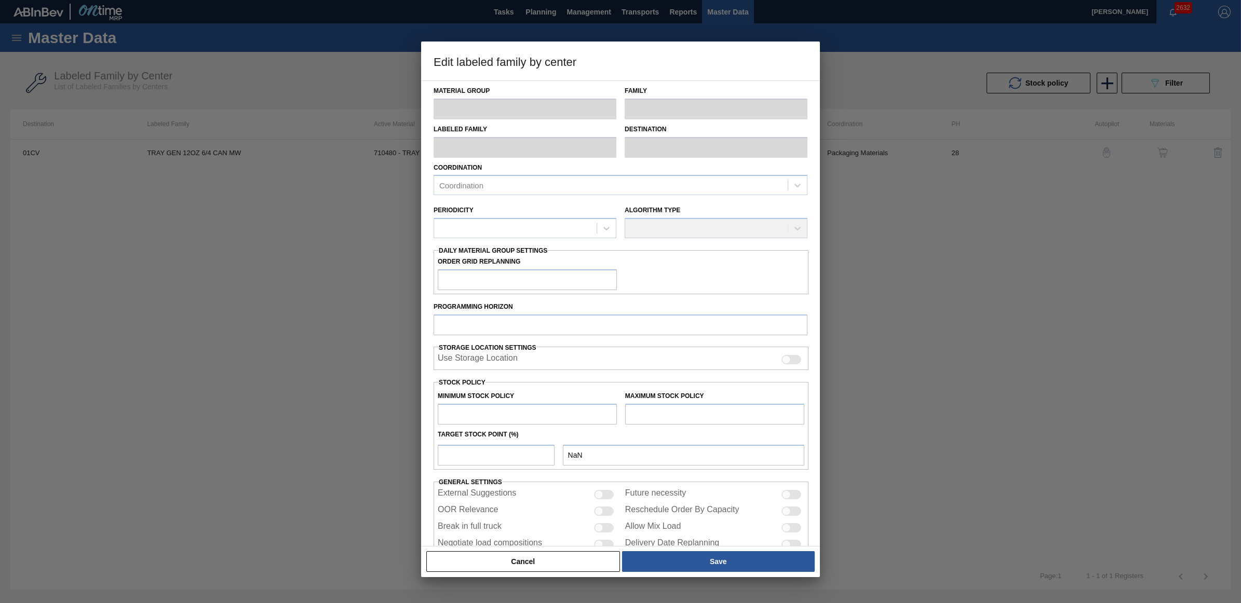
type input "0"
type input "225,000"
type input "10"
type input "22,500"
checkbox input "true"
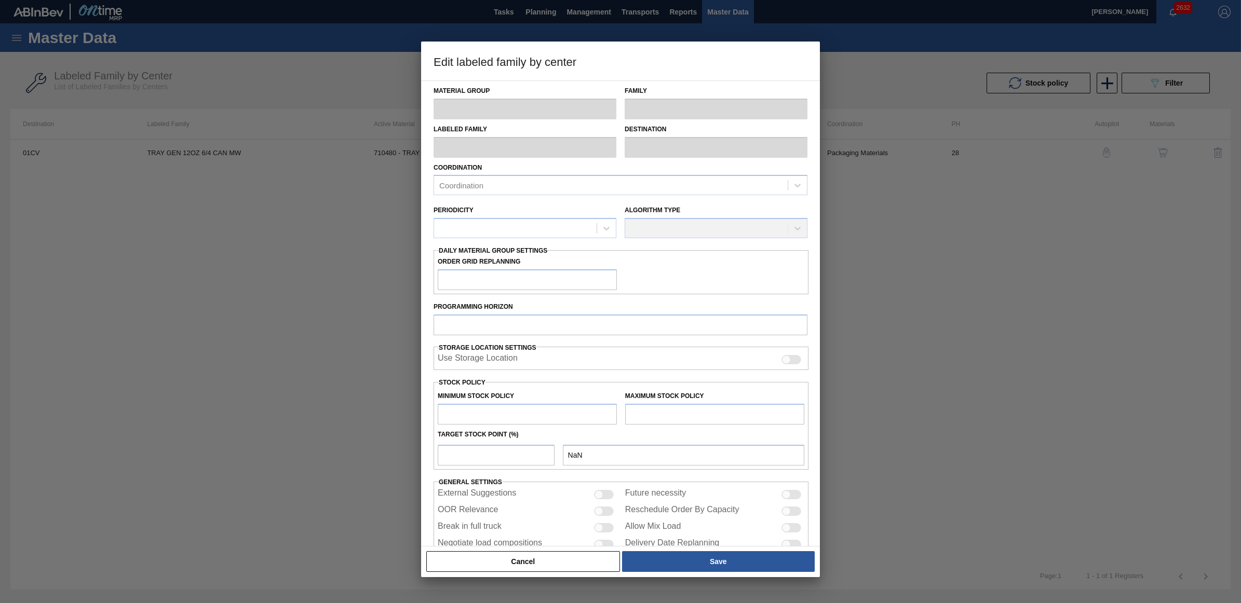
checkbox input "true"
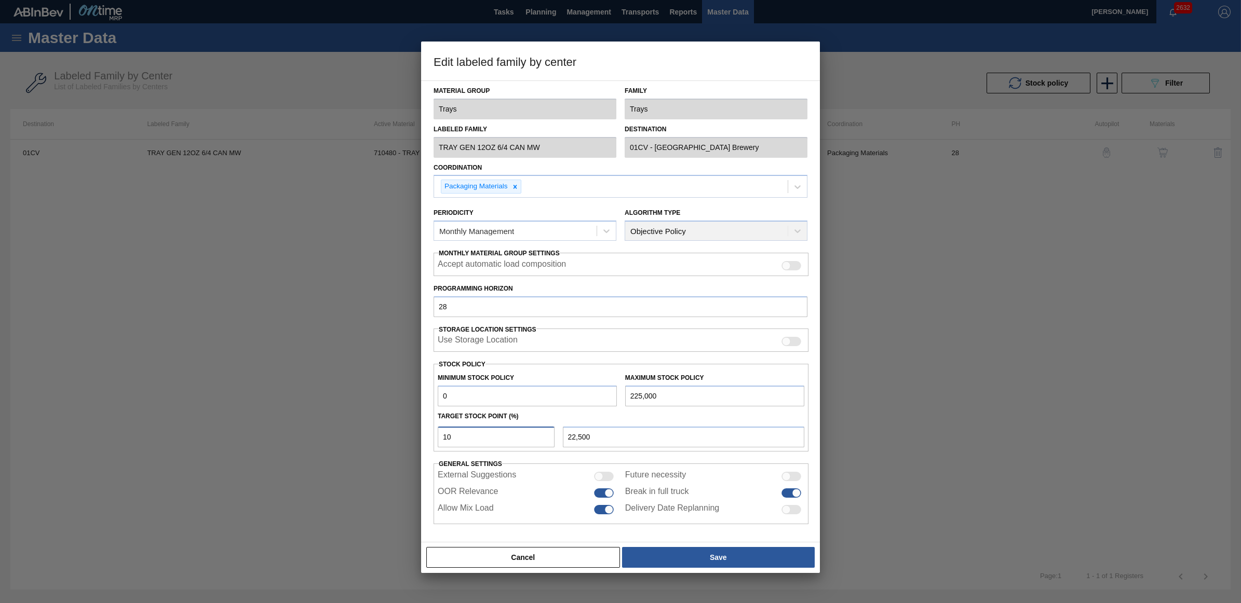
drag, startPoint x: 452, startPoint y: 432, endPoint x: 432, endPoint y: 429, distance: 19.9
click at [432, 429] on div "Material Group Trays Family Trays Labeled Family TRAY GEN 12OZ 6/4 CAN MW Desti…" at bounding box center [620, 311] width 399 height 462
type input "2"
type input "4,500"
type input "20"
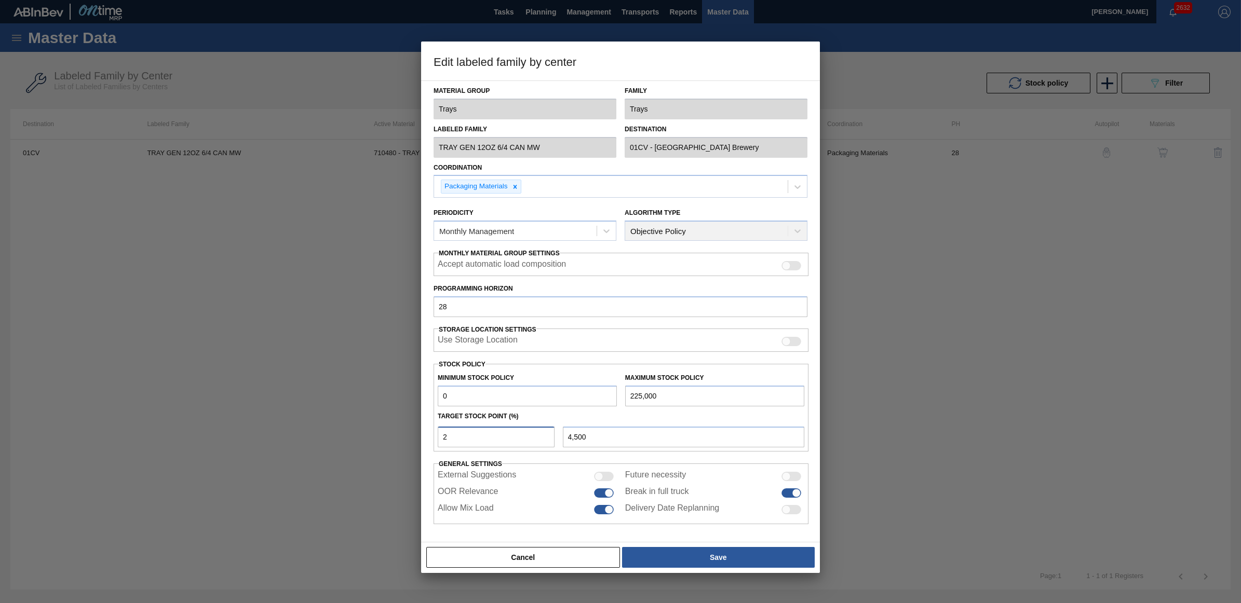
type input "45,000"
type input "20"
click at [695, 559] on button "Save" at bounding box center [718, 557] width 193 height 21
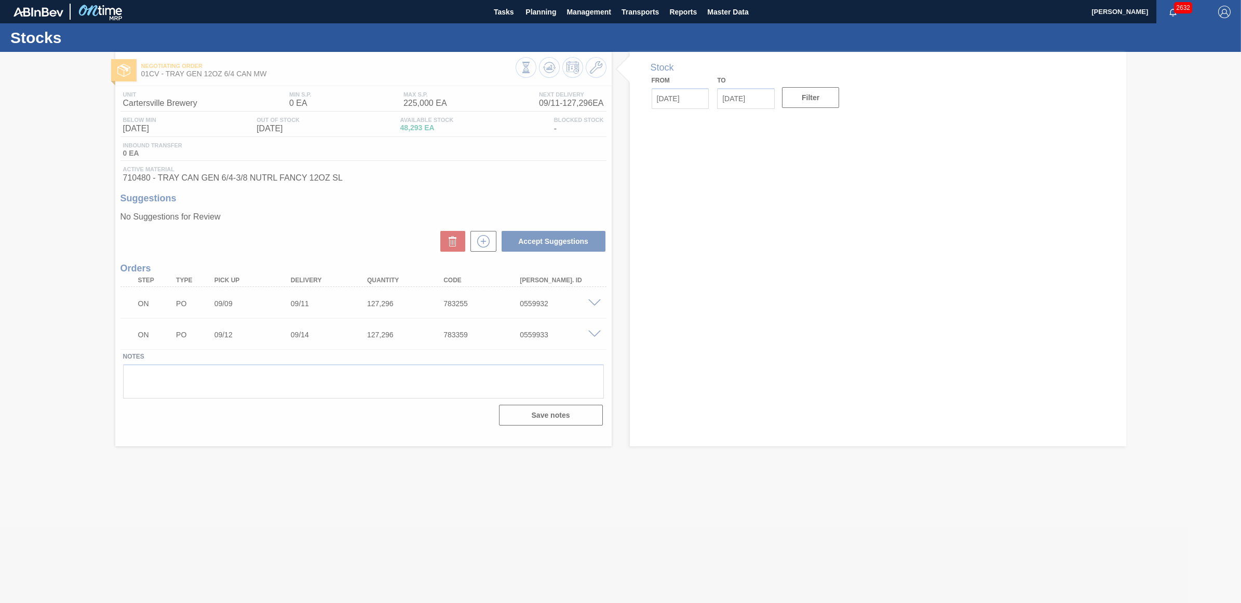
type input "[DATE]"
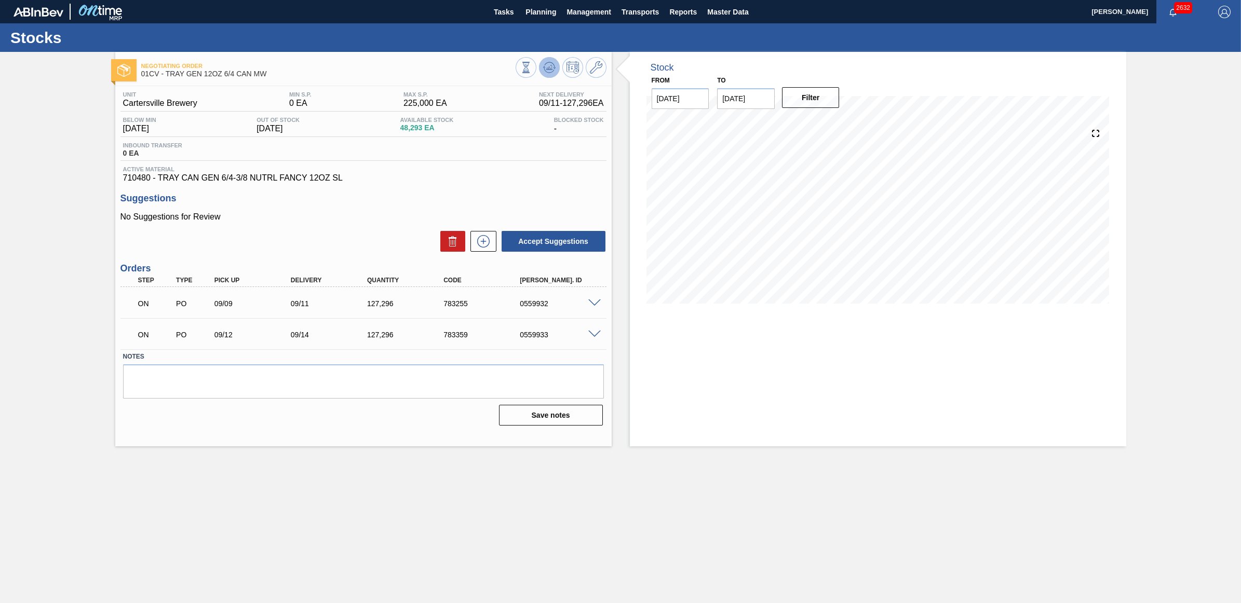
click at [549, 69] on icon at bounding box center [549, 67] width 12 height 12
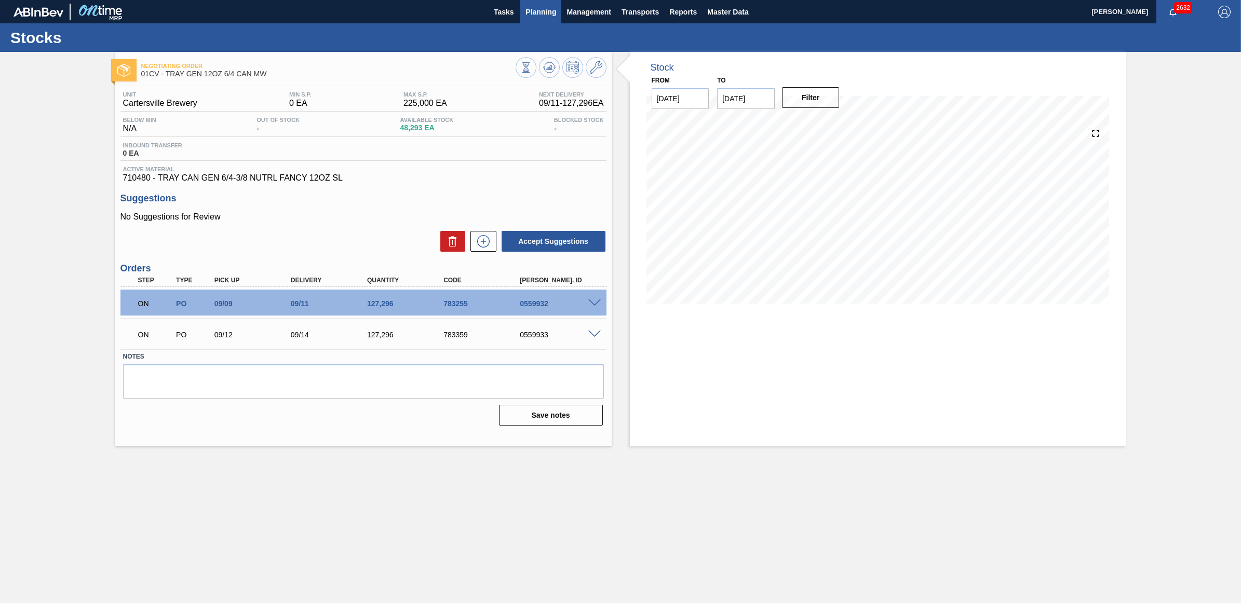
click at [541, 8] on span "Planning" at bounding box center [540, 12] width 31 height 12
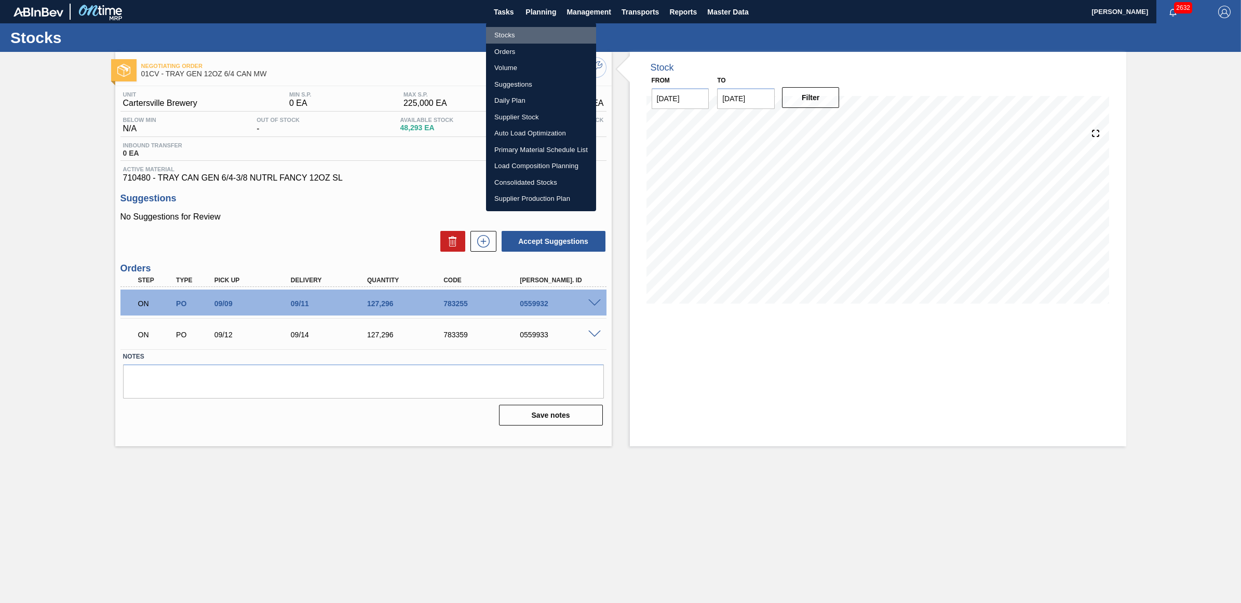
click at [515, 30] on li "Stocks" at bounding box center [541, 35] width 110 height 17
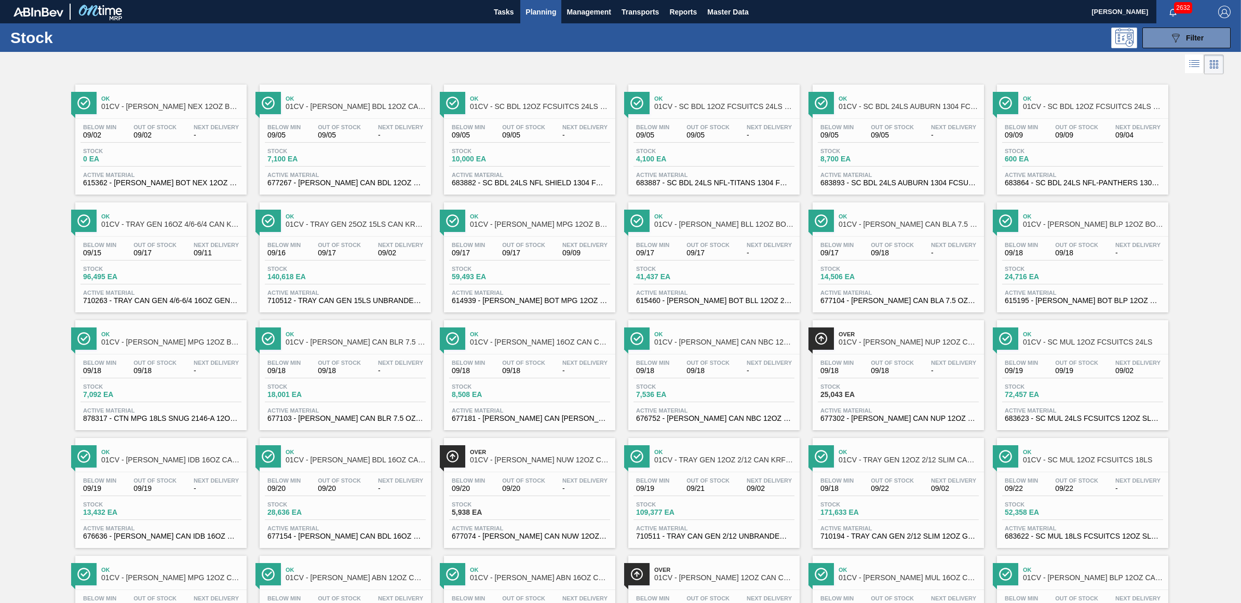
click at [689, 502] on div "Below Min 09/19 Out Of Stock 09/21 Next Delivery 09/02 Stock 109,377 EA Active …" at bounding box center [713, 508] width 171 height 71
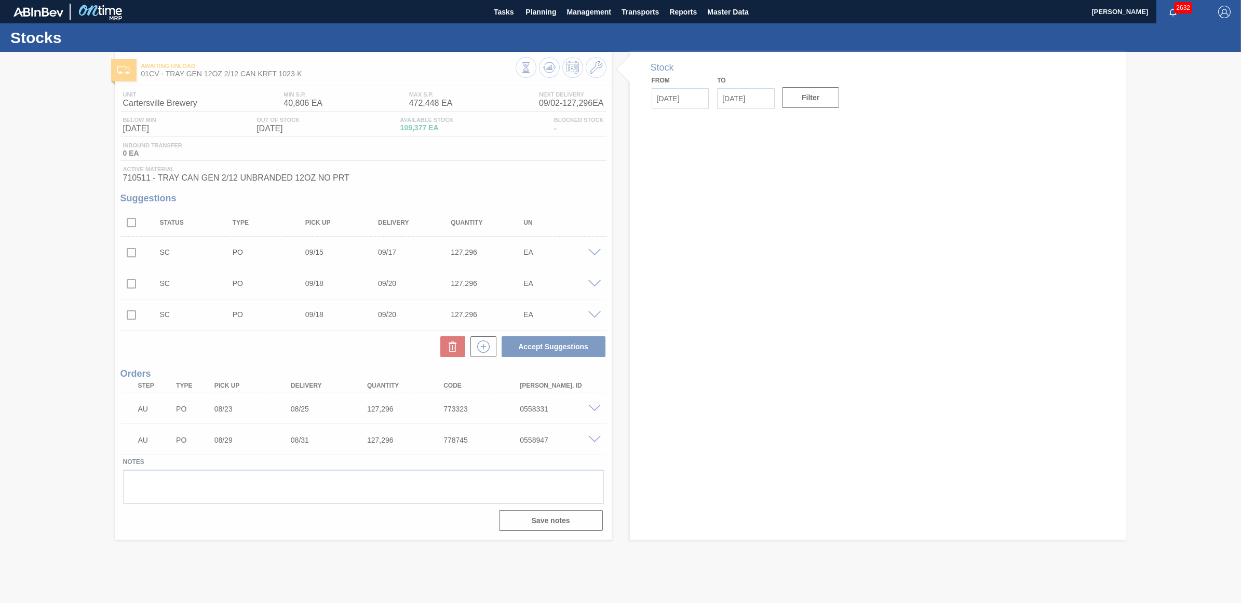
type input "[DATE]"
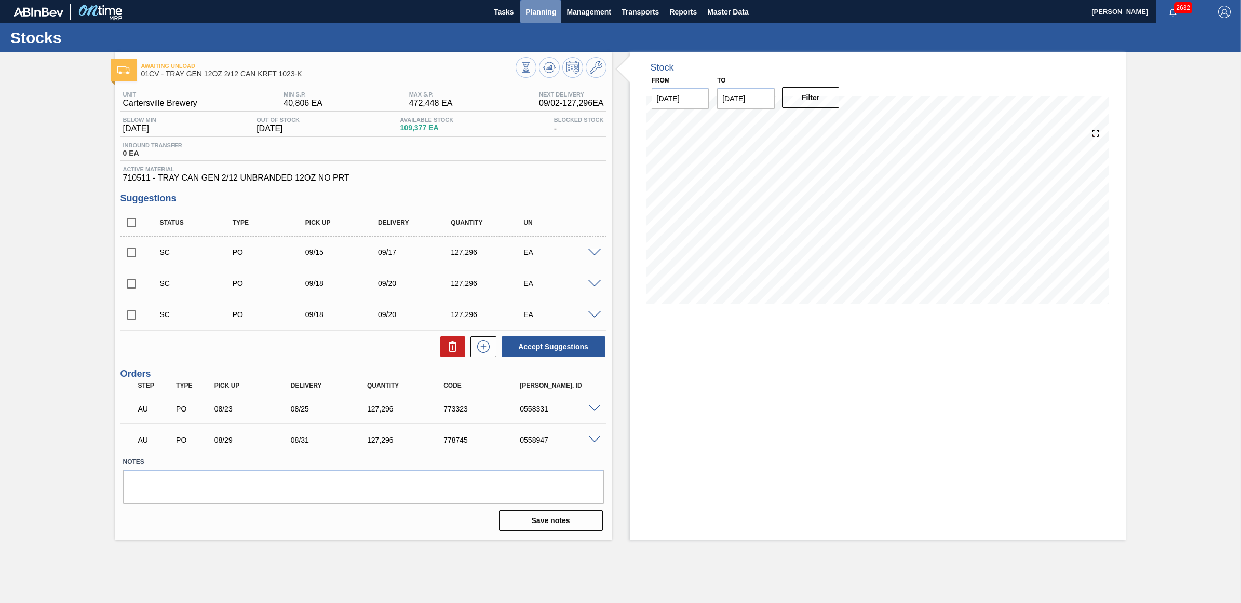
click at [533, 12] on span "Planning" at bounding box center [540, 12] width 31 height 12
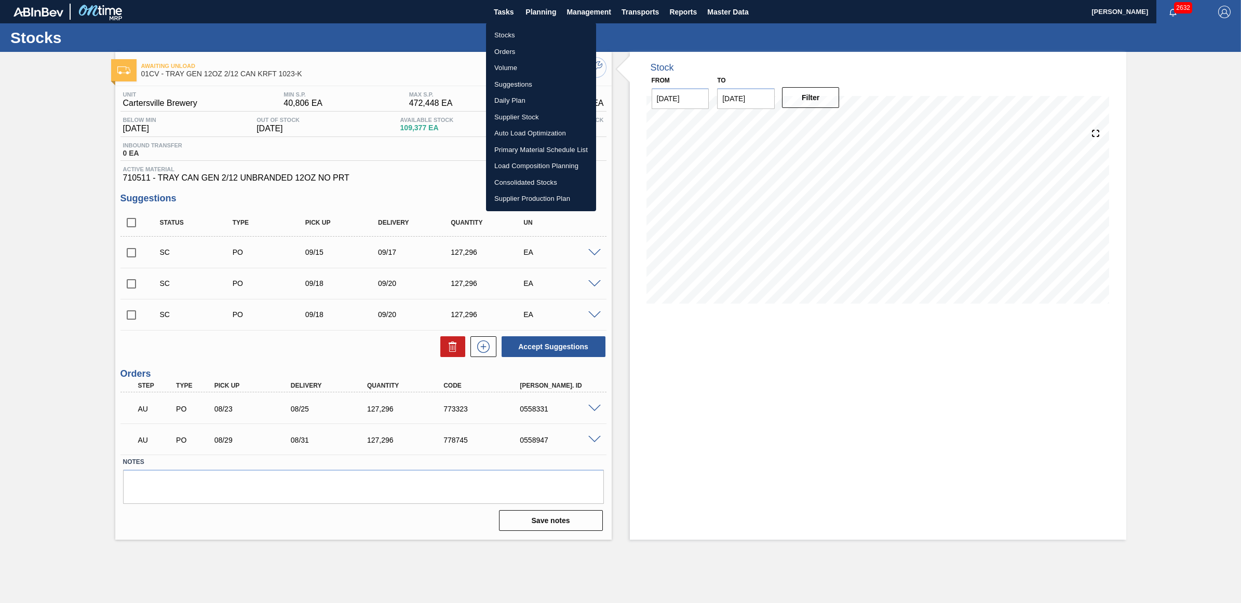
click at [515, 37] on li "Stocks" at bounding box center [541, 35] width 110 height 17
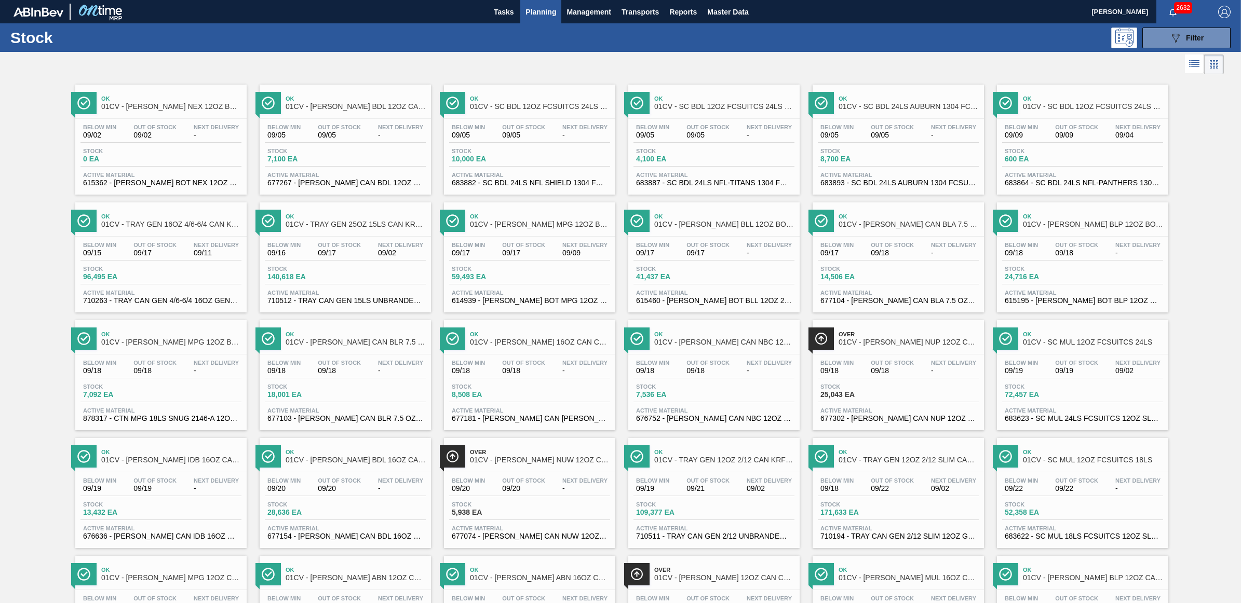
click at [318, 242] on div "Below Min 09/16 Out Of Stock 09/17 Next Delivery 09/02 Stock 140,618 EA Active …" at bounding box center [345, 272] width 171 height 71
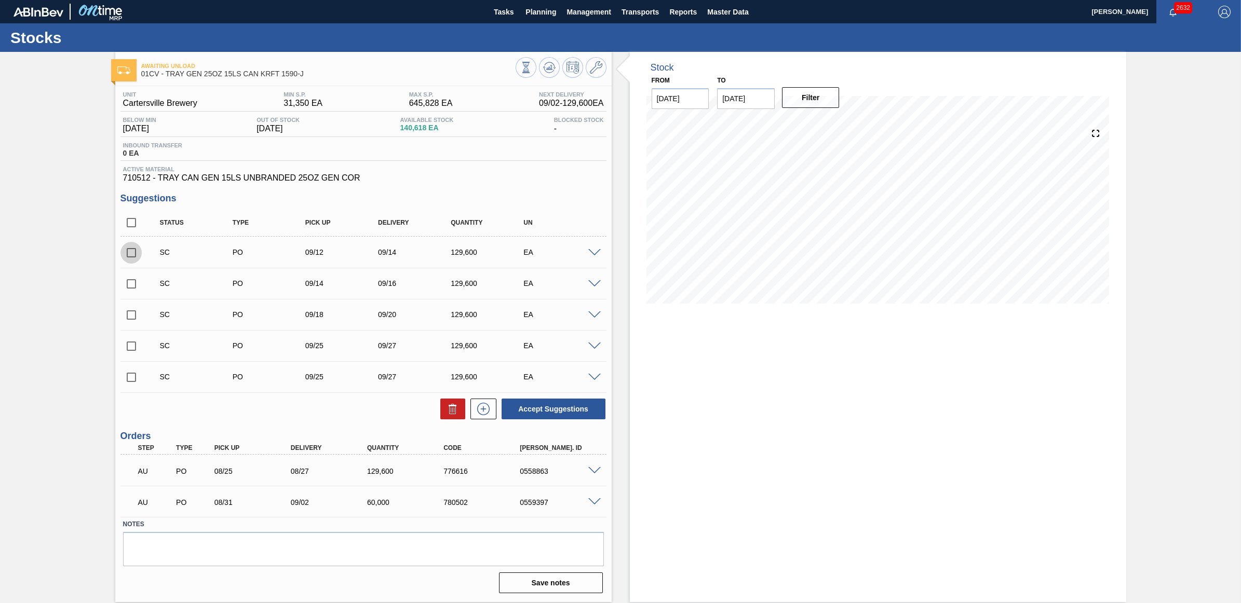
click at [130, 251] on input "checkbox" at bounding box center [131, 253] width 22 height 22
checkbox input "true"
click at [131, 274] on div "SC PO 09/14 09/16 129,600 EA" at bounding box center [363, 284] width 486 height 26
click at [132, 281] on input "checkbox" at bounding box center [131, 284] width 22 height 22
checkbox input "true"
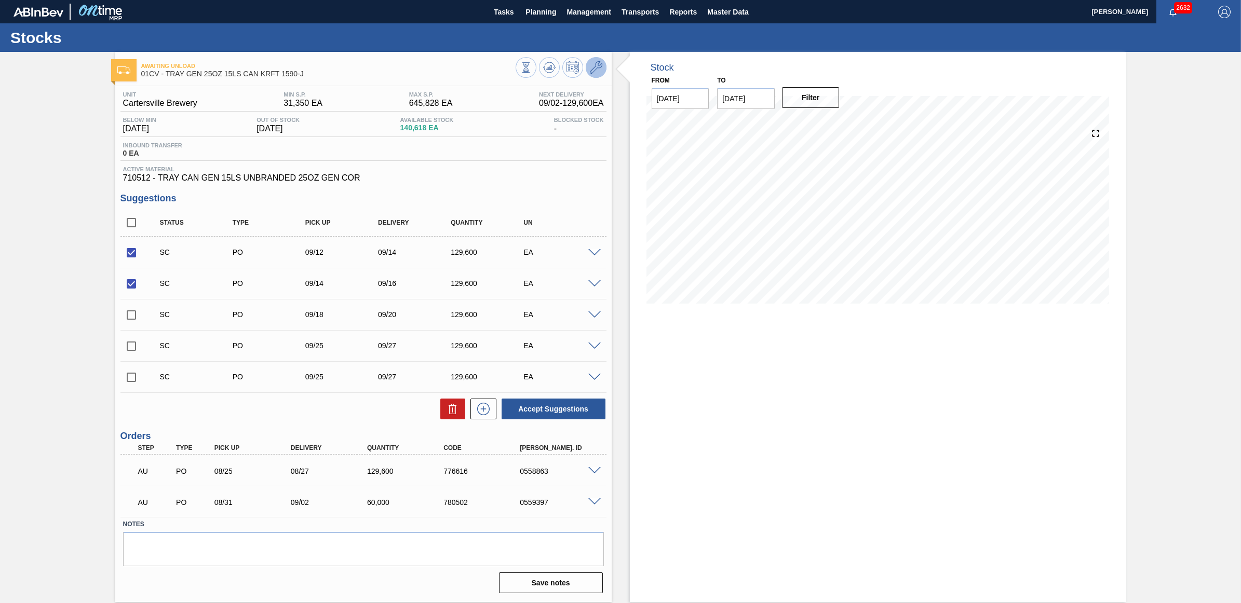
click at [591, 71] on icon at bounding box center [596, 67] width 12 height 12
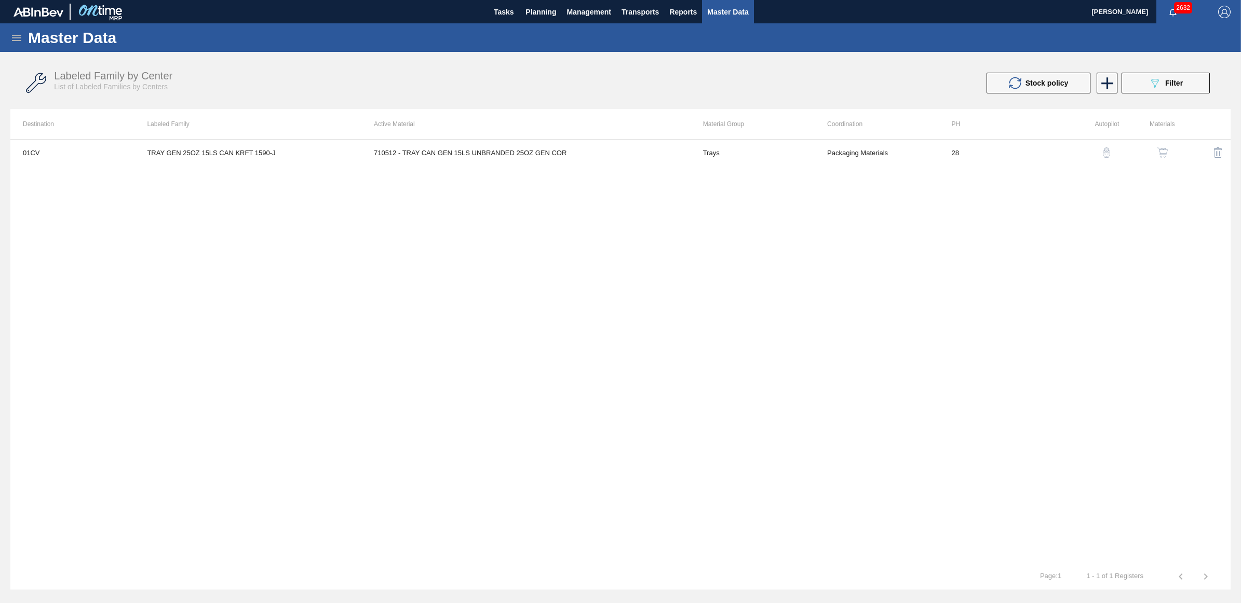
click at [1107, 151] on img "button" at bounding box center [1106, 152] width 10 height 10
click at [1164, 150] on img "button" at bounding box center [1162, 152] width 10 height 10
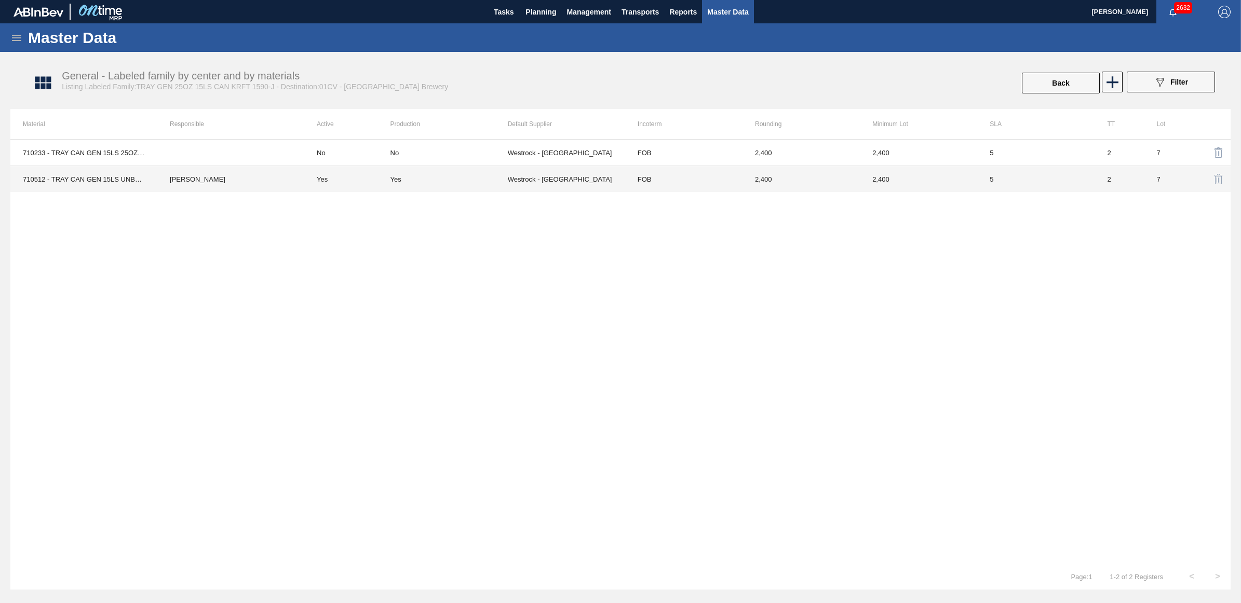
click at [214, 185] on td "[PERSON_NAME]" at bounding box center [230, 179] width 147 height 26
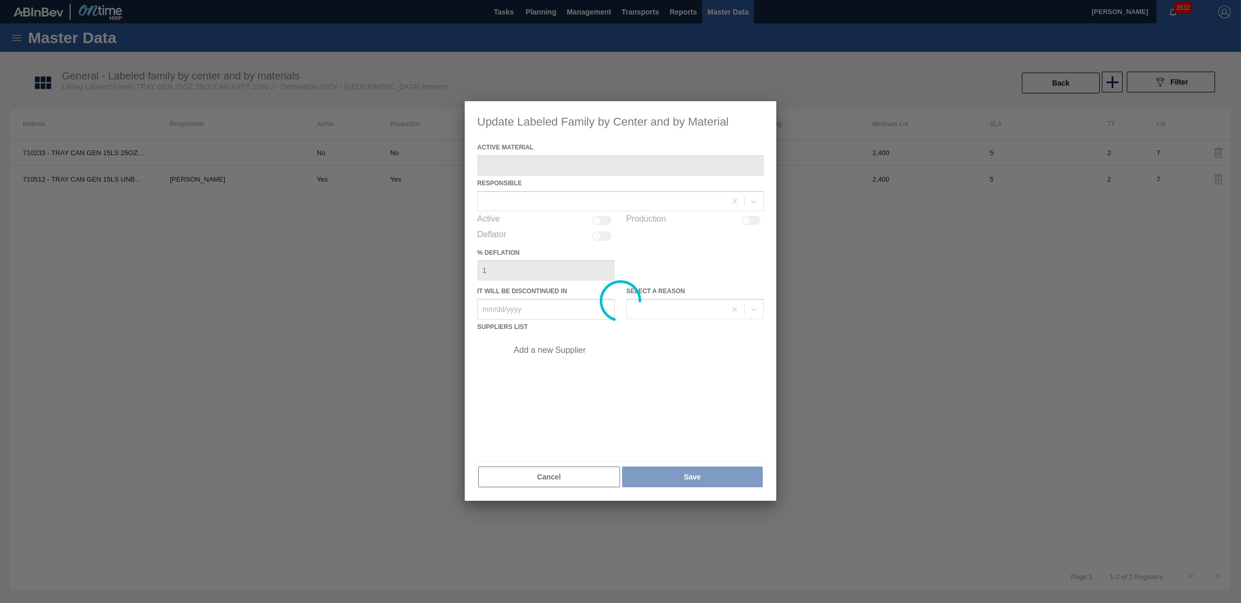
type Material "710512 - TRAY CAN GEN 15LS UNBRANDED 25OZ GEN COR"
checkbox input "true"
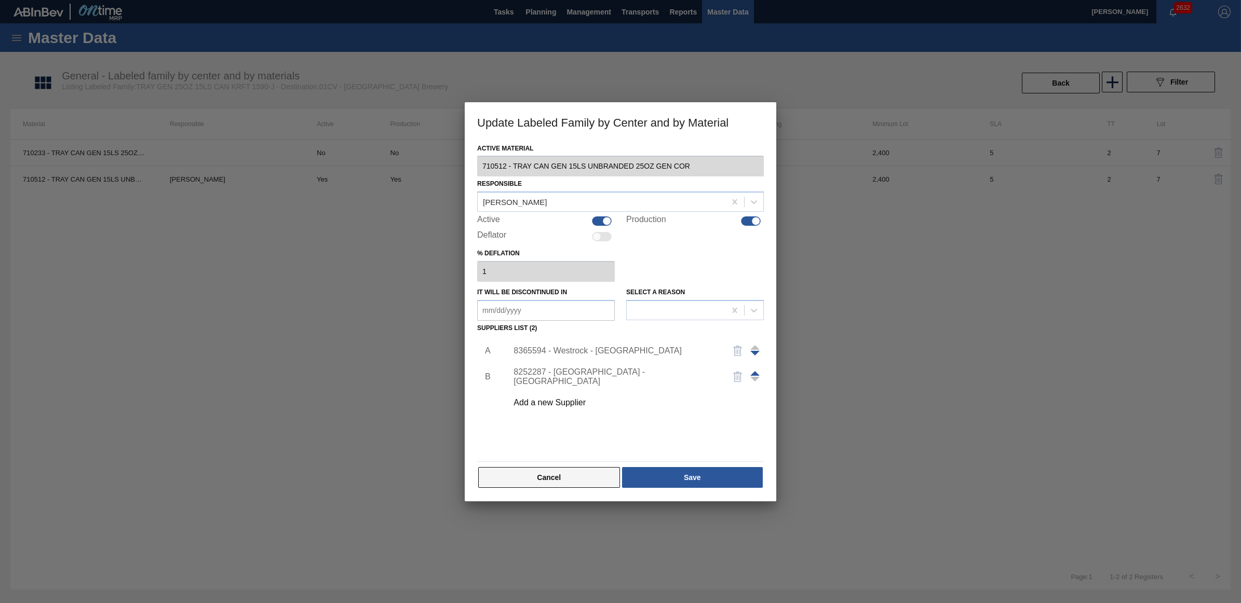
click at [567, 479] on button "Cancel" at bounding box center [549, 477] width 142 height 21
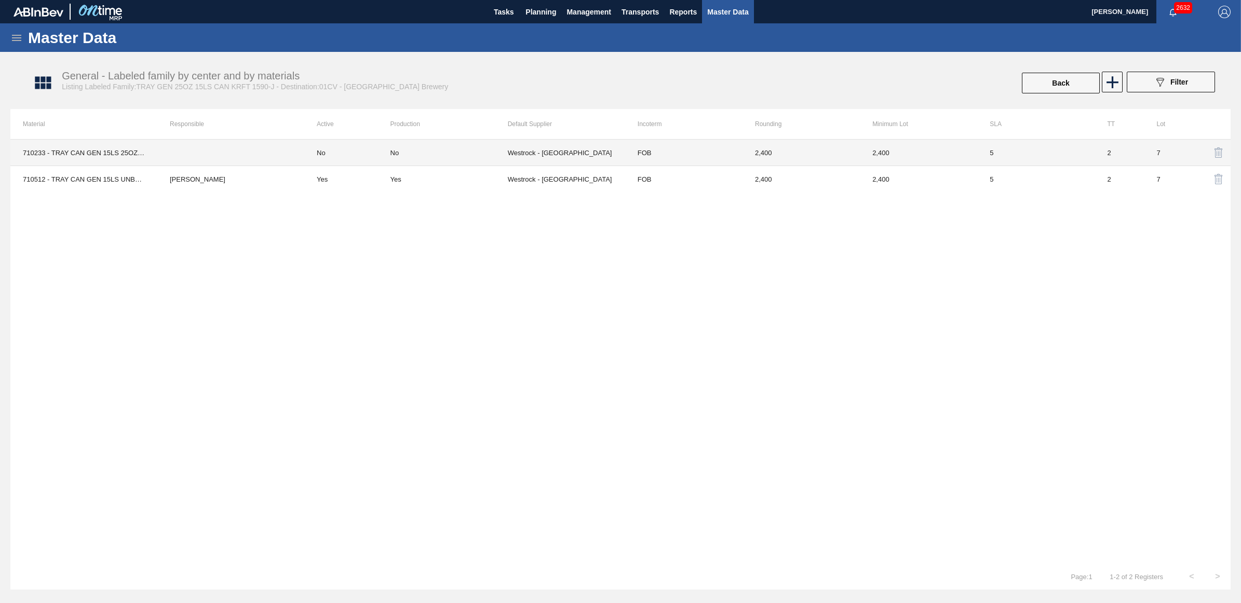
click at [323, 148] on td "No" at bounding box center [347, 153] width 86 height 26
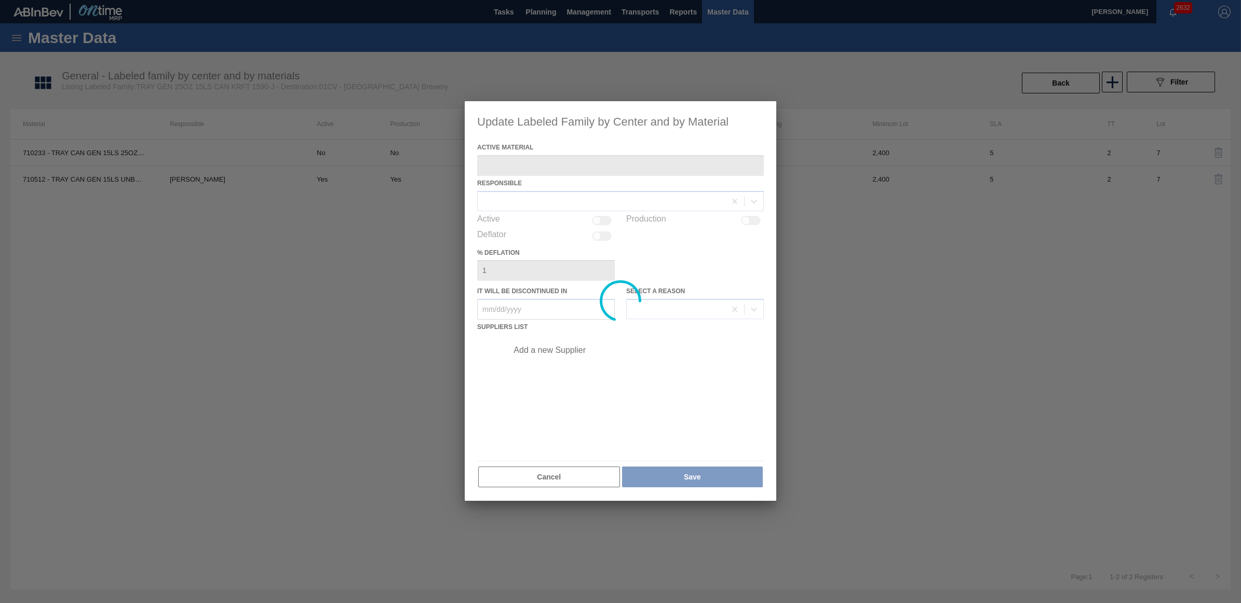
type Material "710233 - TRAY CAN GEN 15LS 25OZ GEN KRFT 1590-J 0"
type in "[DATE]"
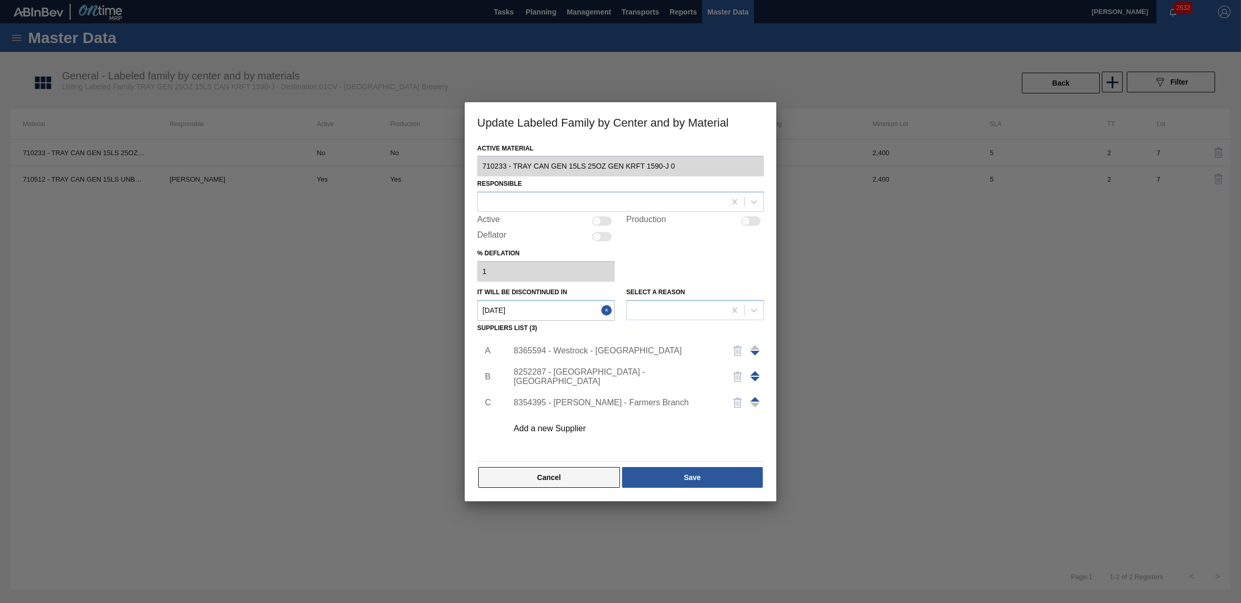
click at [575, 480] on button "Cancel" at bounding box center [549, 477] width 142 height 21
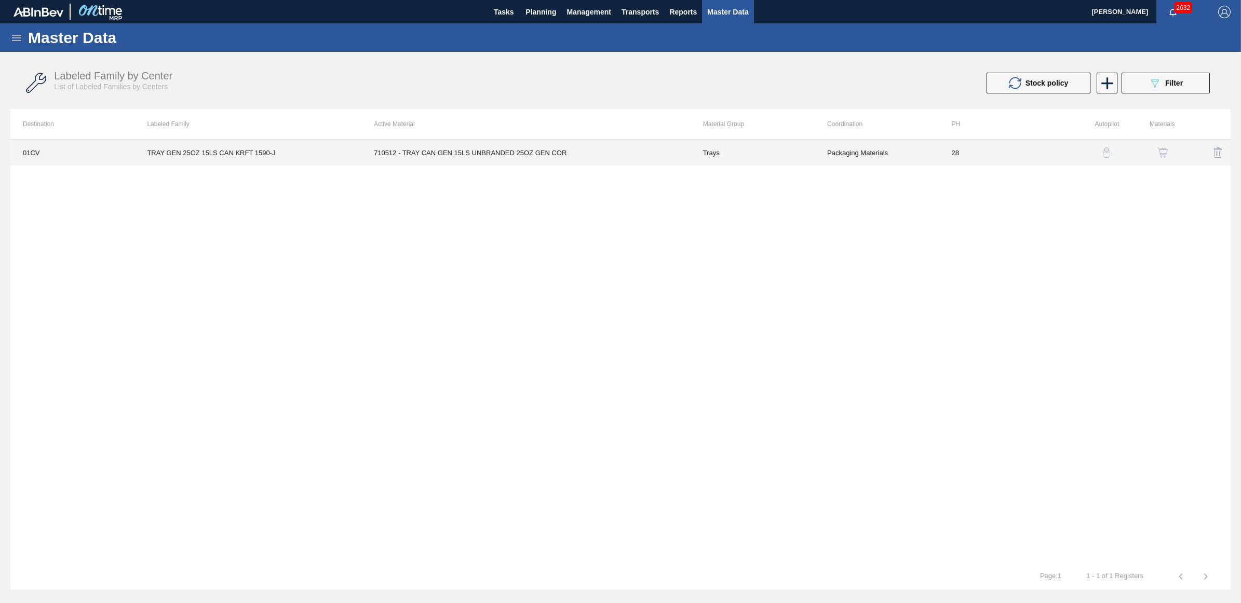
click at [208, 146] on td "TRAY GEN 25OZ 15LS CAN KRFT 1590-J" at bounding box center [247, 153] width 227 height 26
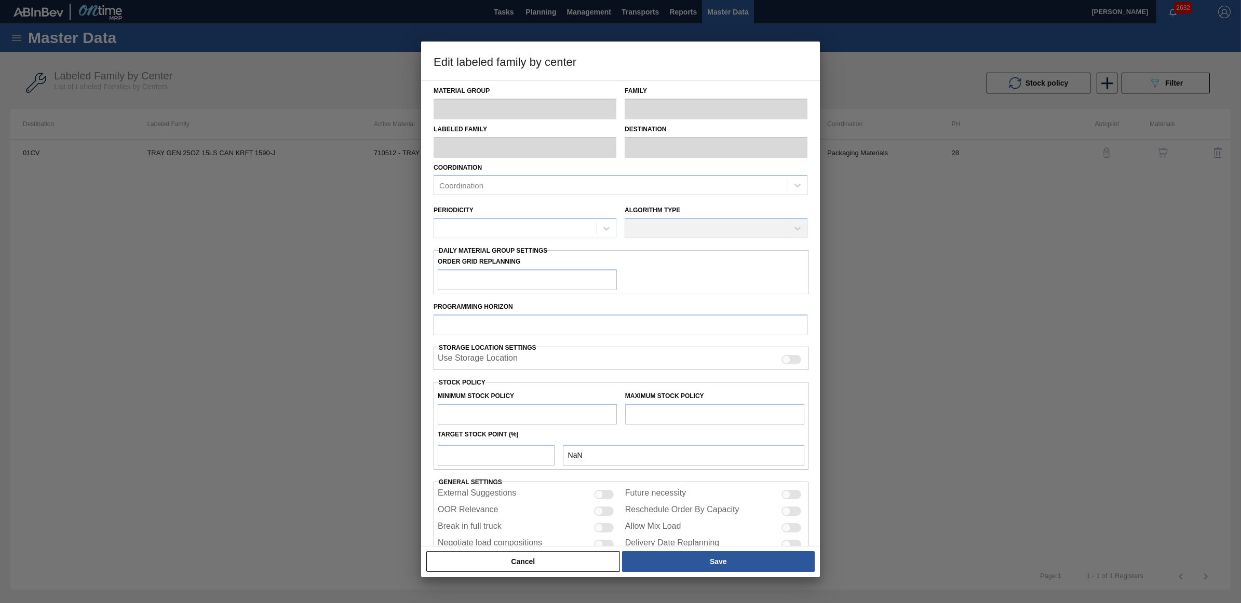
type input "Trays"
type input "TRAY GEN 25OZ 15LS CAN KRFT 1590-J"
type input "01CV - [GEOGRAPHIC_DATA] Brewery"
type input "28"
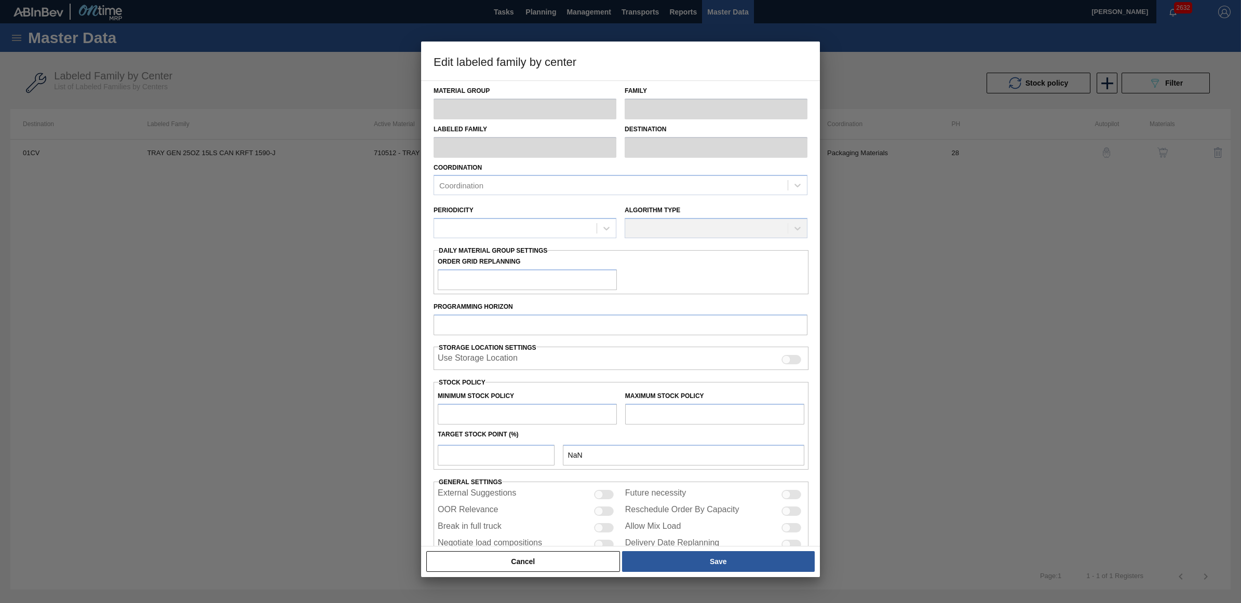
type input "31,350"
type input "645,828"
type input "0"
type input "31,350"
checkbox input "true"
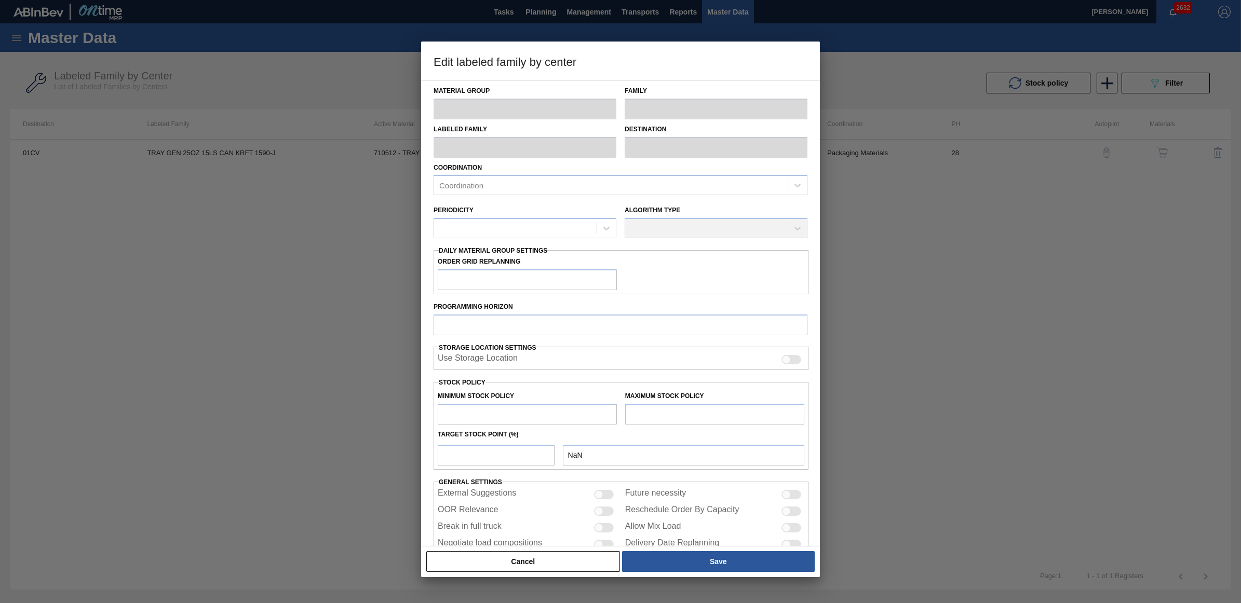
checkbox input "true"
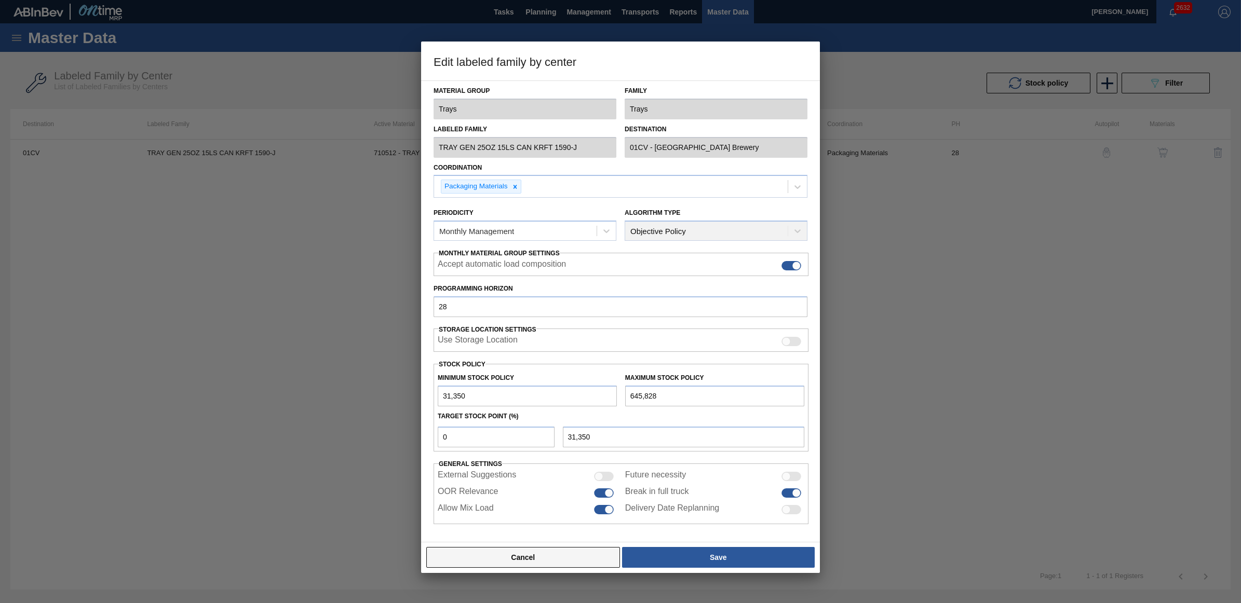
click at [556, 558] on button "Cancel" at bounding box center [523, 557] width 194 height 21
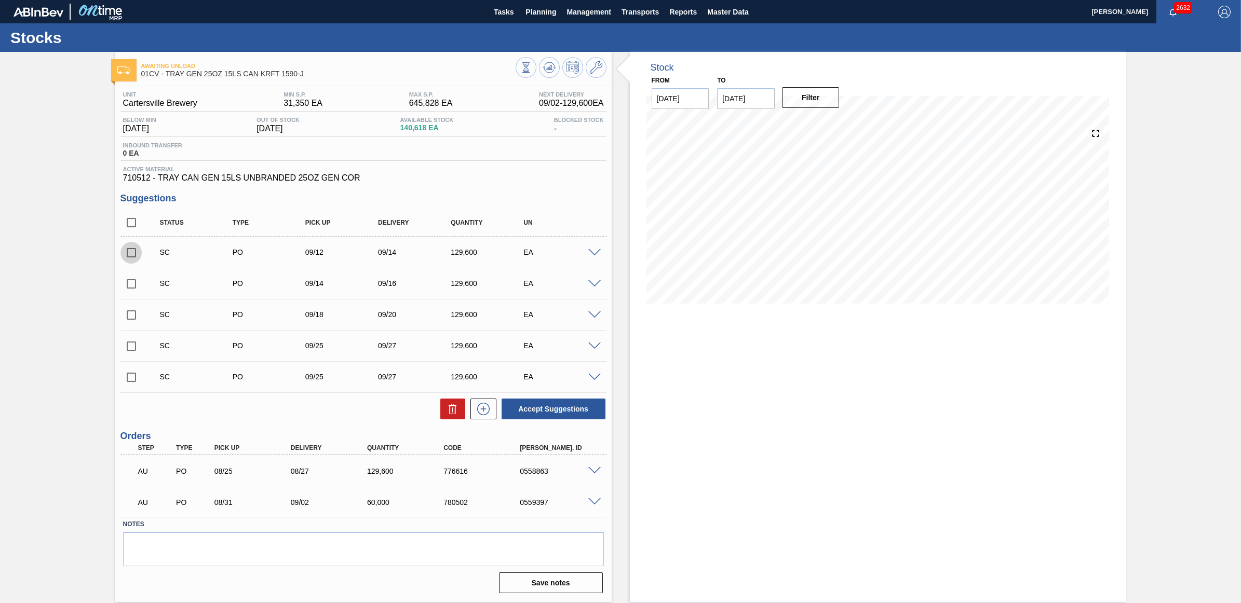
click at [135, 257] on input "checkbox" at bounding box center [131, 253] width 22 height 22
checkbox input "true"
click at [126, 288] on input "checkbox" at bounding box center [131, 284] width 22 height 22
checkbox input "true"
click at [569, 408] on button "Accept Suggestions" at bounding box center [554, 409] width 104 height 21
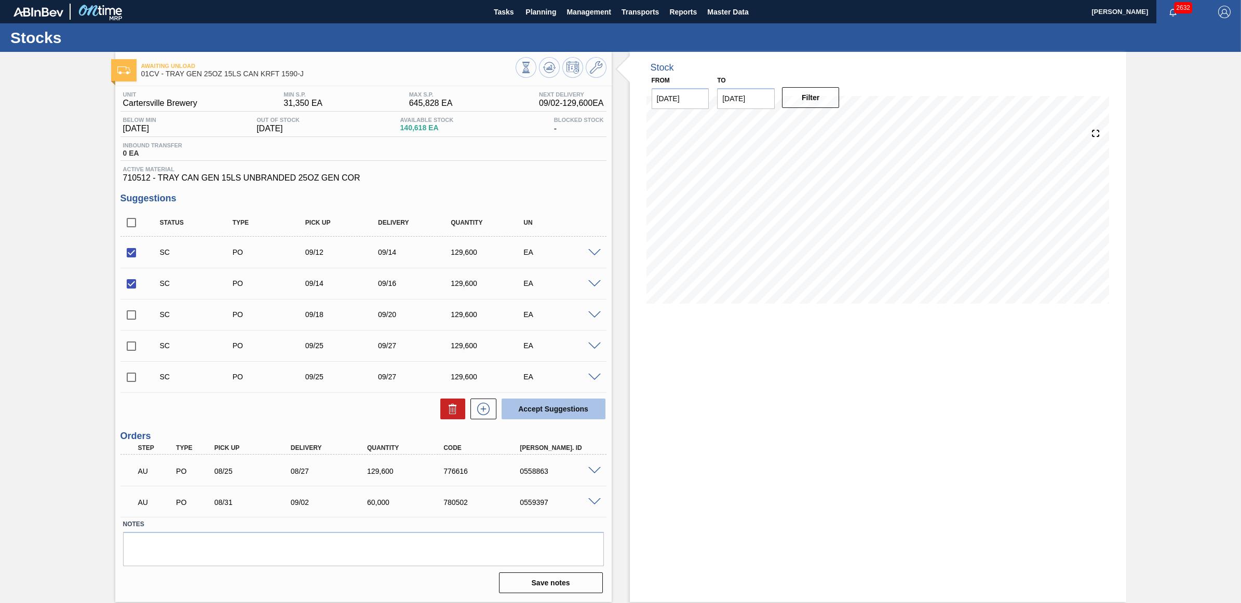
checkbox input "false"
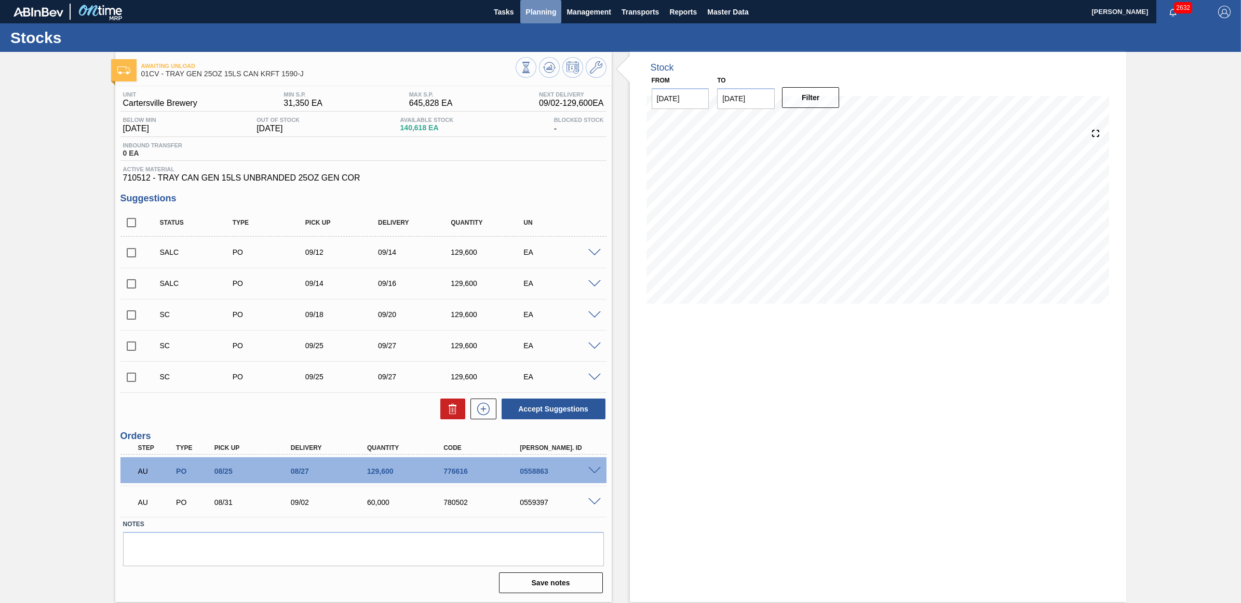
click at [525, 14] on span "Planning" at bounding box center [540, 12] width 31 height 12
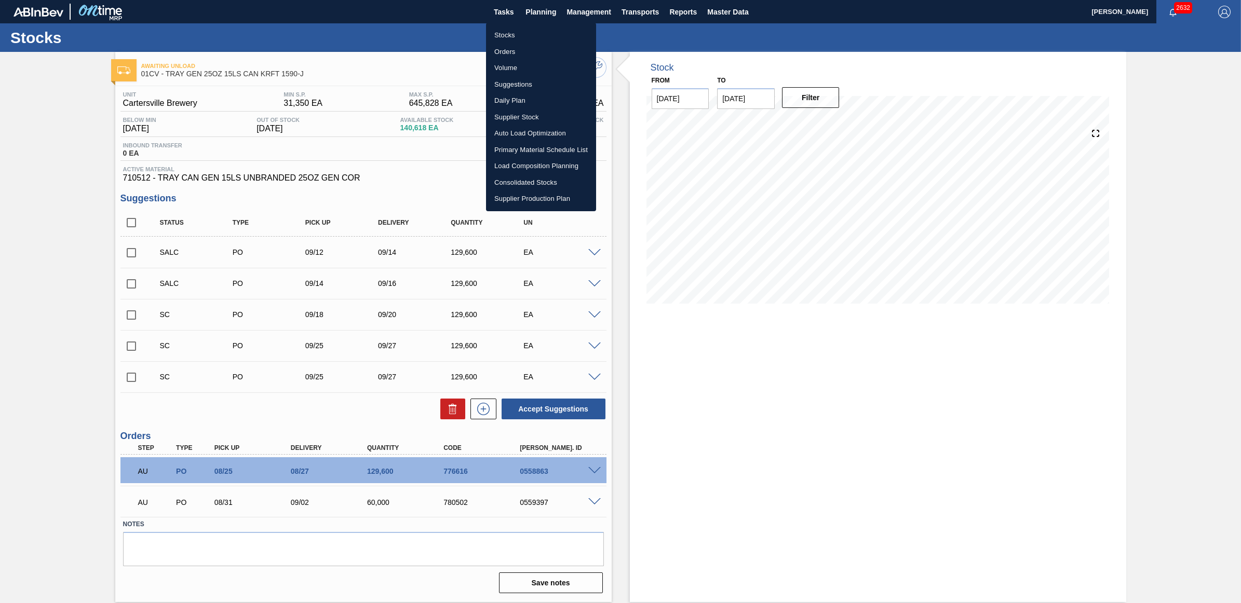
click at [522, 33] on li "Stocks" at bounding box center [541, 35] width 110 height 17
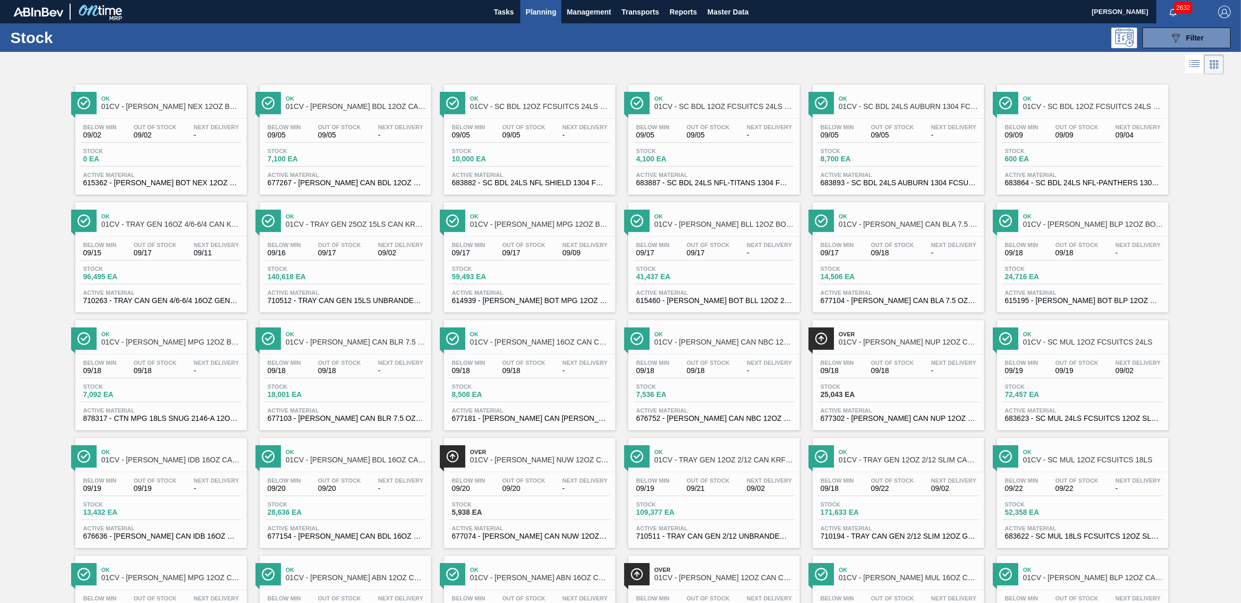
drag, startPoint x: 703, startPoint y: 492, endPoint x: 1232, endPoint y: 465, distance: 529.8
click at [703, 492] on span "09/21" at bounding box center [707, 489] width 43 height 8
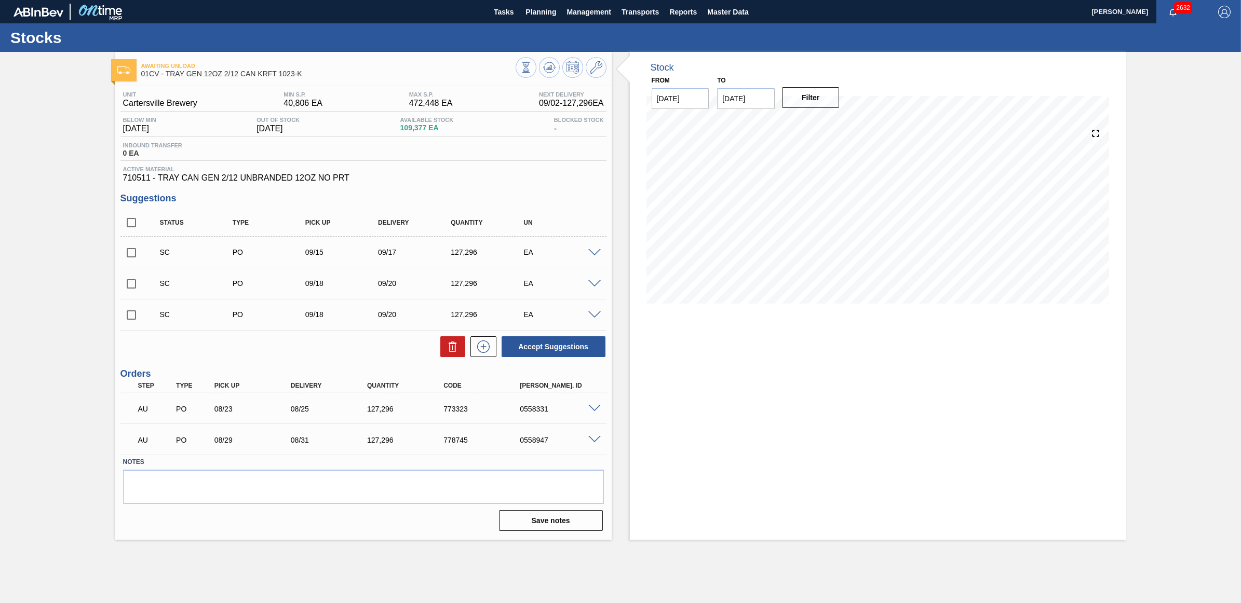
click at [133, 253] on input "checkbox" at bounding box center [131, 253] width 22 height 22
click at [577, 349] on button "Accept Suggestions" at bounding box center [554, 346] width 104 height 21
checkbox input "false"
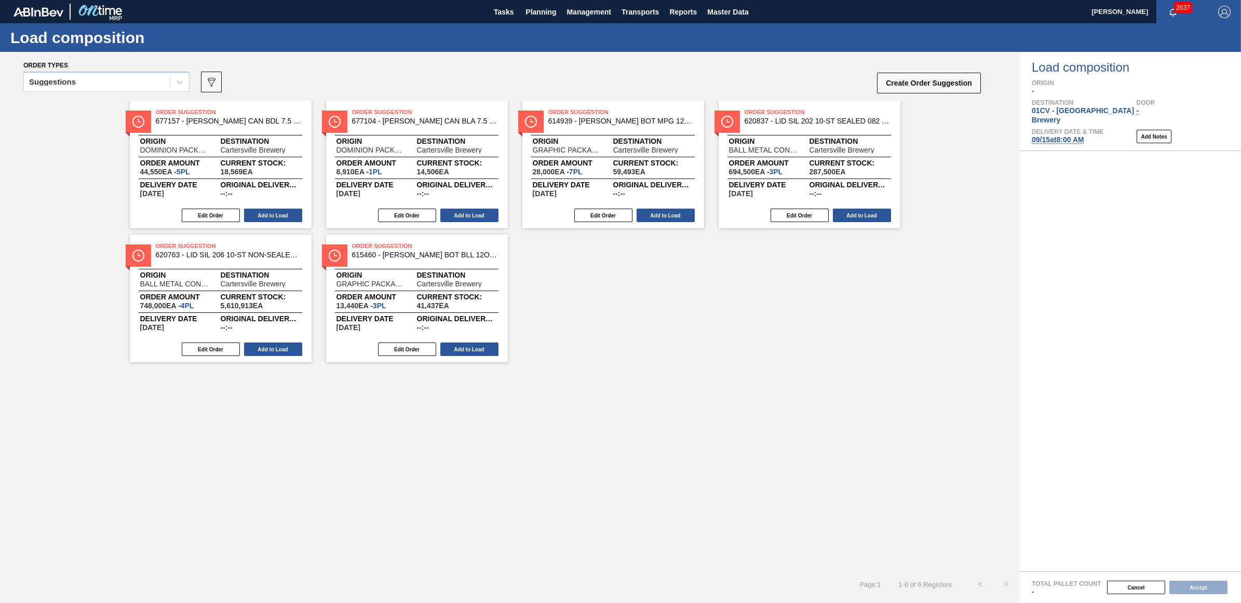
click at [1056, 136] on span "09/15 at 8:00 AM" at bounding box center [1058, 140] width 52 height 8
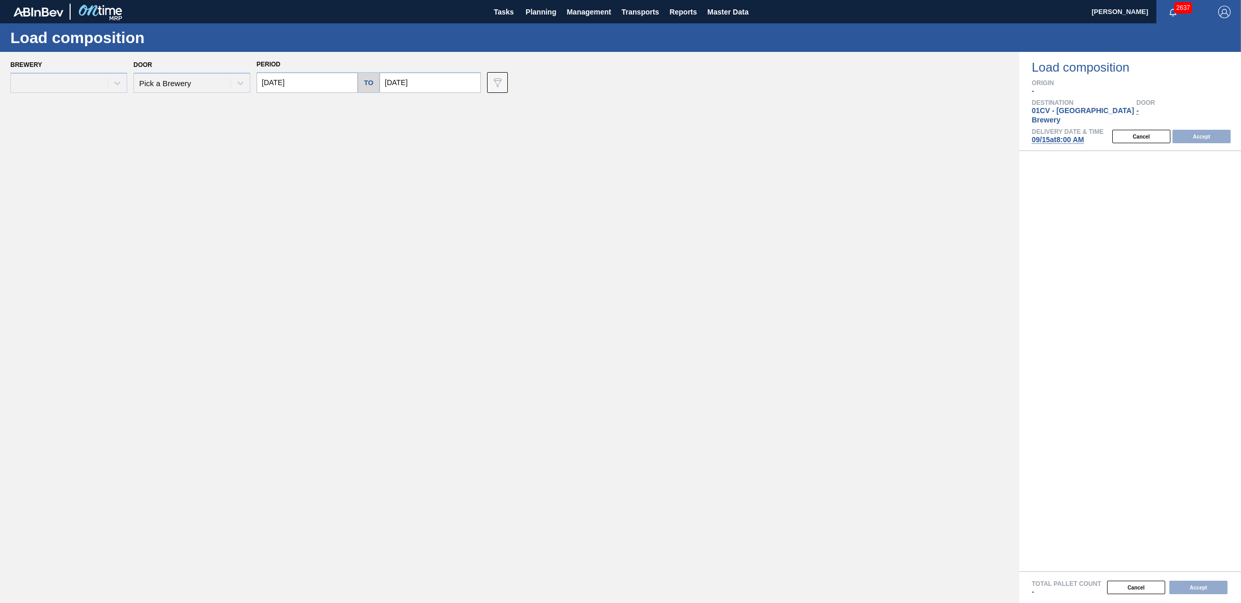
type input "[DATE]"
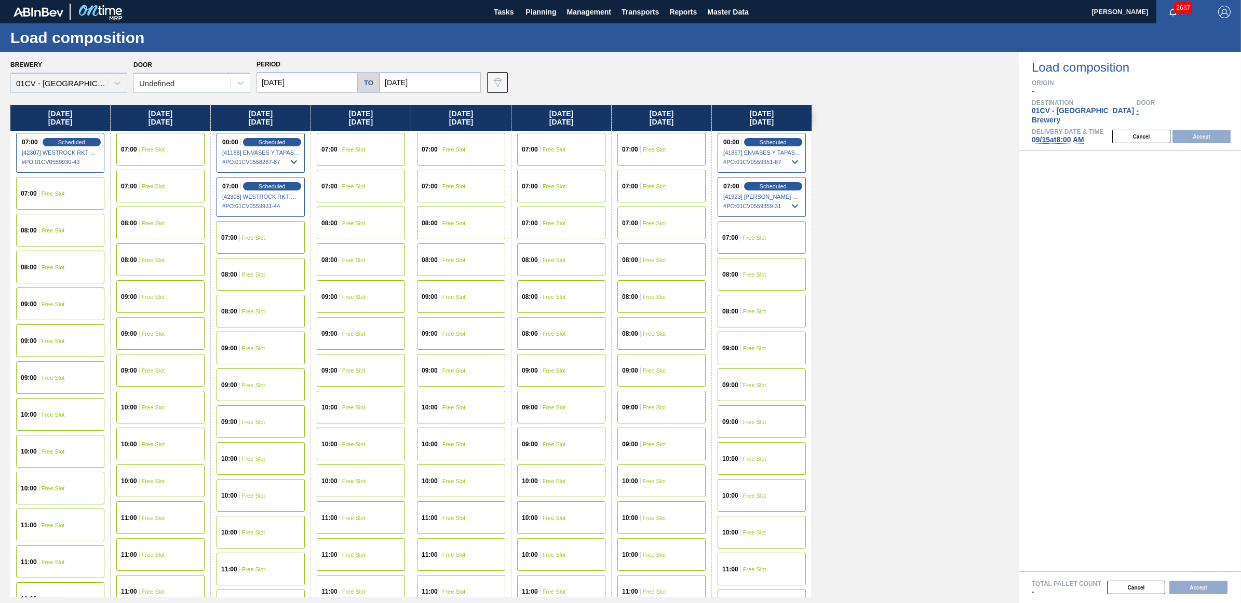
click at [288, 82] on input "[DATE]" at bounding box center [307, 82] width 101 height 21
click at [268, 177] on div "14" at bounding box center [269, 174] width 14 height 14
type input "[DATE]"
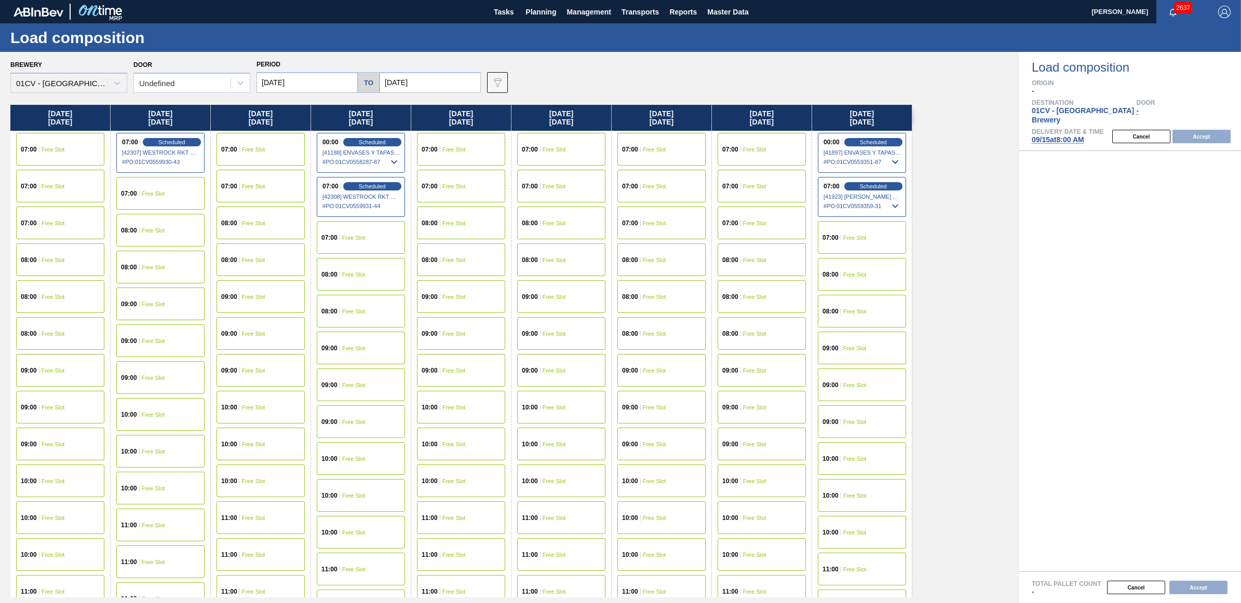
click at [84, 145] on div "07:00 Free Slot" at bounding box center [60, 149] width 88 height 33
click at [1191, 130] on button "Accept" at bounding box center [1201, 137] width 58 height 14
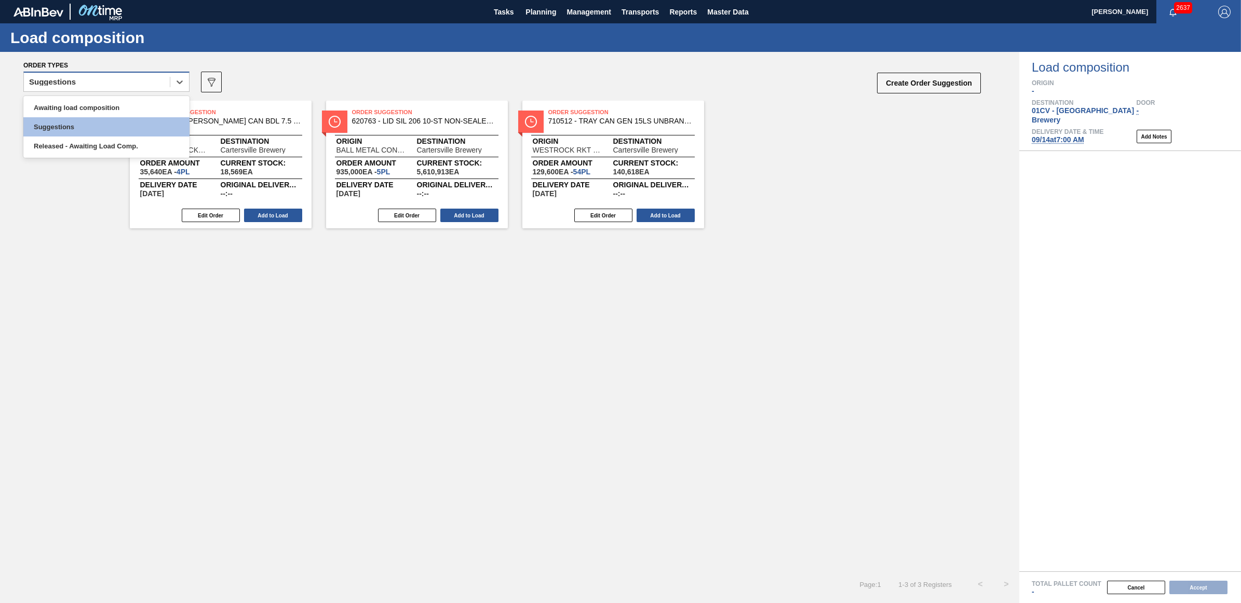
click at [123, 82] on div "Suggestions" at bounding box center [97, 82] width 146 height 15
click at [109, 107] on div "Awaiting load composition" at bounding box center [106, 107] width 166 height 19
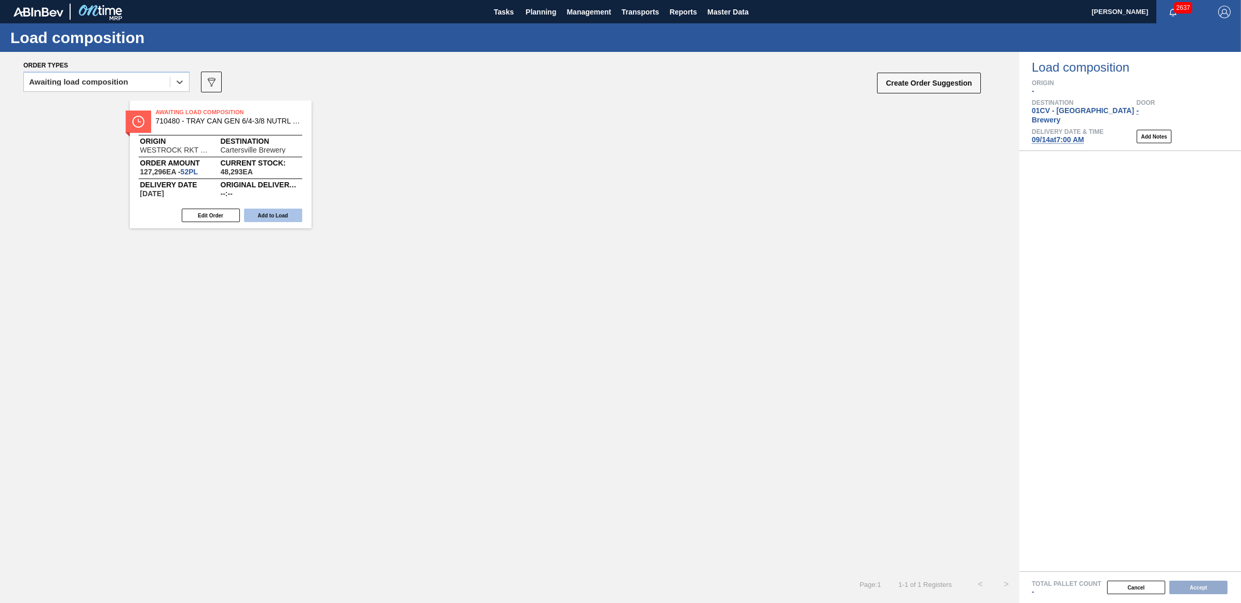
click at [283, 219] on button "Add to Load" at bounding box center [273, 216] width 58 height 14
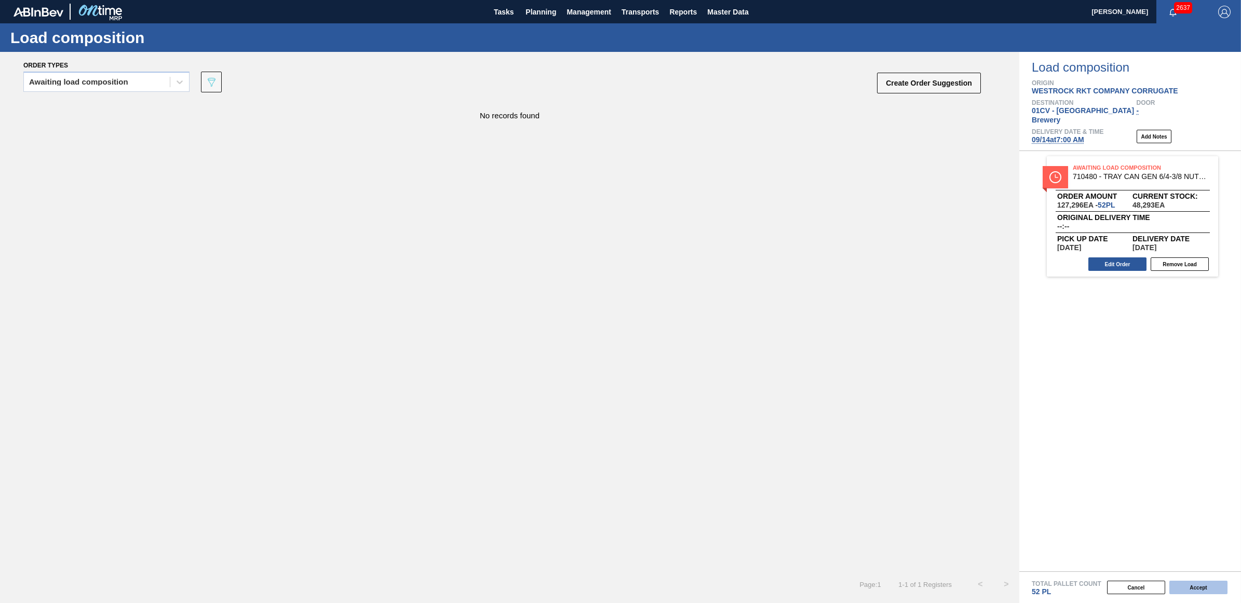
click at [1197, 587] on button "Accept" at bounding box center [1198, 588] width 58 height 14
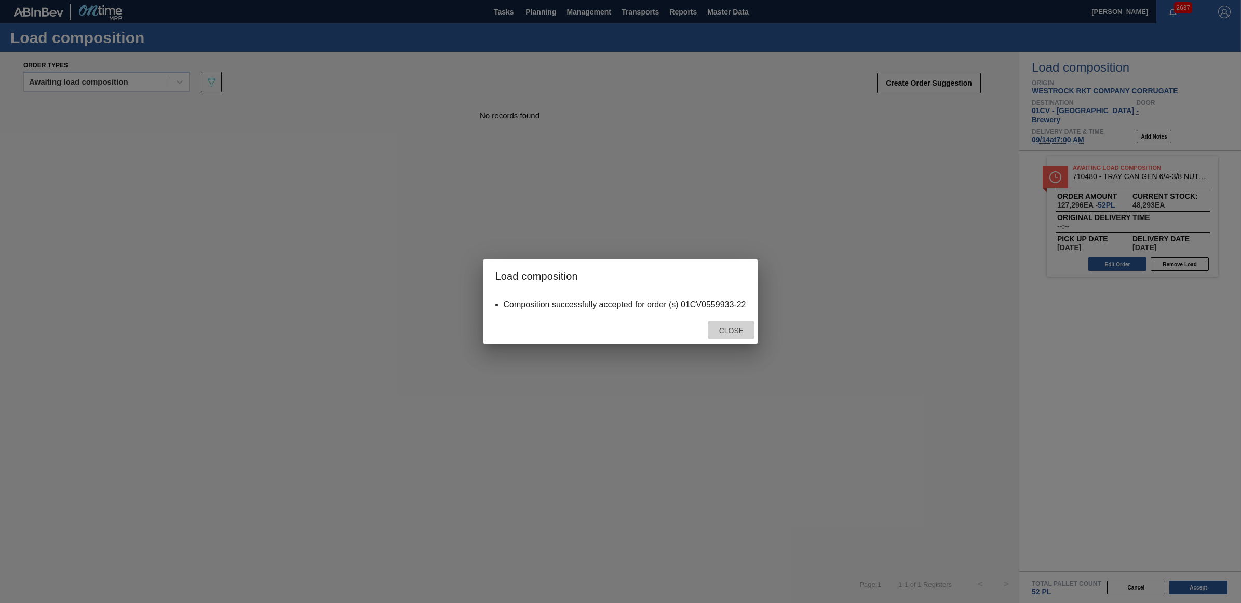
click at [733, 327] on span "Close" at bounding box center [731, 331] width 41 height 8
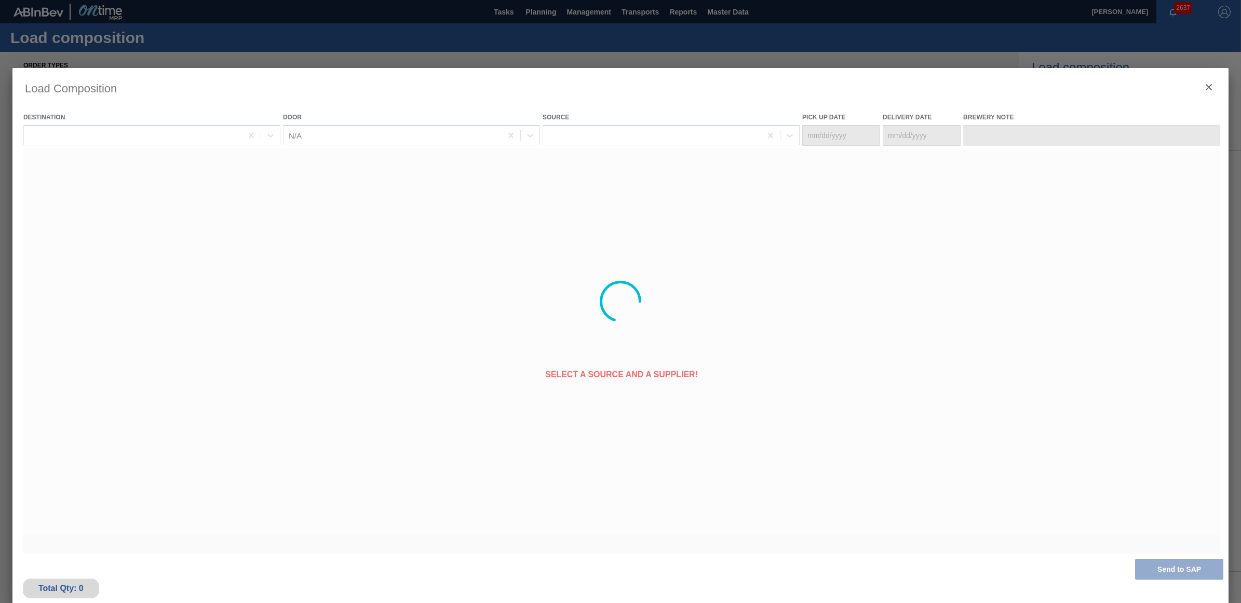
type Date "[DATE]"
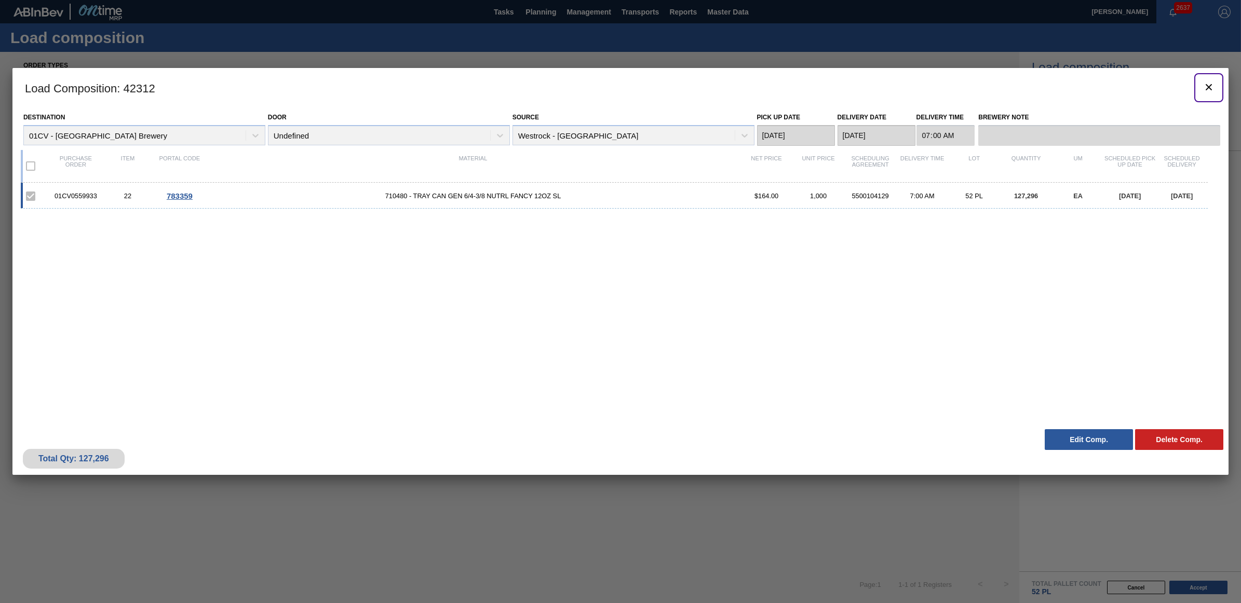
click at [1210, 85] on icon "botão de ícone" at bounding box center [1209, 87] width 6 height 6
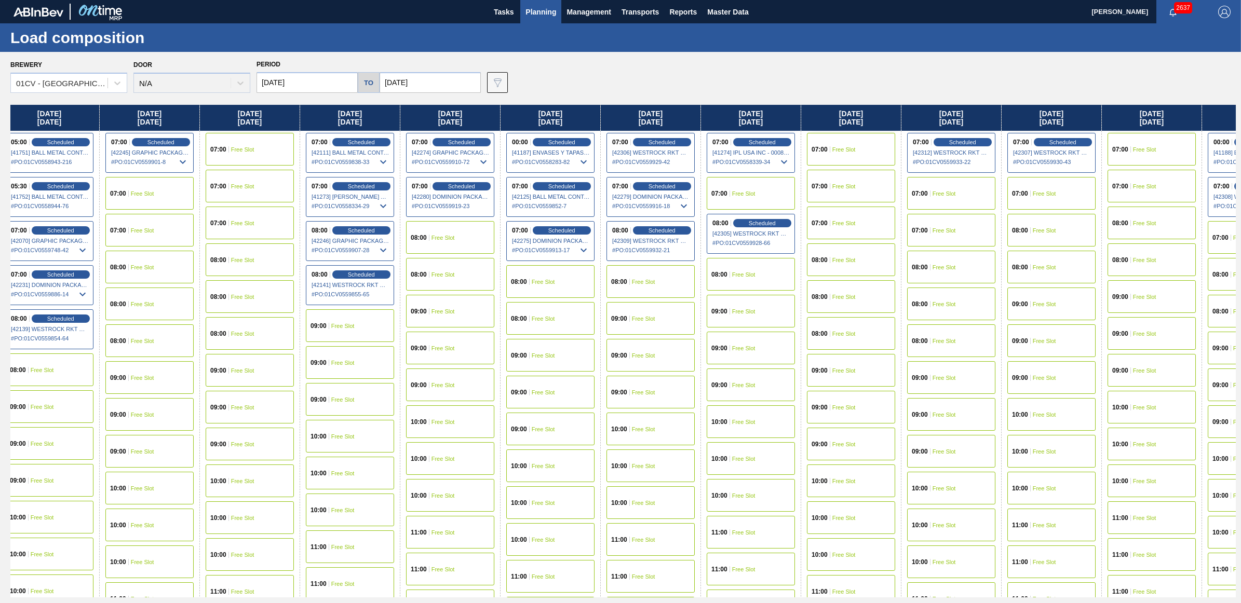
scroll to position [0, 415]
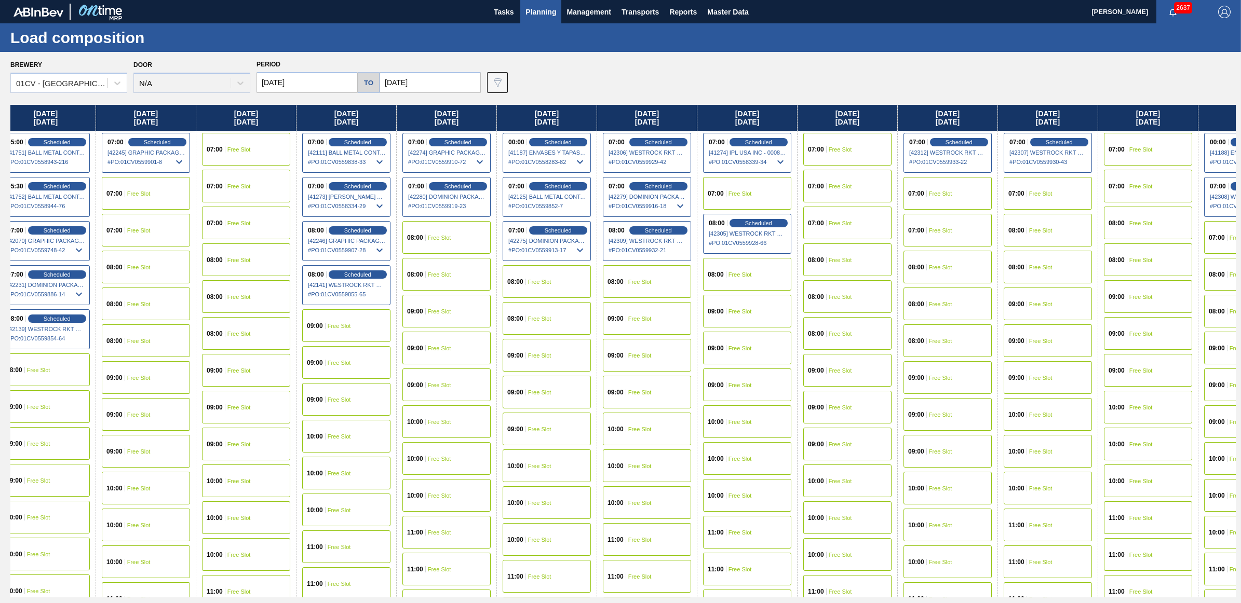
drag, startPoint x: 1047, startPoint y: 122, endPoint x: 599, endPoint y: 149, distance: 449.4
click at [599, 149] on div "Monday 09/01/2025 07:00 Scheduled [41493] BALL METAL CONTAINER GROUP - 00082216…" at bounding box center [622, 351] width 1225 height 493
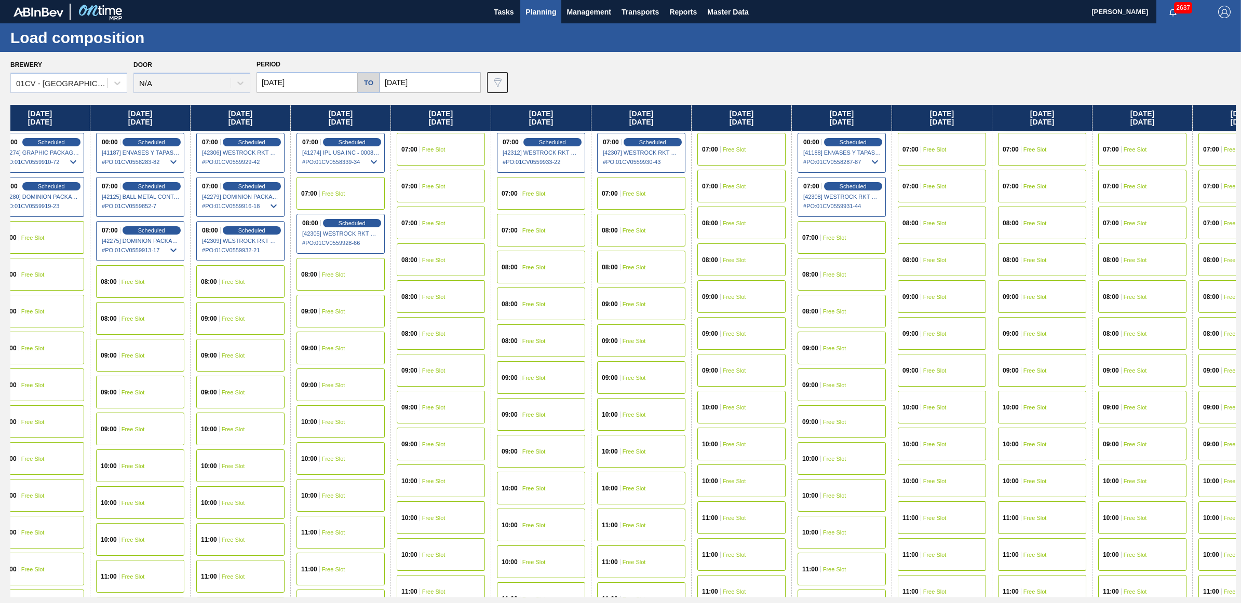
scroll to position [0, 827]
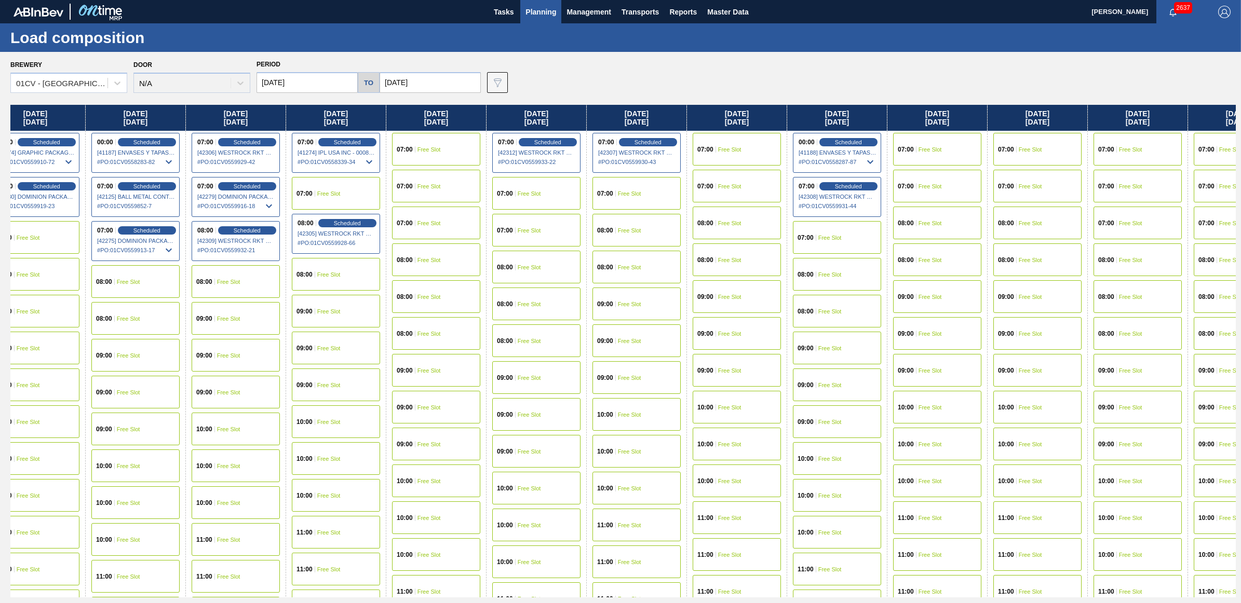
drag, startPoint x: 1145, startPoint y: 117, endPoint x: 699, endPoint y: 154, distance: 447.1
click at [699, 154] on div "Monday 09/01/2025 07:00 Scheduled [41493] BALL METAL CONTAINER GROUP - 00082216…" at bounding box center [622, 351] width 1225 height 493
click at [1030, 146] on span "Free Slot" at bounding box center [1030, 149] width 23 height 6
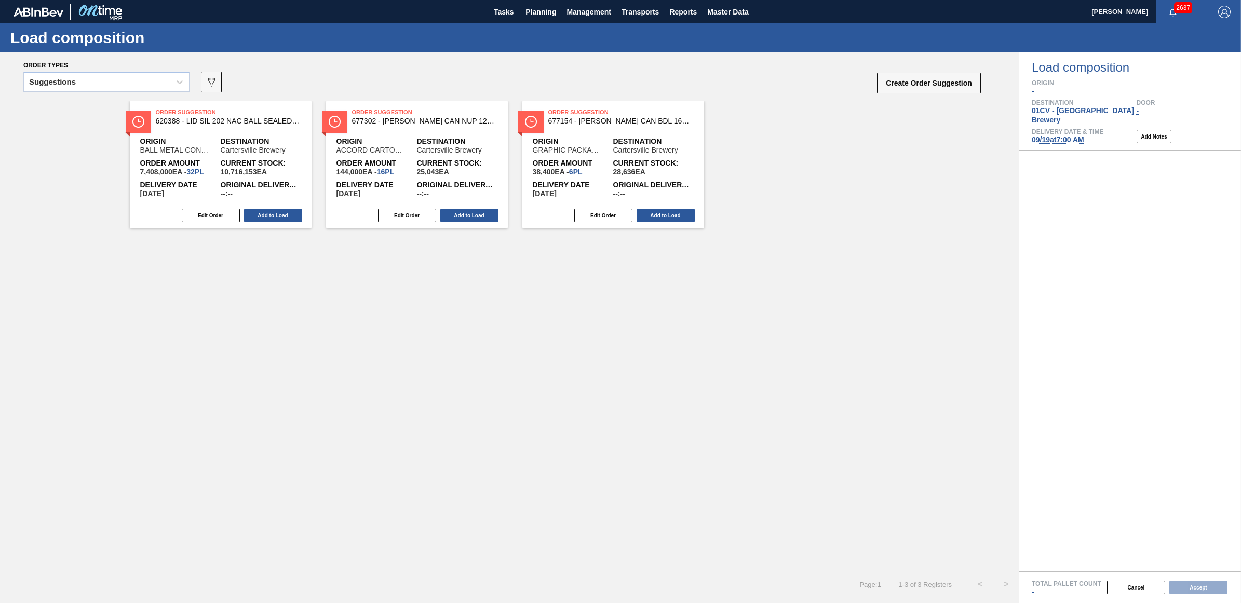
click at [68, 81] on div "Suggestions" at bounding box center [52, 81] width 47 height 7
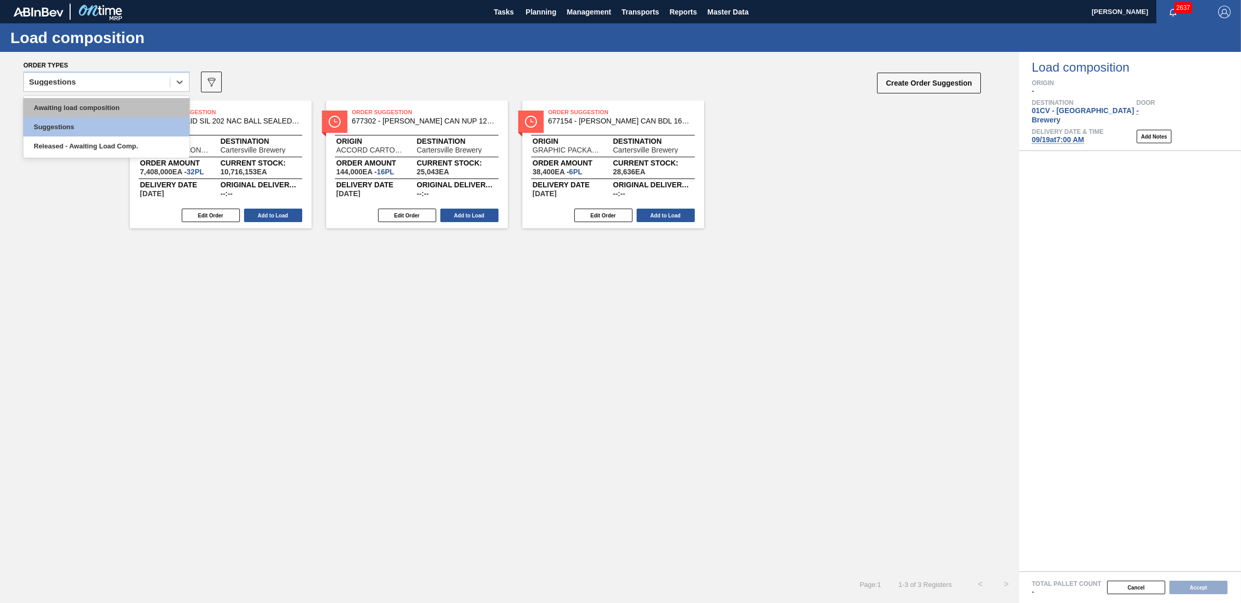
click at [83, 104] on div "Awaiting load composition" at bounding box center [106, 107] width 166 height 19
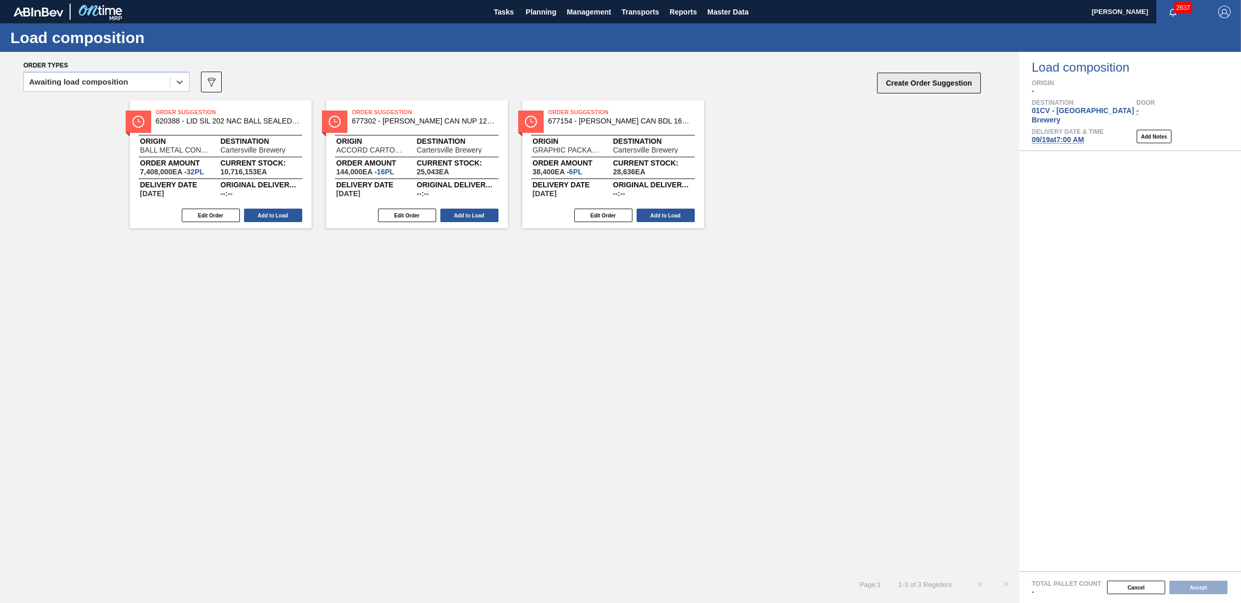
click at [914, 77] on button "Create Order Suggestion" at bounding box center [929, 83] width 104 height 21
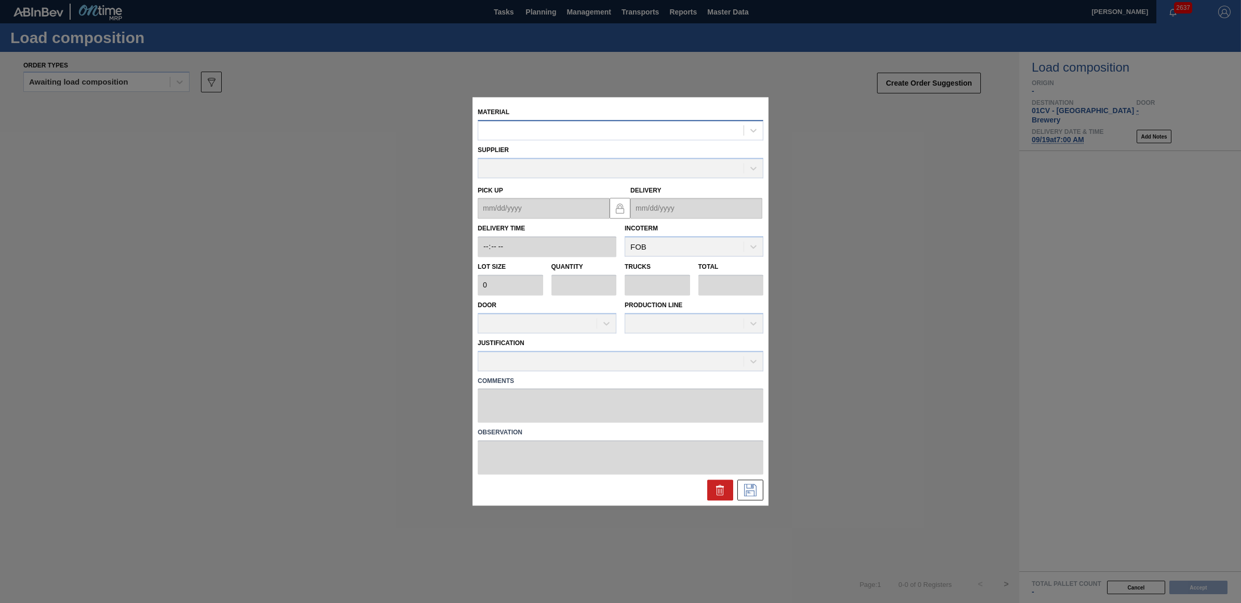
click at [508, 129] on div at bounding box center [610, 130] width 265 height 15
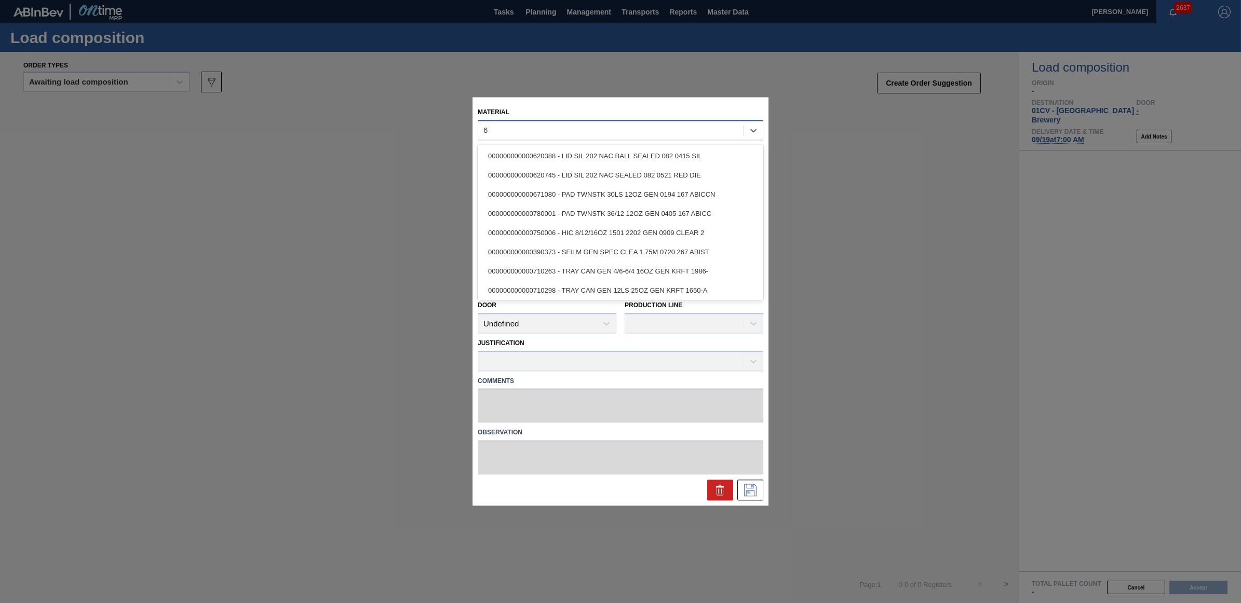
type input "6"
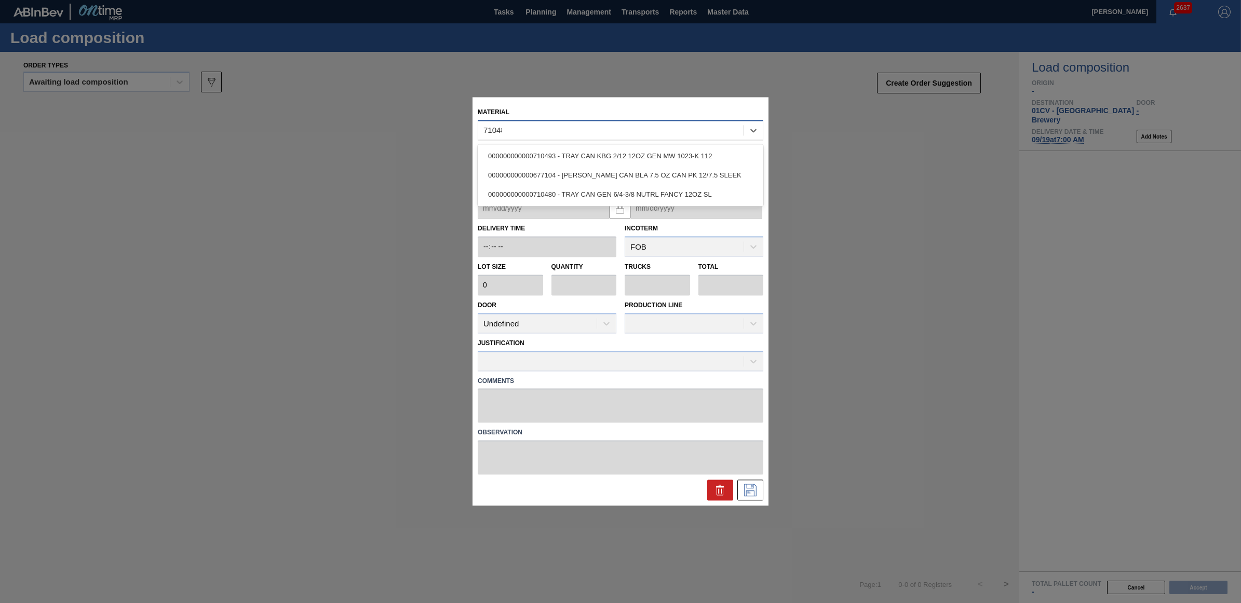
type input "710480"
type input "2,448"
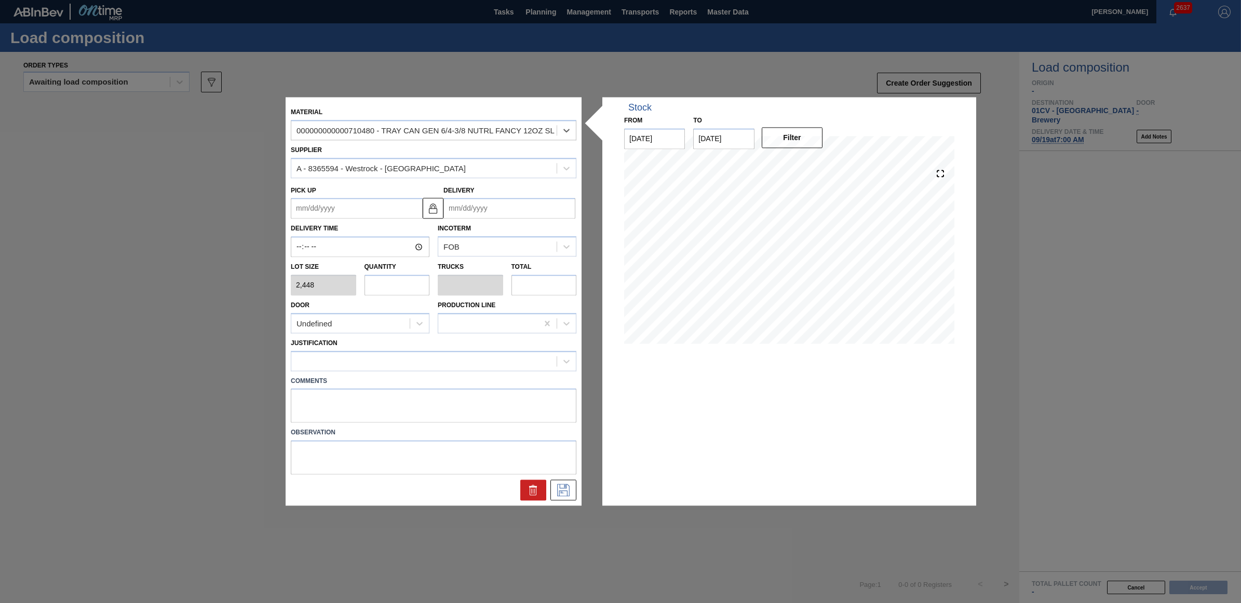
click at [377, 287] on input "text" at bounding box center [397, 285] width 65 height 21
type input "5"
type input "0.096"
type input "12,240"
type input "52"
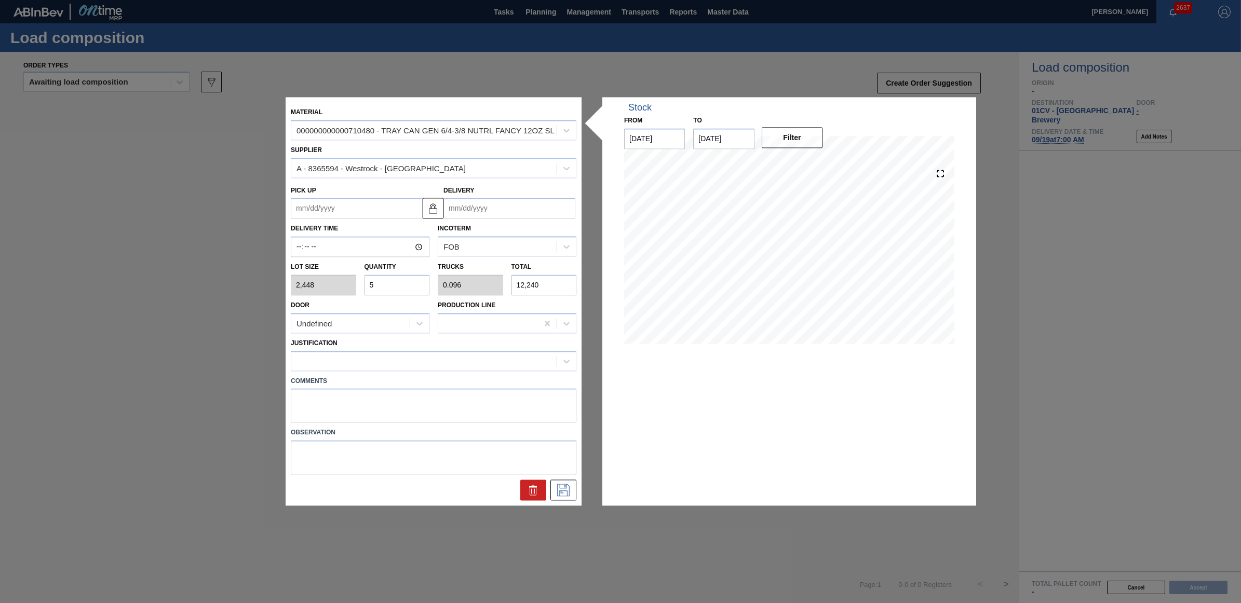
type input "1"
type input "127,296"
type input "52"
click at [496, 210] on input "Delivery" at bounding box center [509, 208] width 132 height 21
click at [535, 297] on div "19" at bounding box center [540, 300] width 14 height 14
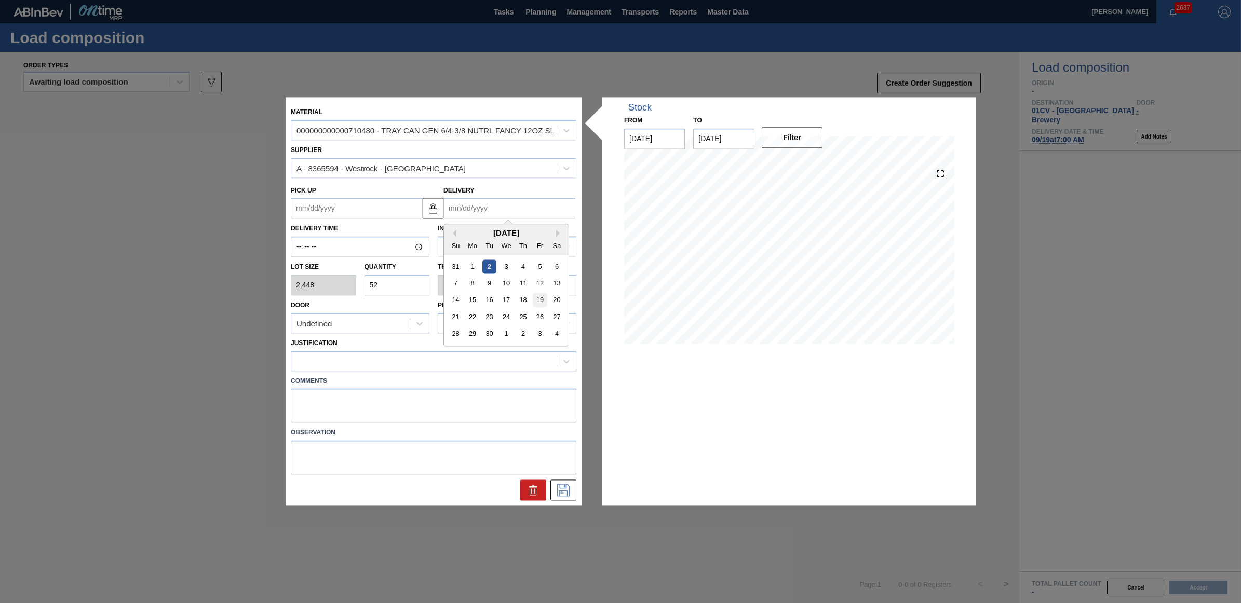
type up "[DATE]"
type input "[DATE]"
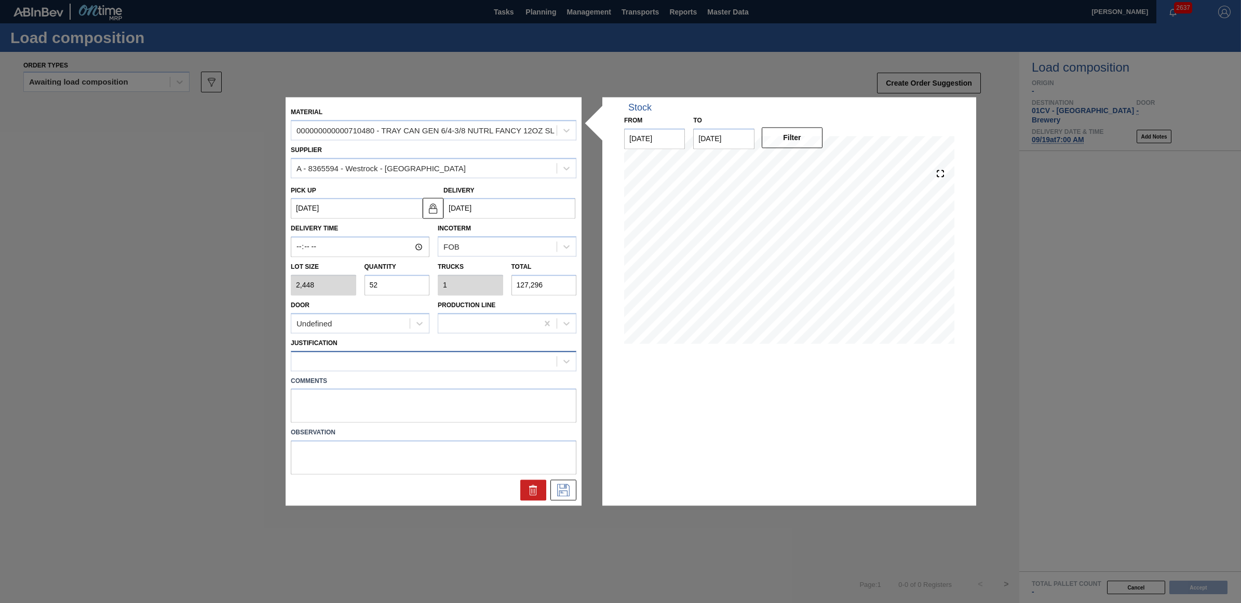
click at [409, 360] on div at bounding box center [423, 361] width 265 height 15
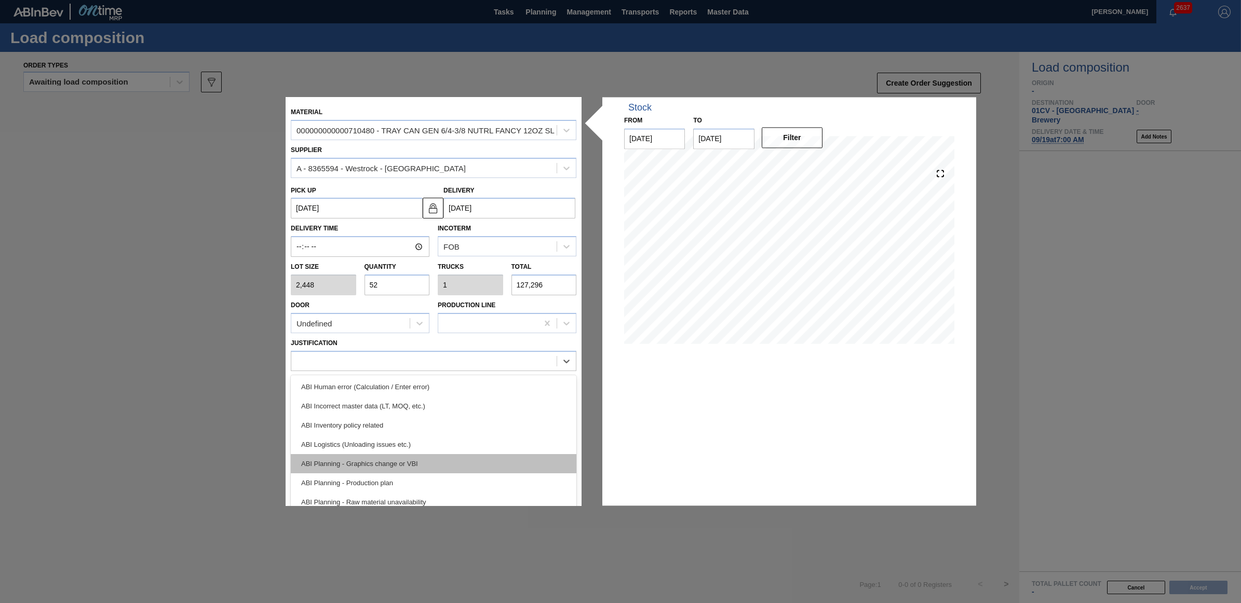
scroll to position [65, 0]
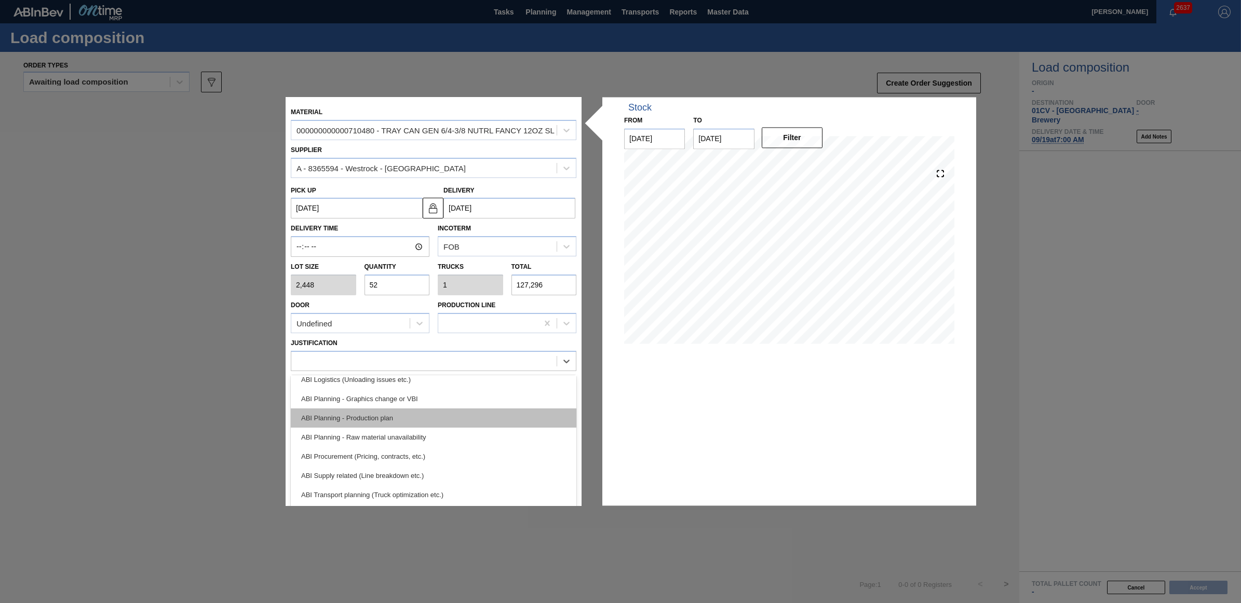
click at [393, 421] on div "ABI Planning - Production plan" at bounding box center [434, 418] width 286 height 19
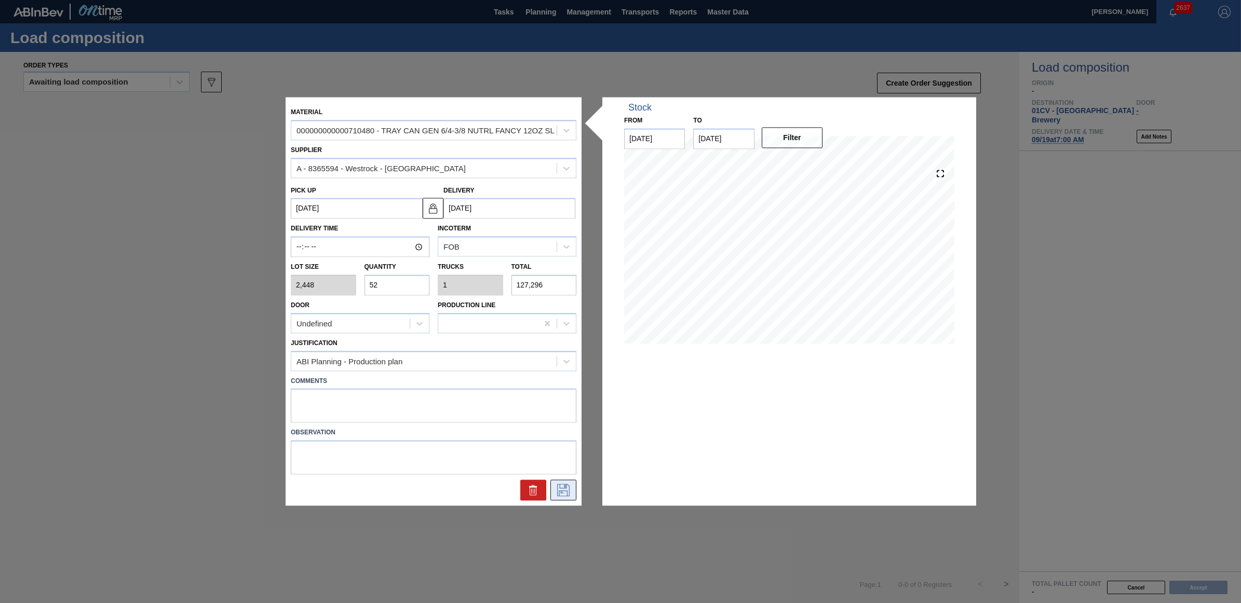
click at [567, 491] on icon at bounding box center [563, 490] width 12 height 12
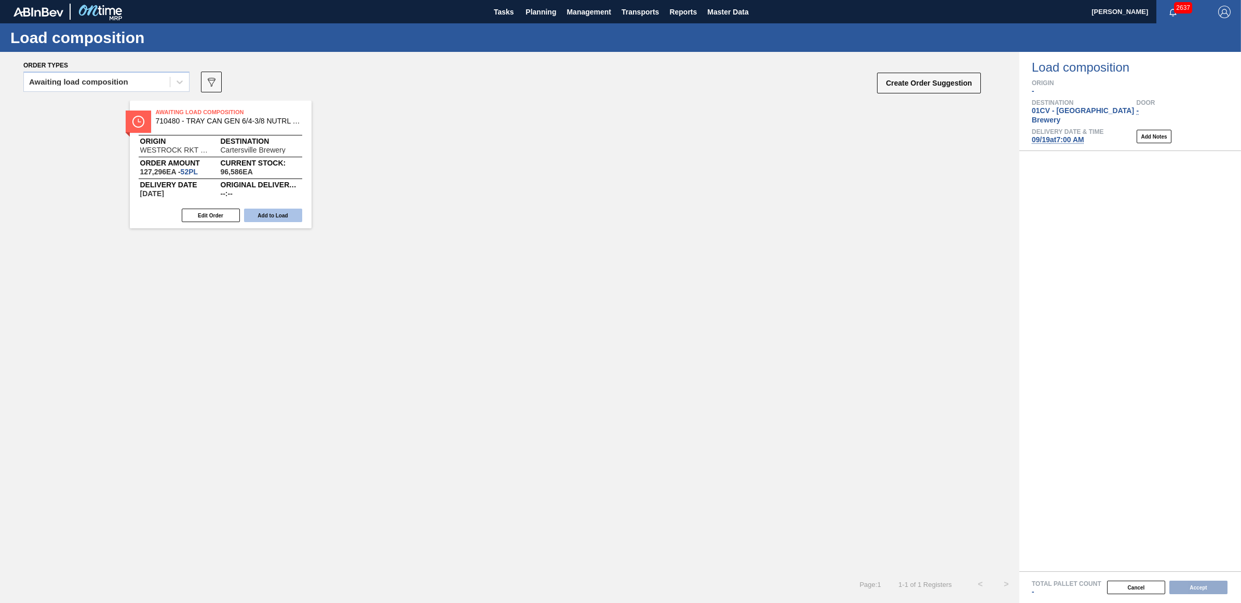
click at [273, 220] on button "Add to Load" at bounding box center [273, 216] width 58 height 14
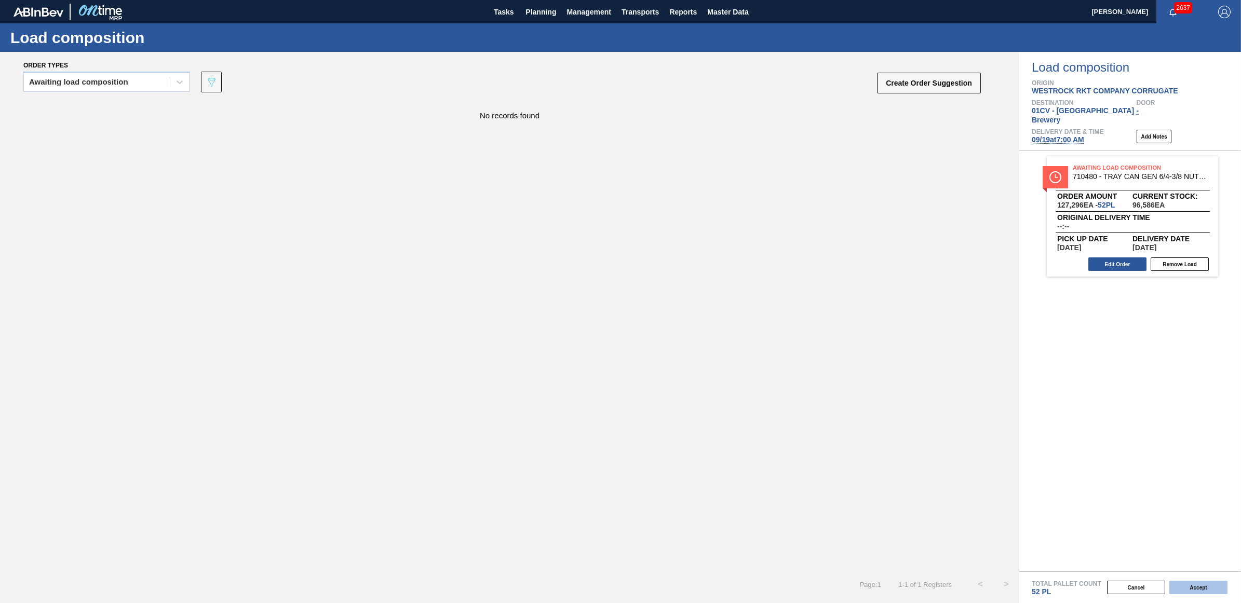
click at [1194, 587] on button "Accept" at bounding box center [1198, 588] width 58 height 14
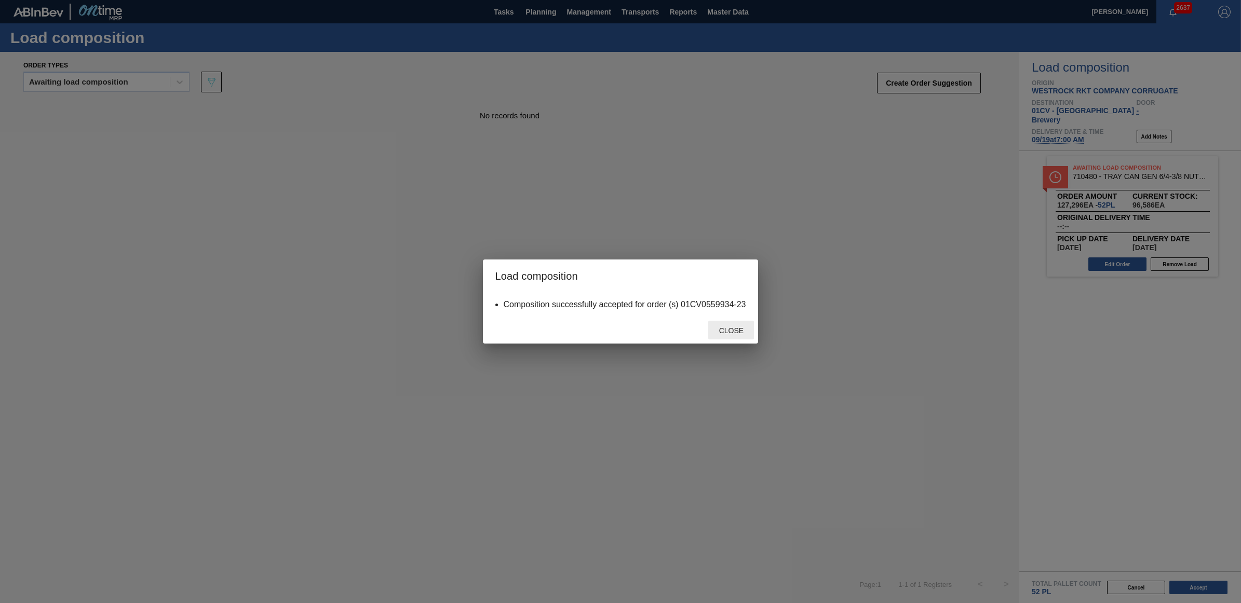
click at [729, 331] on span "Close" at bounding box center [731, 331] width 41 height 8
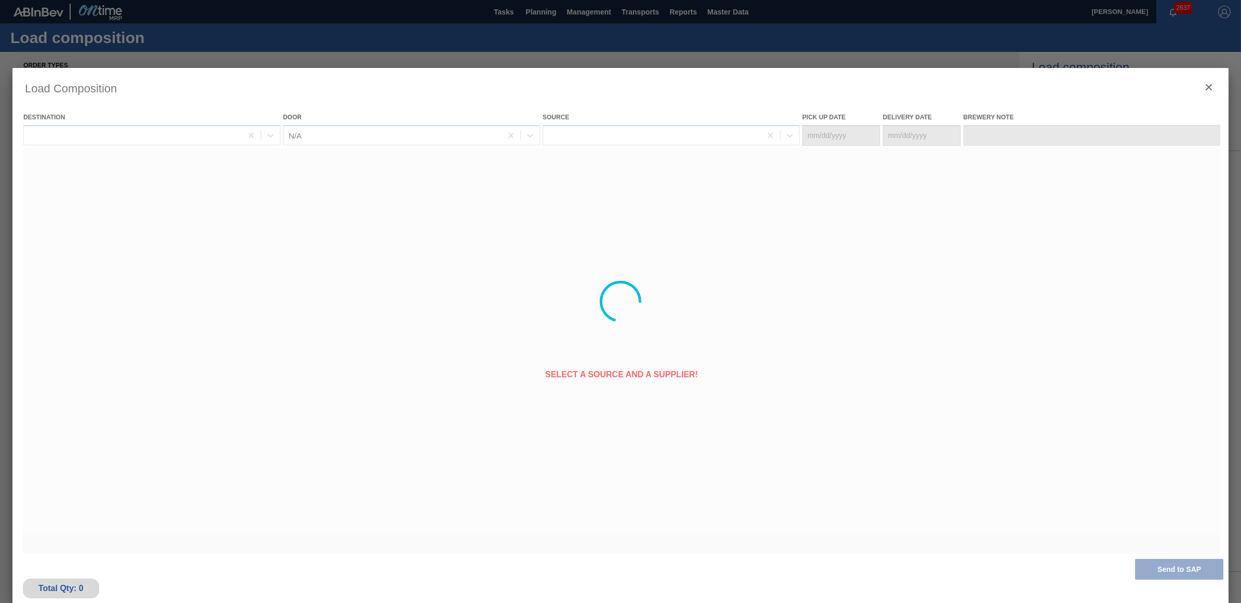
type Date "[DATE]"
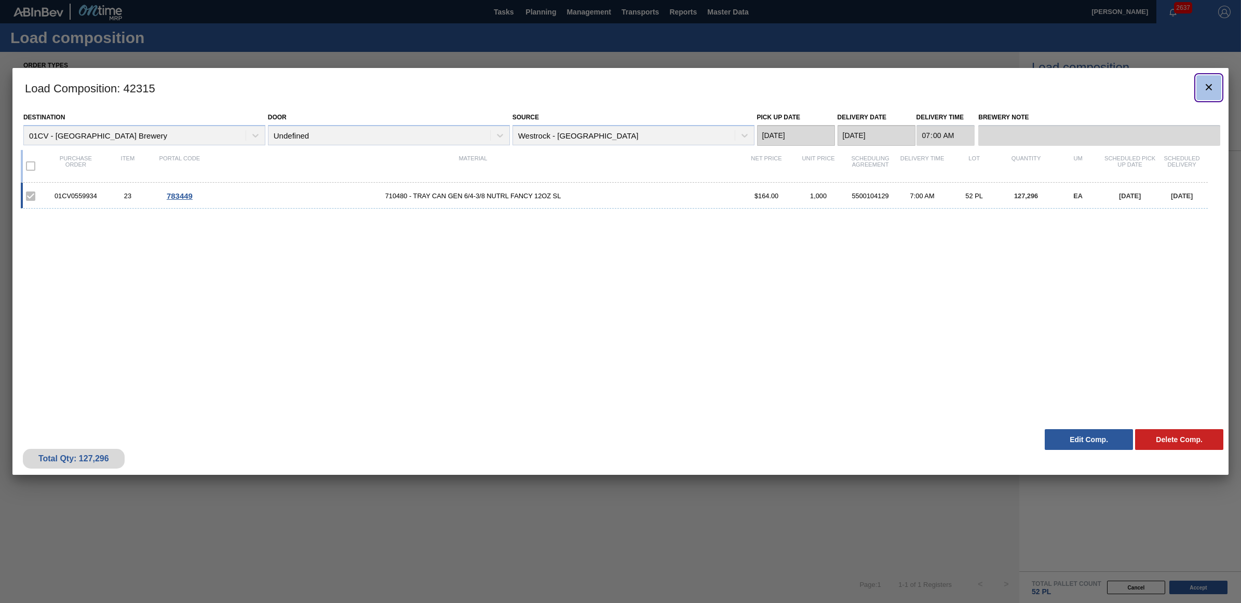
click at [1208, 81] on icon "botão de ícone" at bounding box center [1209, 87] width 12 height 12
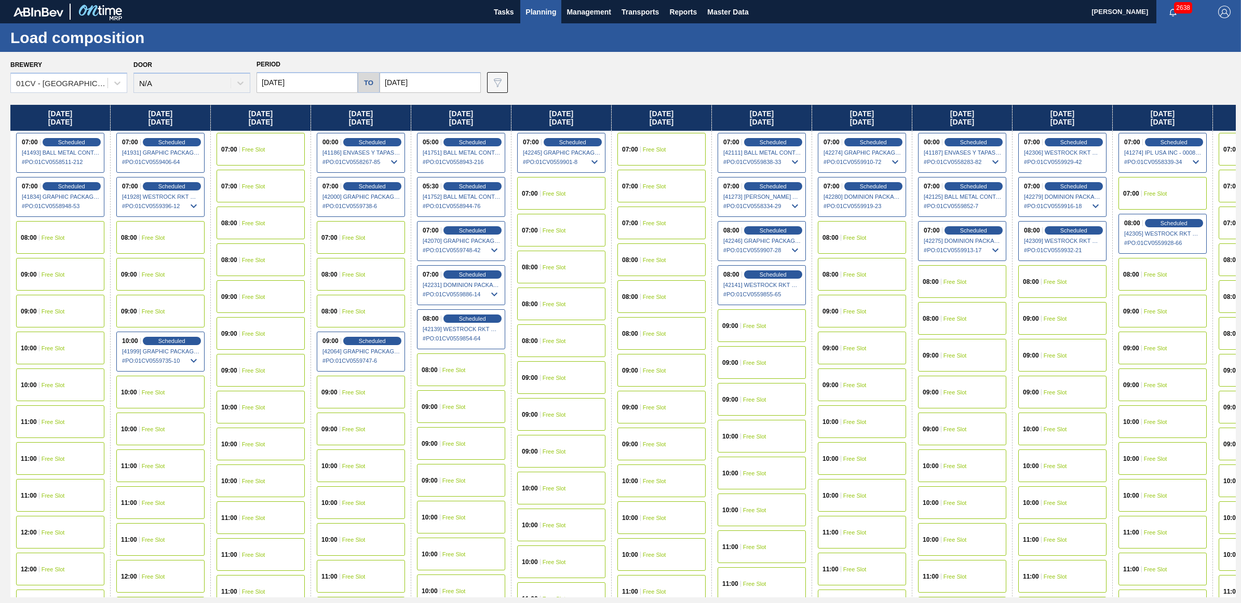
click at [1155, 343] on div "09:00 Free Slot" at bounding box center [1162, 348] width 88 height 33
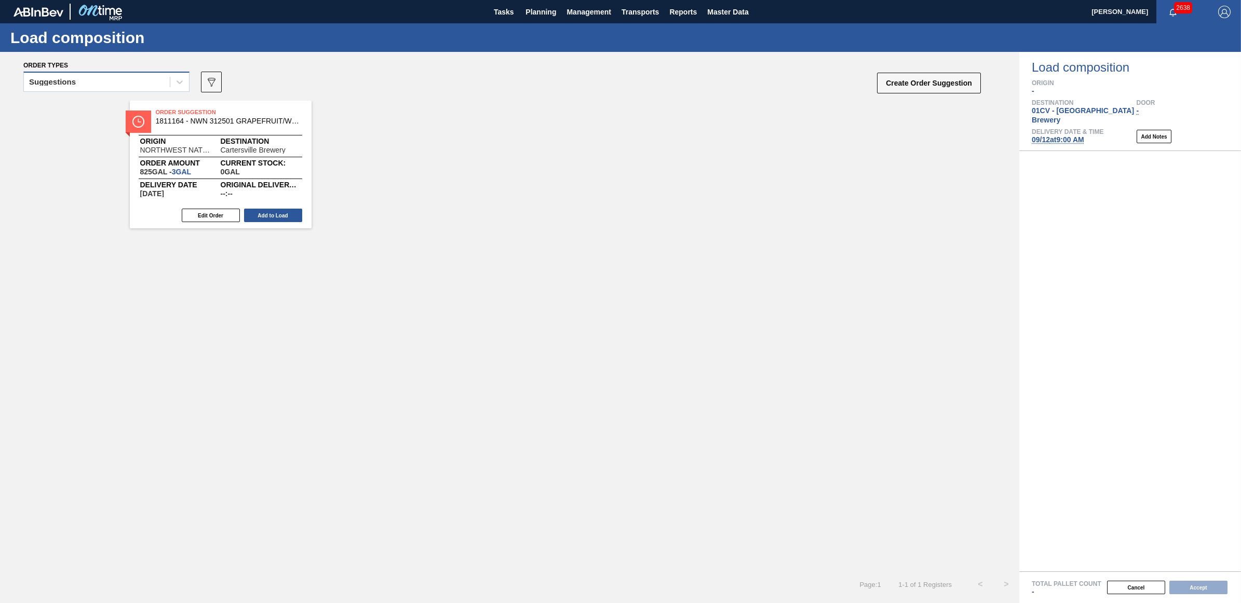
click at [95, 82] on div "Suggestions" at bounding box center [97, 82] width 146 height 15
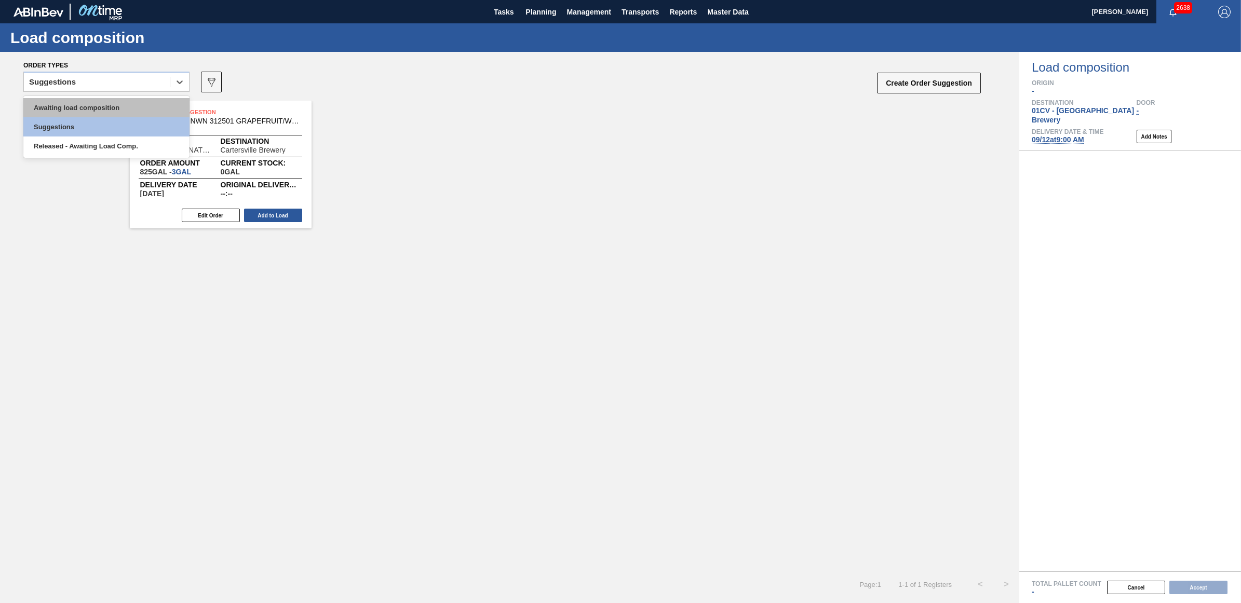
click at [97, 102] on div "Awaiting load composition" at bounding box center [106, 107] width 166 height 19
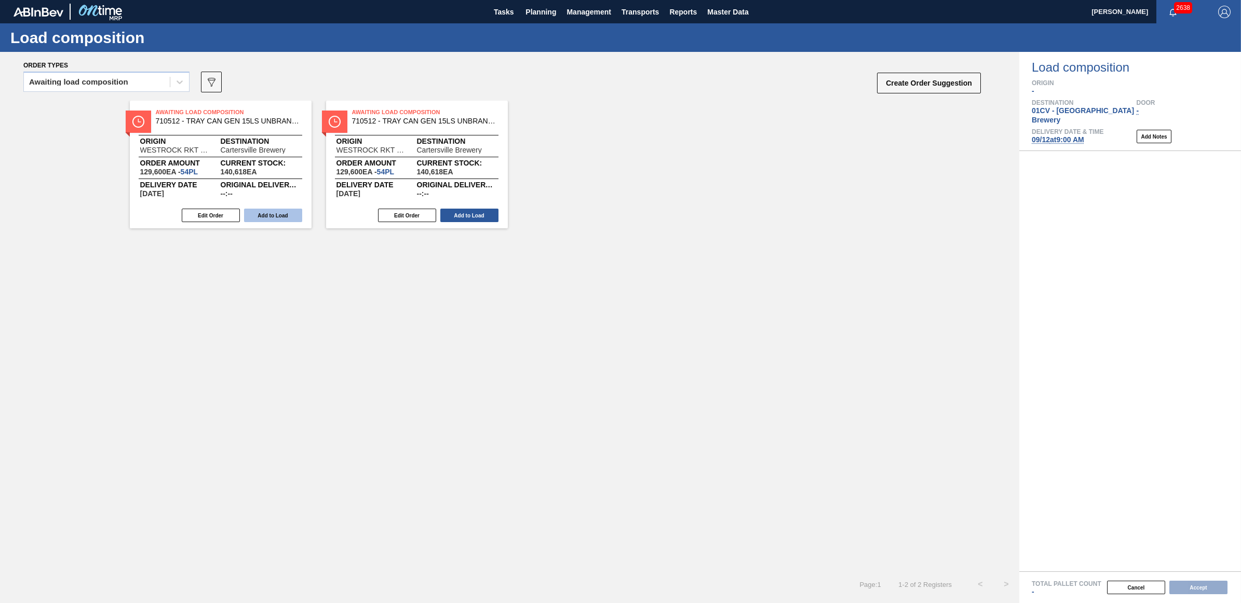
click at [265, 213] on button "Add to Load" at bounding box center [273, 216] width 58 height 14
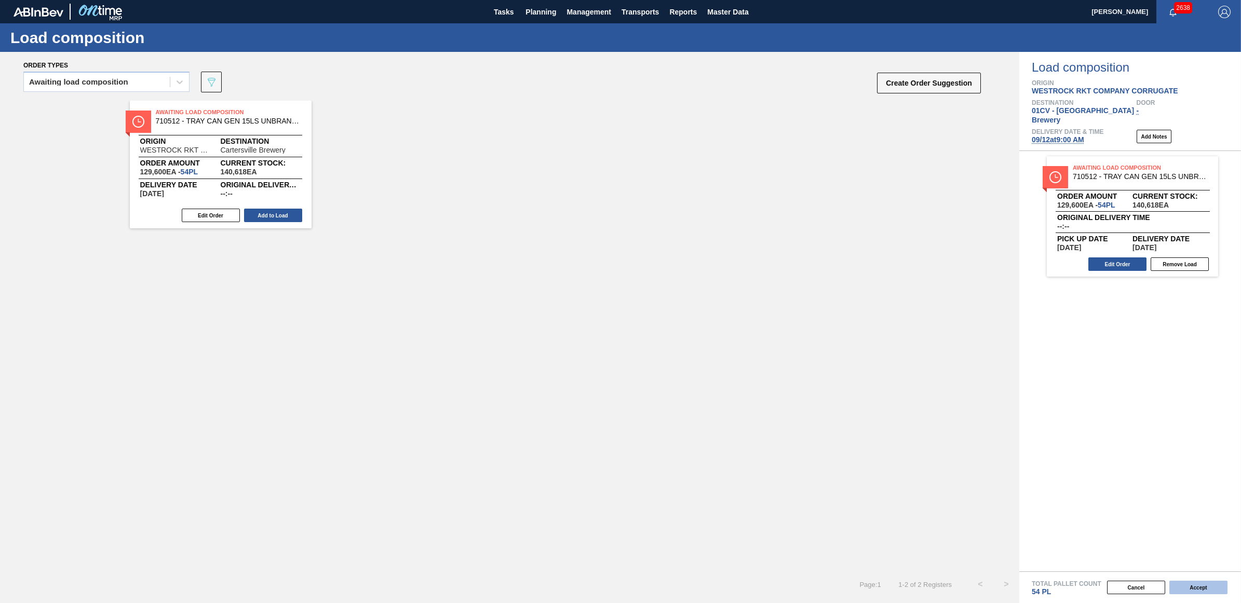
click at [1202, 583] on button "Accept" at bounding box center [1198, 588] width 58 height 14
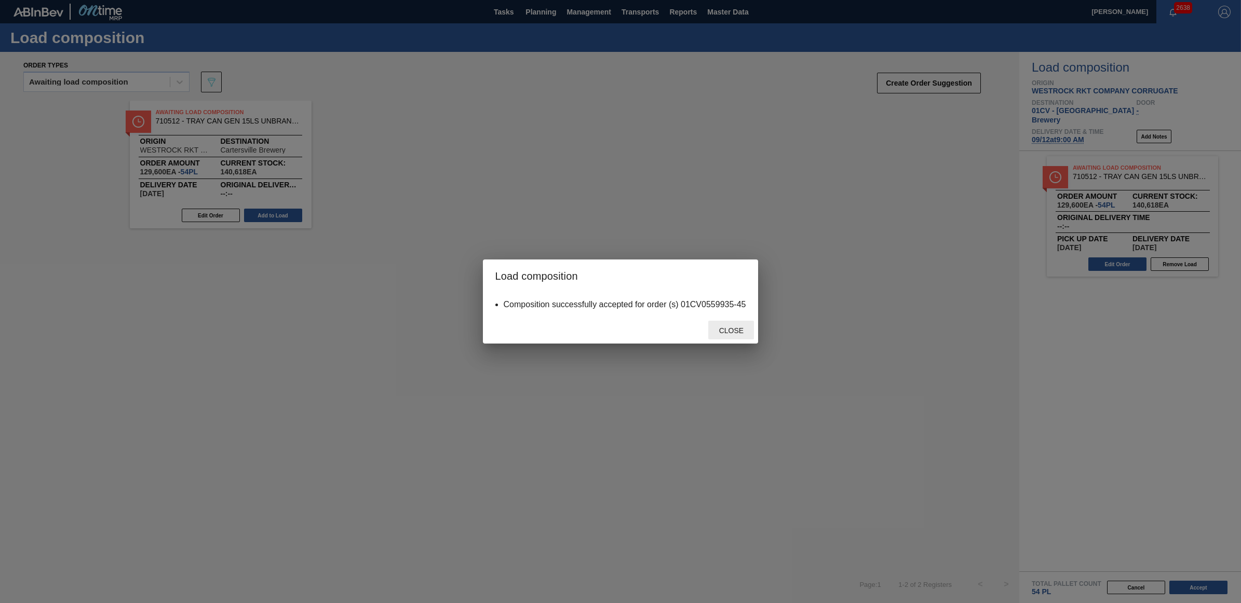
click at [731, 327] on span "Close" at bounding box center [731, 331] width 41 height 8
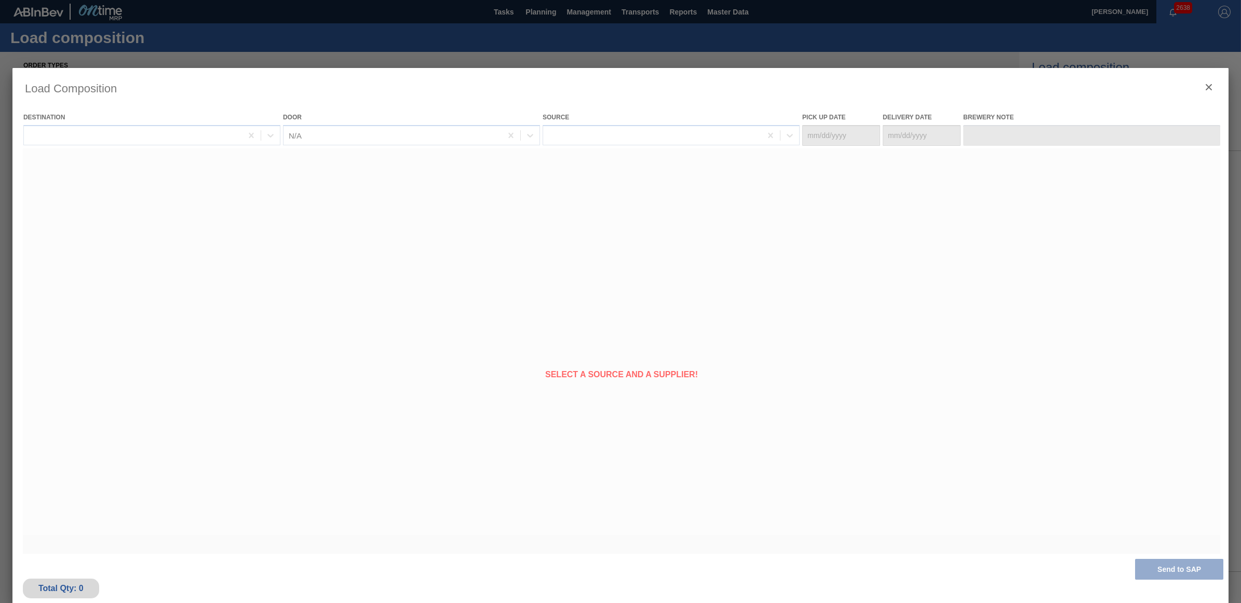
type Date "09/10/2025"
type Date "[DATE]"
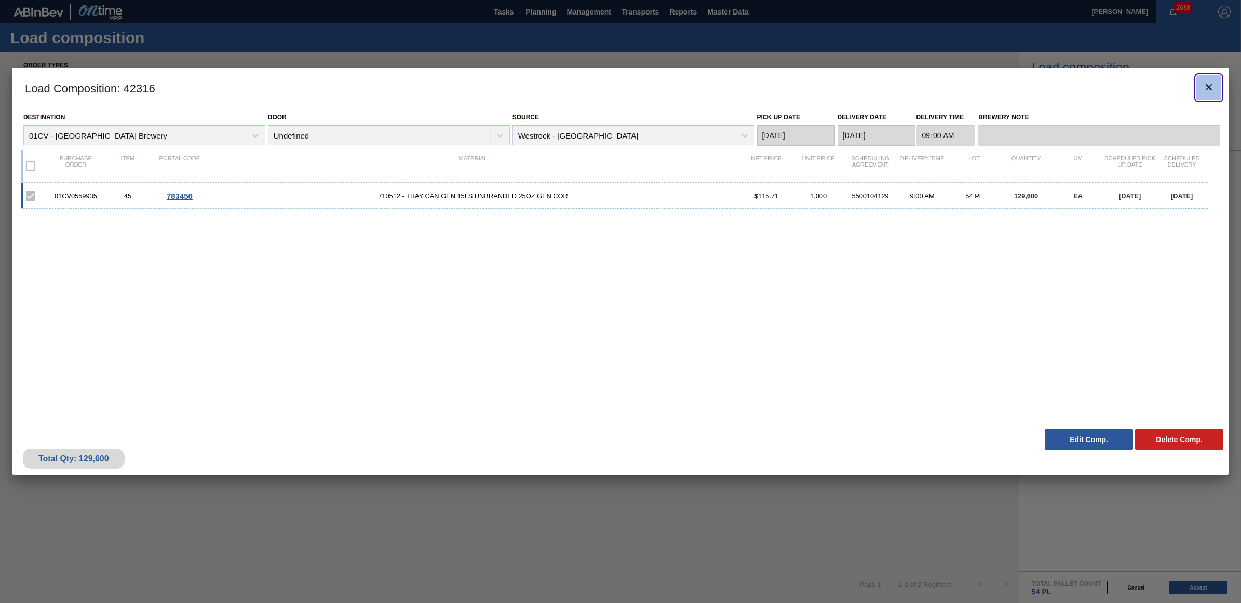
click at [1210, 86] on icon "botão de ícone" at bounding box center [1209, 87] width 6 height 6
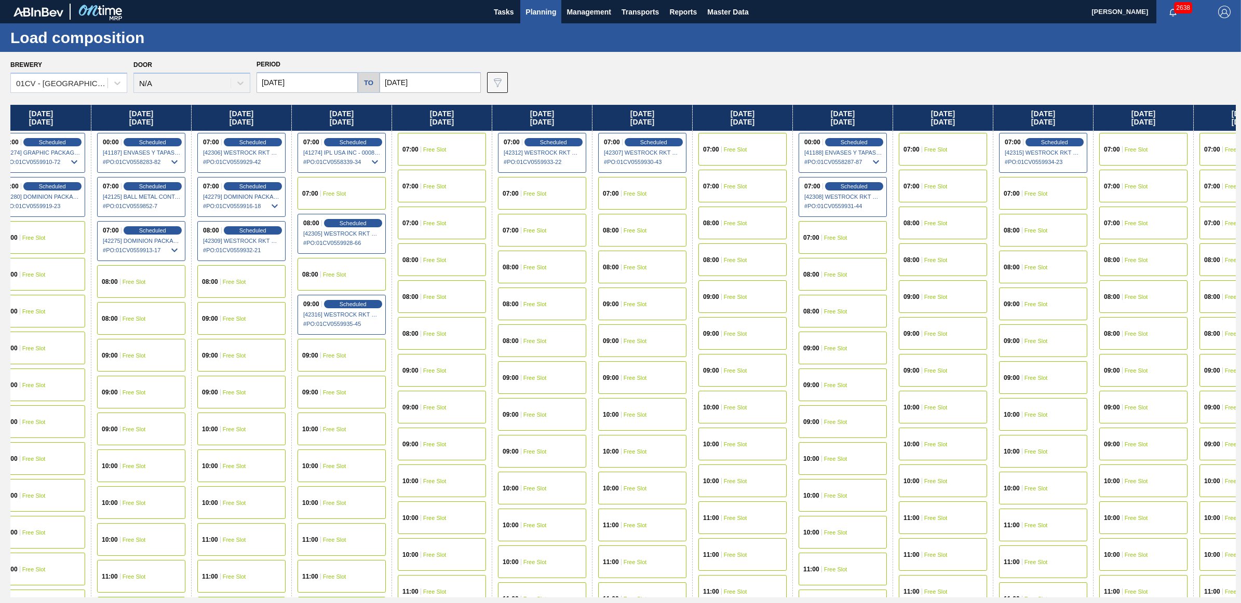
scroll to position [0, 861]
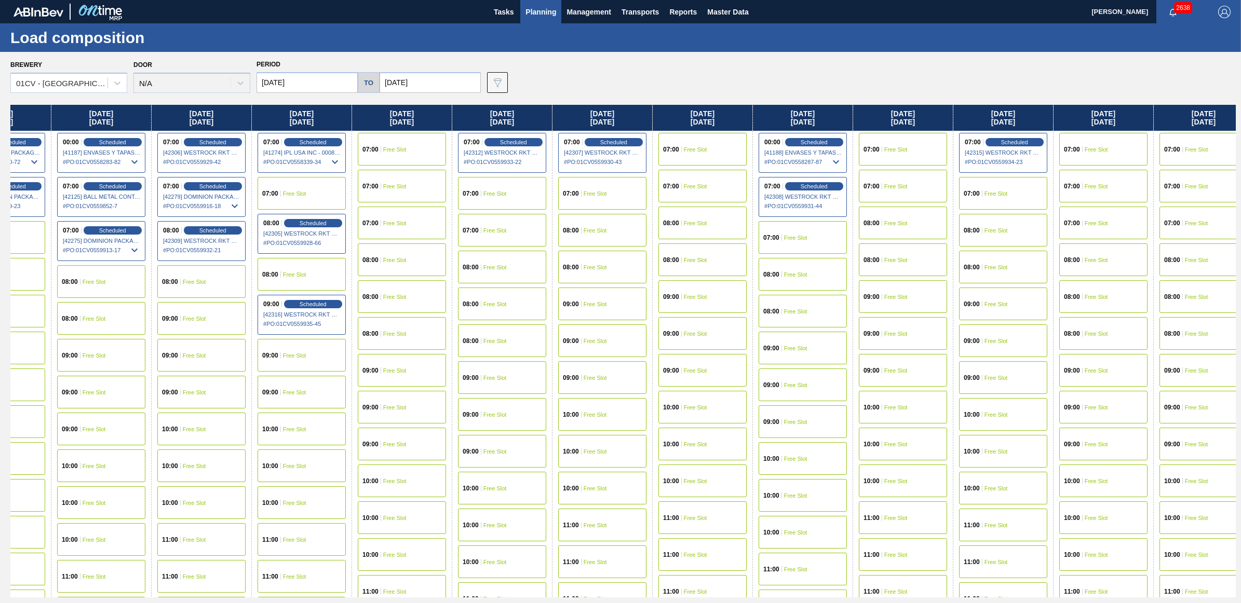
drag, startPoint x: 1139, startPoint y: 118, endPoint x: 174, endPoint y: 127, distance: 964.8
click at [174, 127] on div "Monday 09/01/2025 07:00 Scheduled [41493] BALL METAL CONTAINER GROUP - 00082216…" at bounding box center [622, 351] width 1225 height 493
click at [603, 271] on div "08:00 Free Slot" at bounding box center [602, 267] width 88 height 33
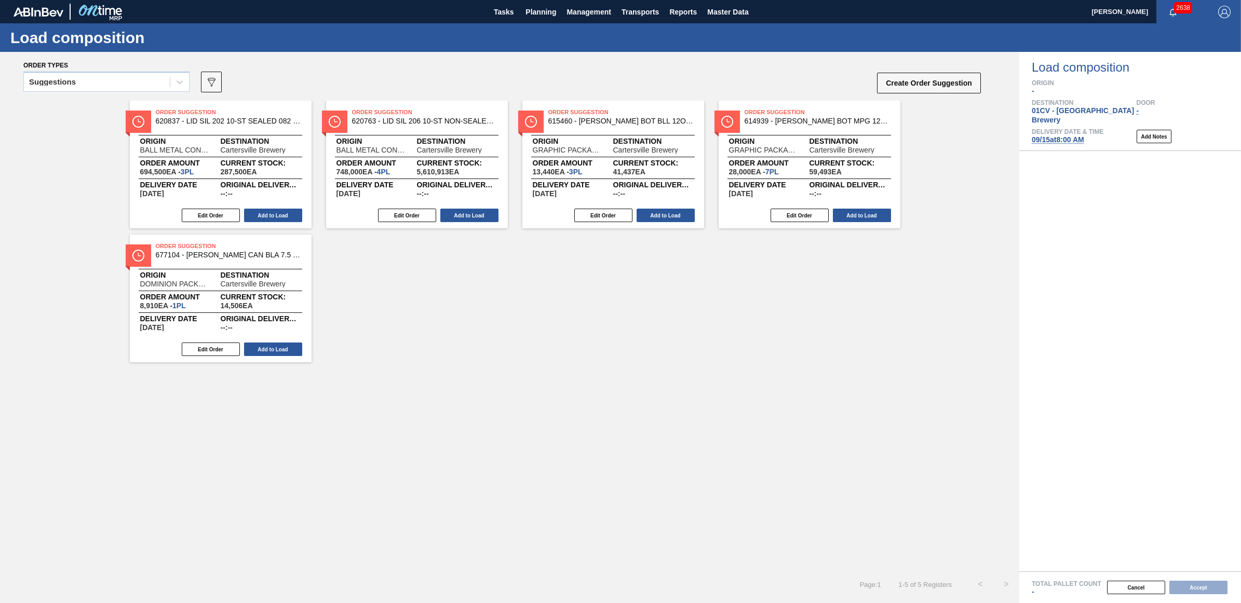
click at [73, 86] on div "Suggestions" at bounding box center [97, 82] width 146 height 15
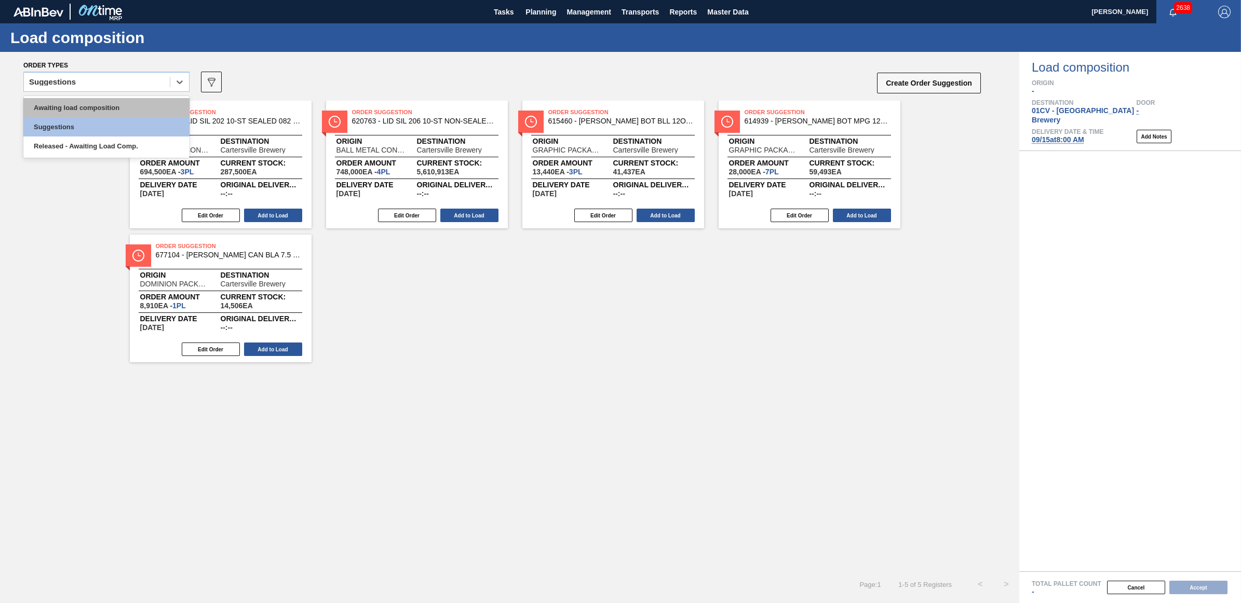
click at [84, 107] on div "Awaiting load composition" at bounding box center [106, 107] width 166 height 19
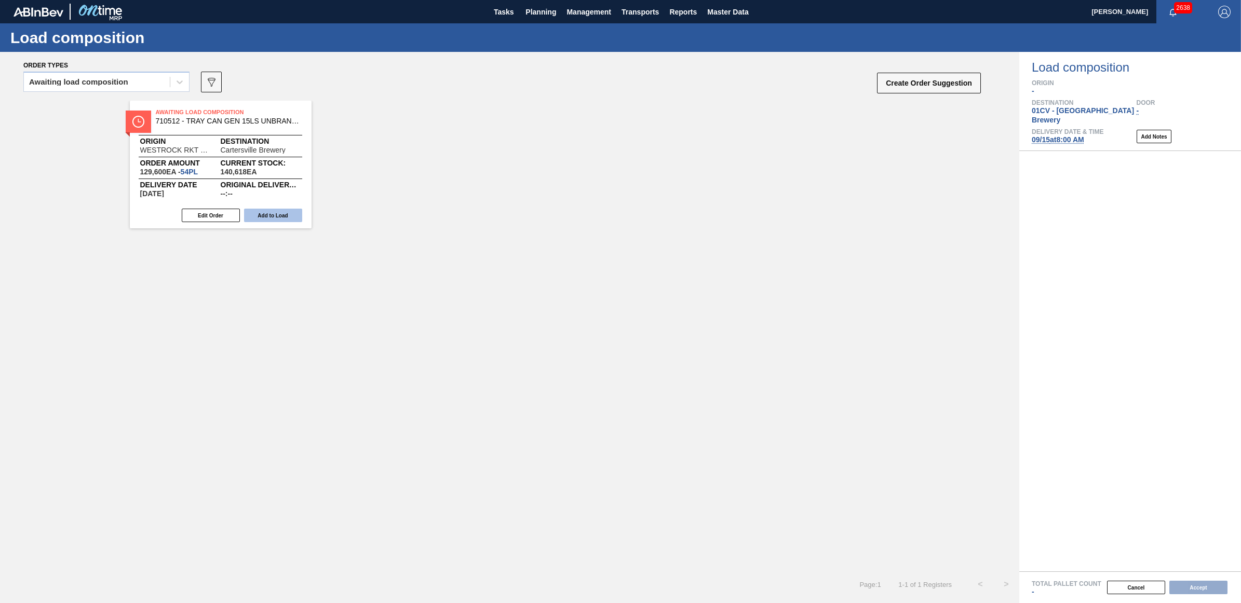
click at [261, 219] on button "Add to Load" at bounding box center [273, 216] width 58 height 14
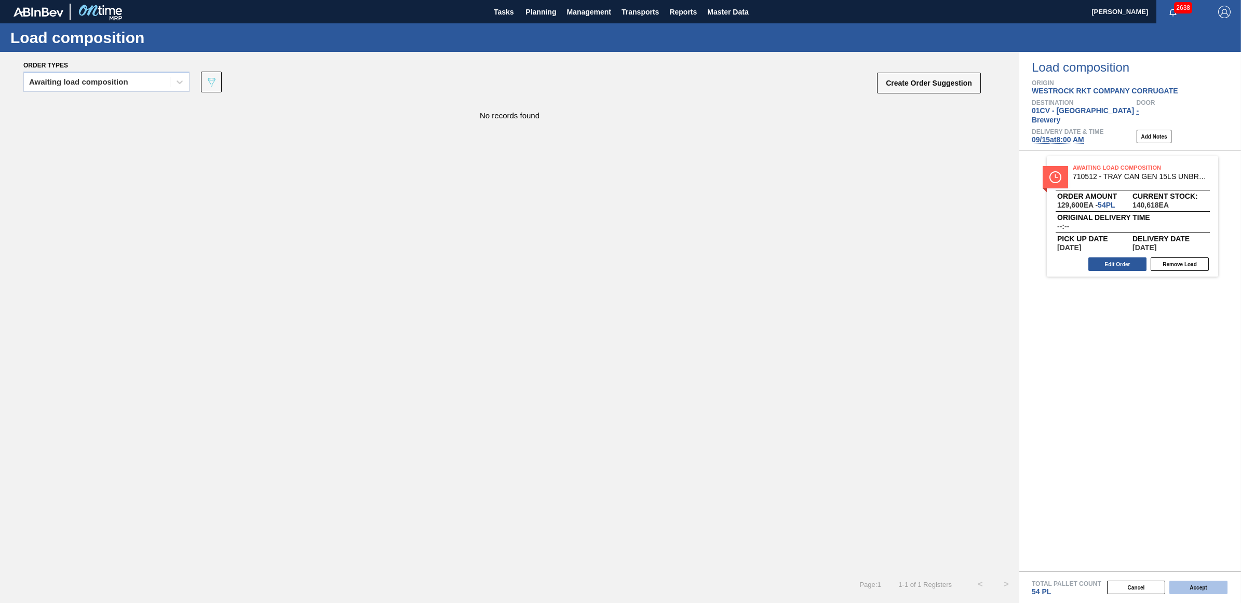
click at [1184, 592] on button "Accept" at bounding box center [1198, 588] width 58 height 14
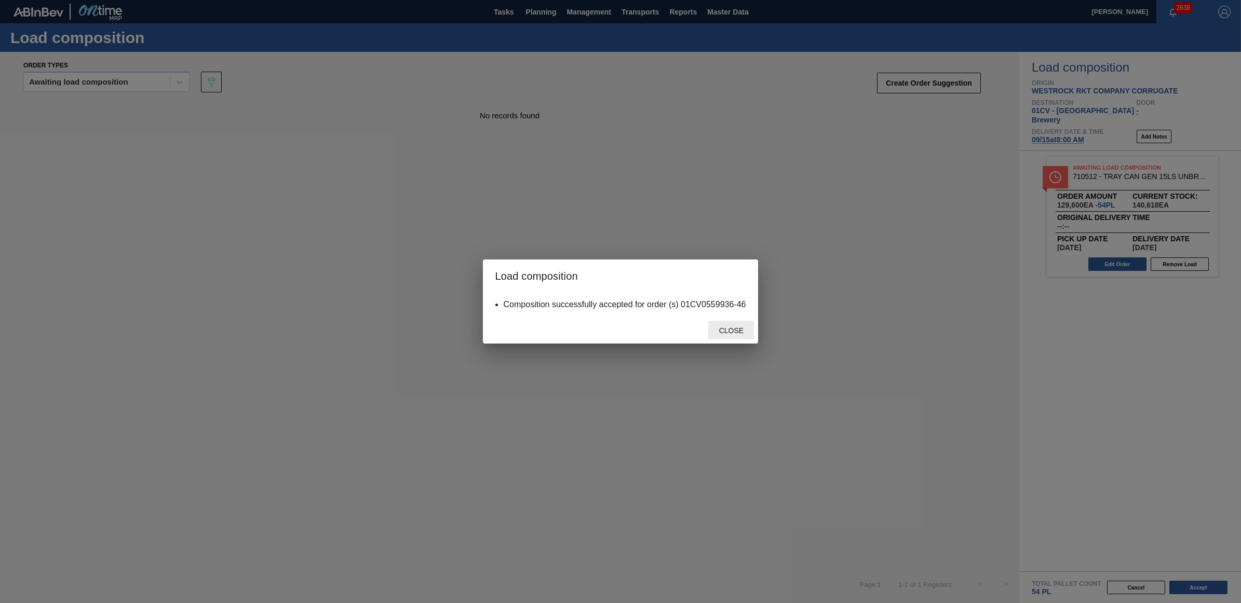
click at [724, 327] on span "Close" at bounding box center [731, 331] width 41 height 8
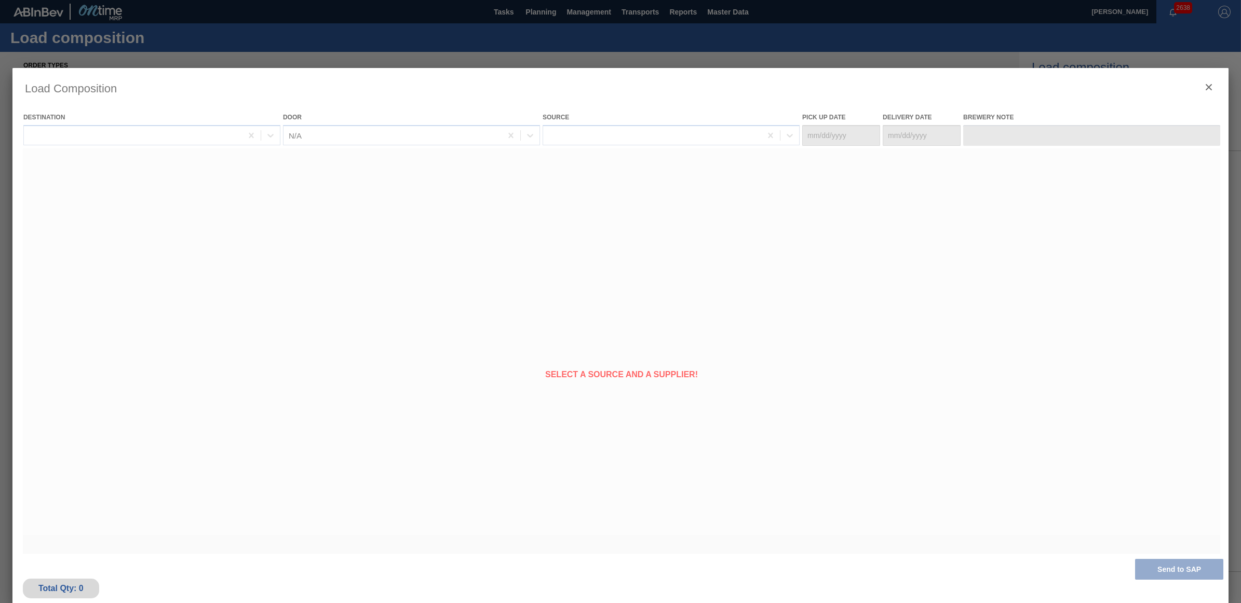
type Date "[DATE]"
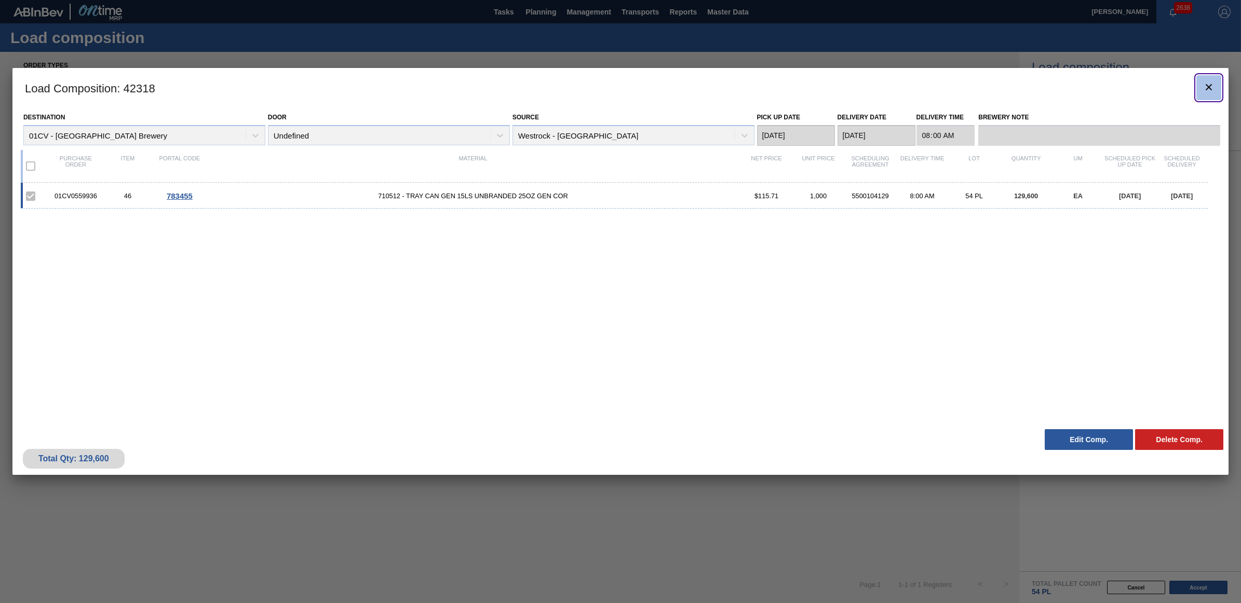
click at [1209, 88] on icon "botão de ícone" at bounding box center [1209, 87] width 12 height 12
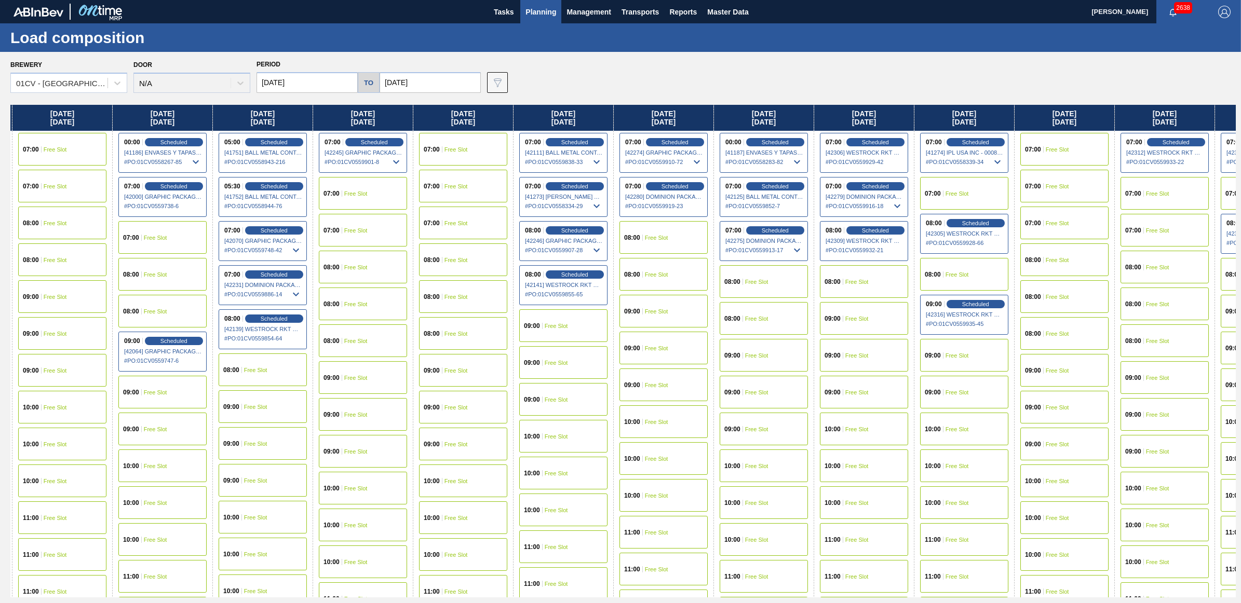
scroll to position [0, 213]
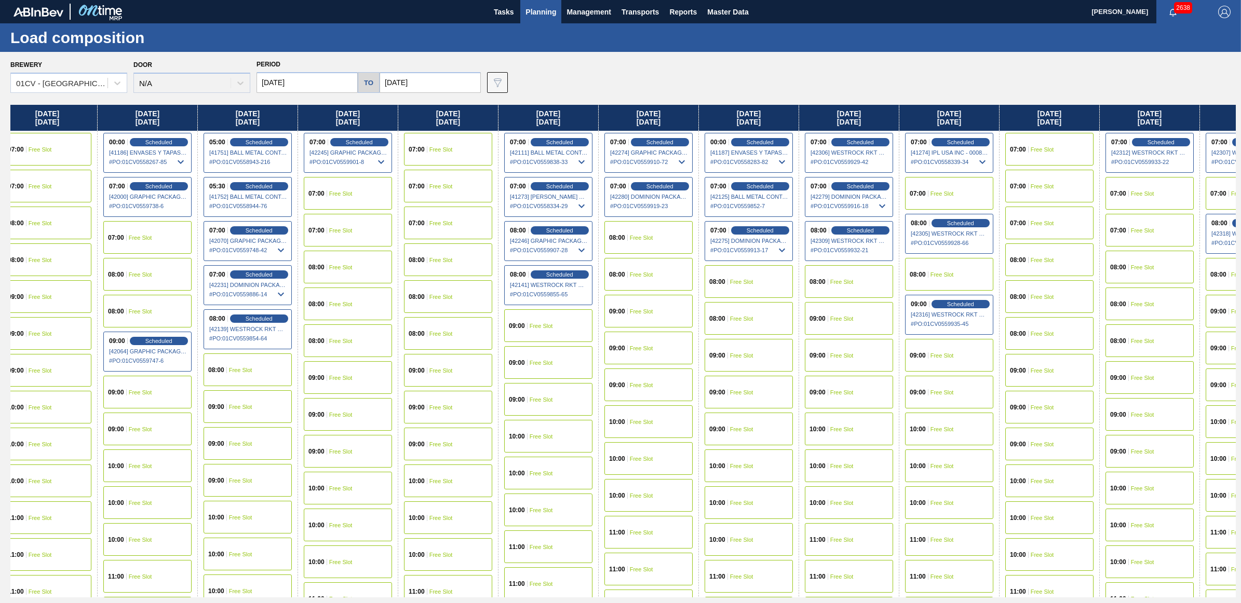
drag, startPoint x: 959, startPoint y: 118, endPoint x: 724, endPoint y: 129, distance: 235.0
click at [724, 129] on div "Monday 09/01/2025 07:00 Scheduled [41493] BALL METAL CONTAINER GROUP - 00082216…" at bounding box center [622, 351] width 1225 height 493
click at [1050, 146] on span "Free Slot" at bounding box center [1042, 149] width 23 height 6
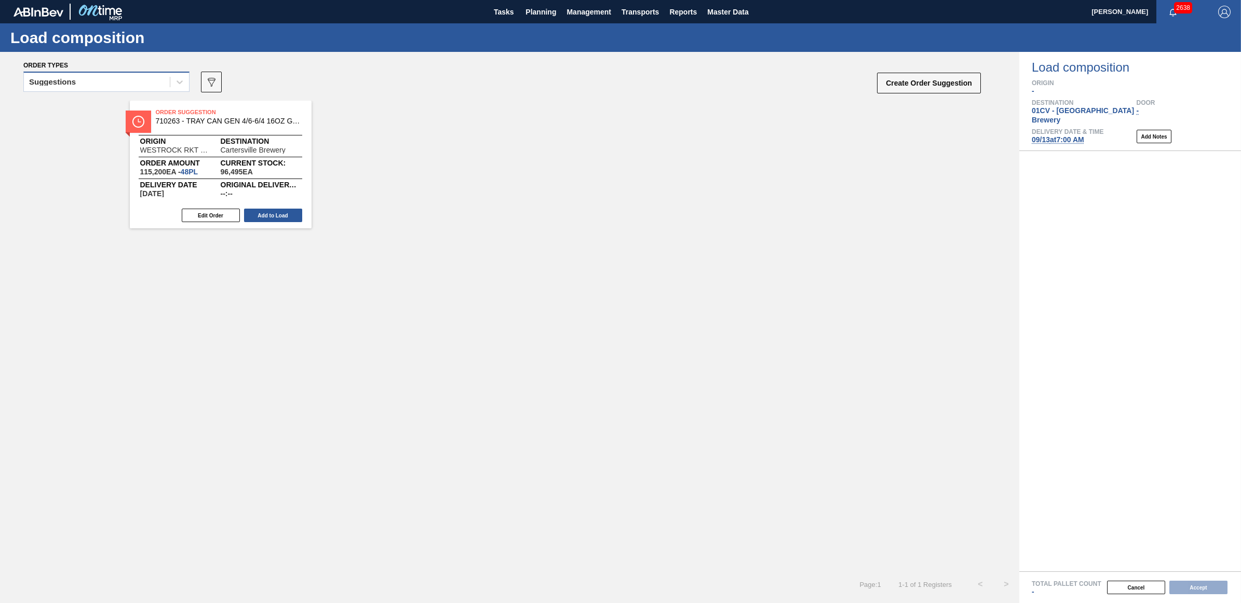
click at [75, 83] on div "Suggestions" at bounding box center [52, 81] width 47 height 7
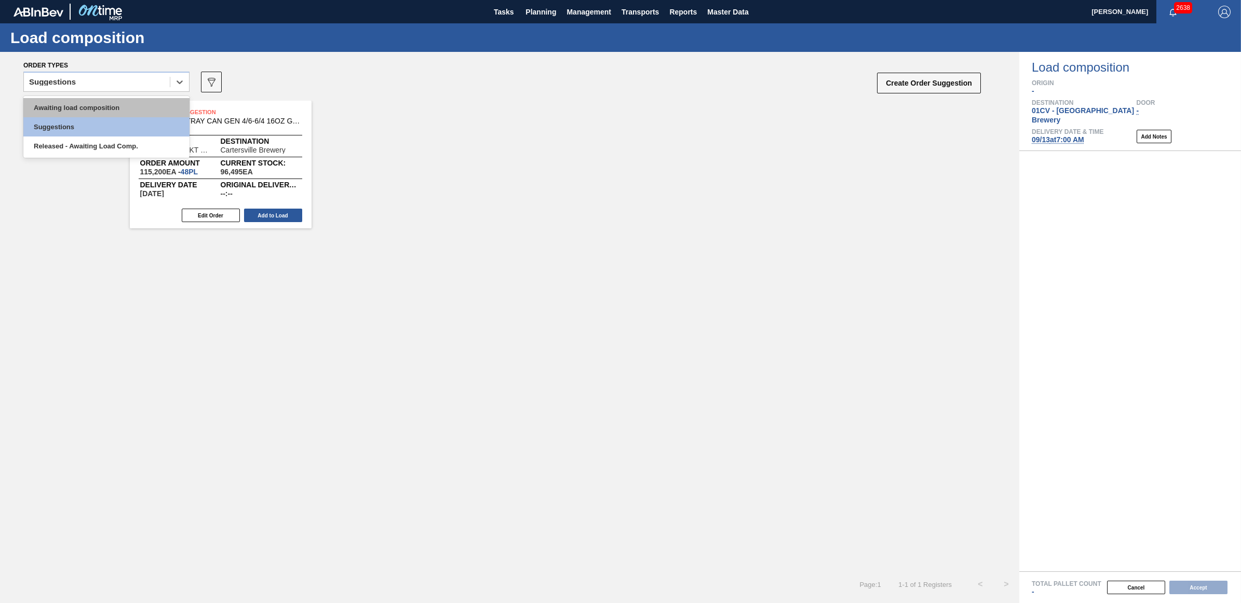
click at [78, 105] on div "Awaiting load composition" at bounding box center [106, 107] width 166 height 19
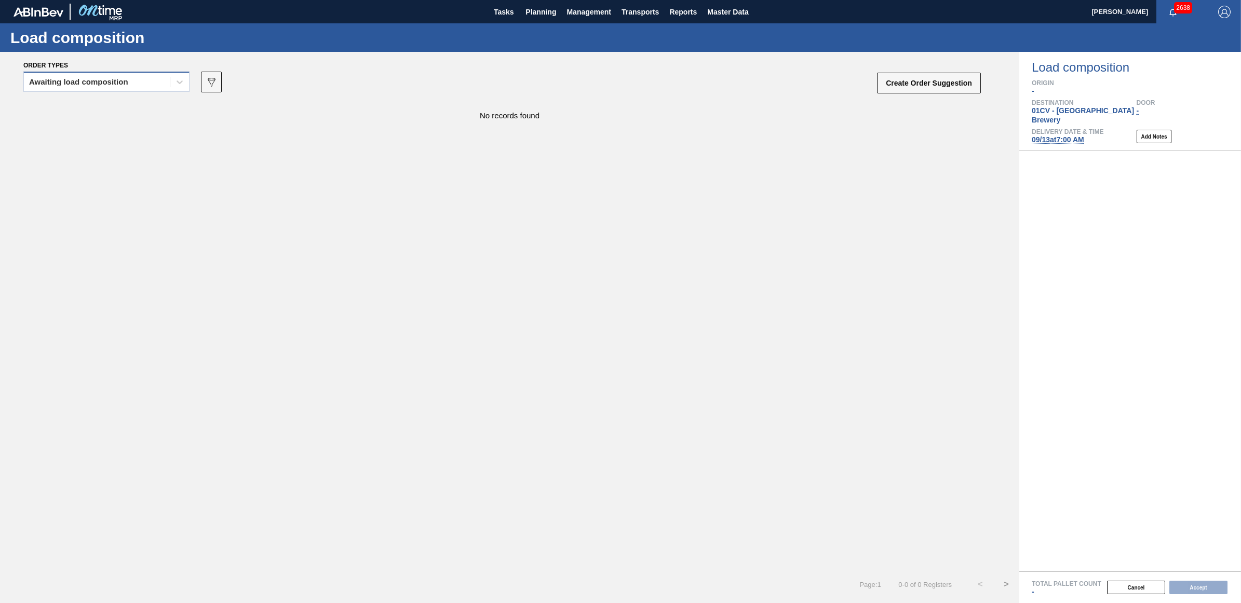
click at [55, 77] on div "Awaiting load composition" at bounding box center [97, 82] width 146 height 15
click at [70, 99] on div "Awaiting load composition" at bounding box center [106, 107] width 166 height 19
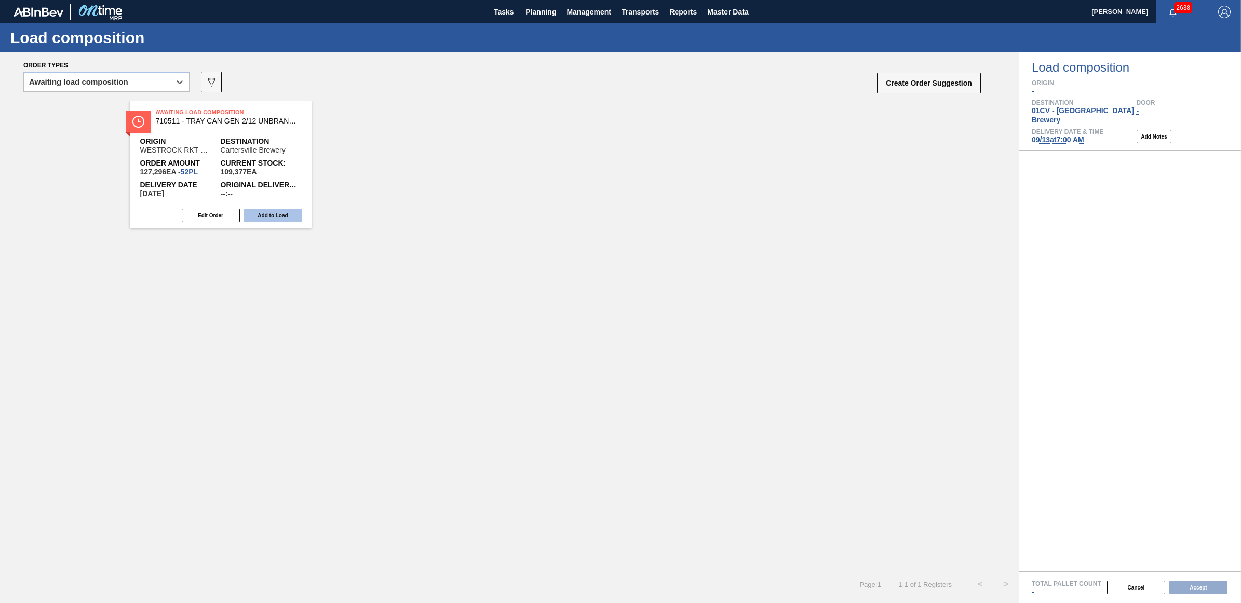
click at [287, 211] on button "Add to Load" at bounding box center [273, 216] width 58 height 14
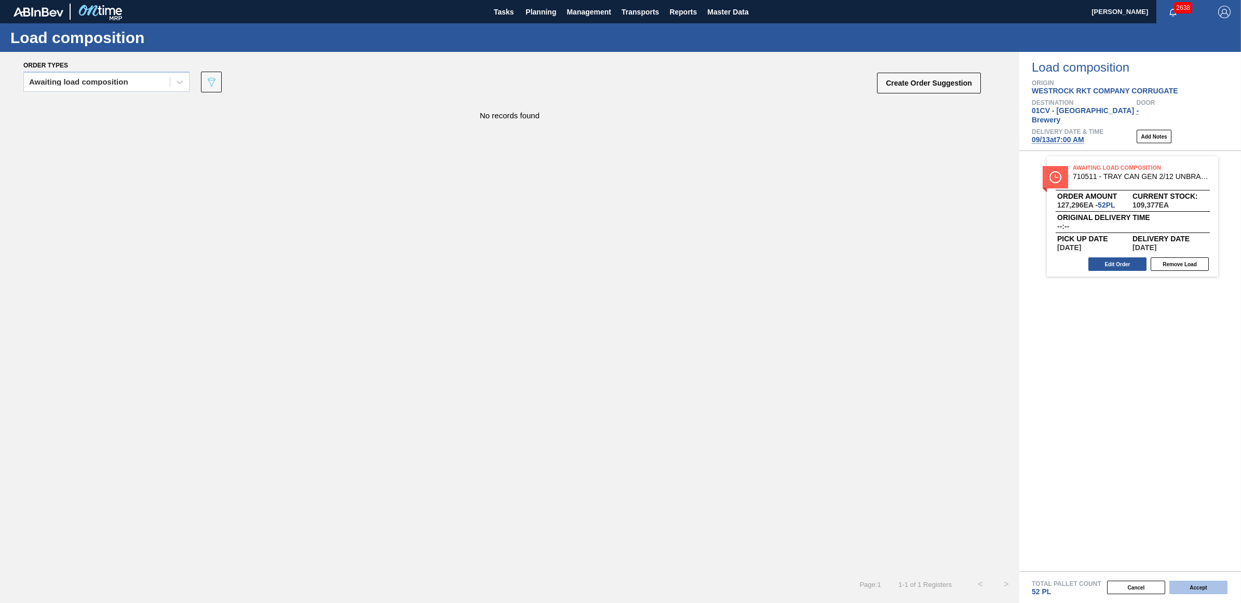
click at [1197, 588] on button "Accept" at bounding box center [1198, 588] width 58 height 14
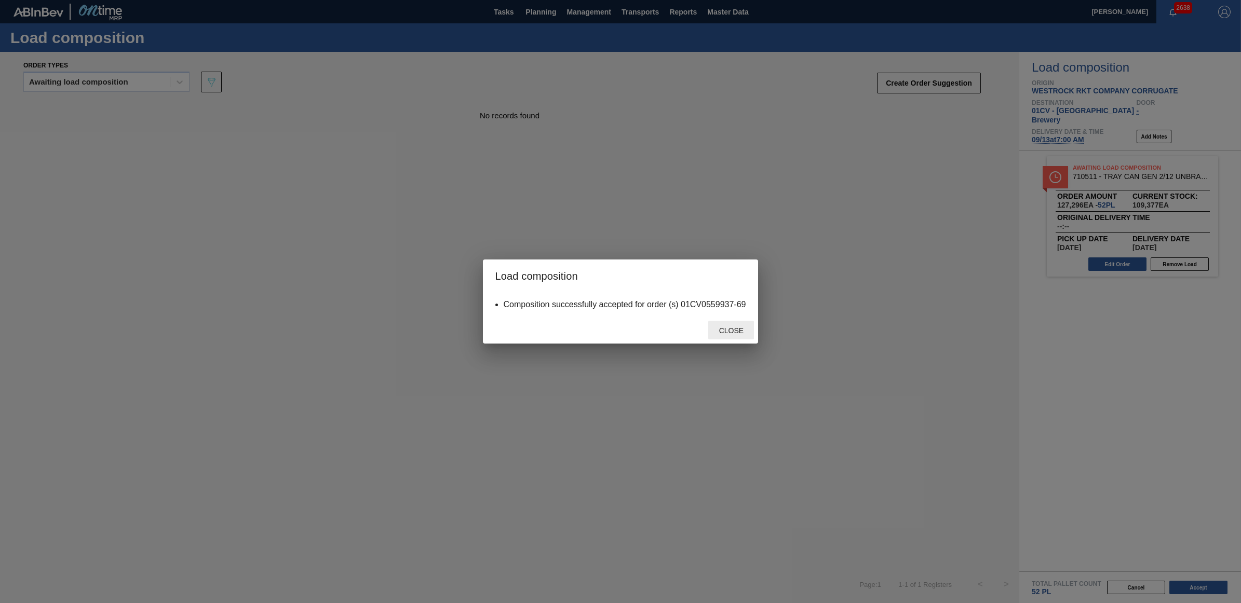
click at [727, 339] on div "Close" at bounding box center [731, 330] width 46 height 19
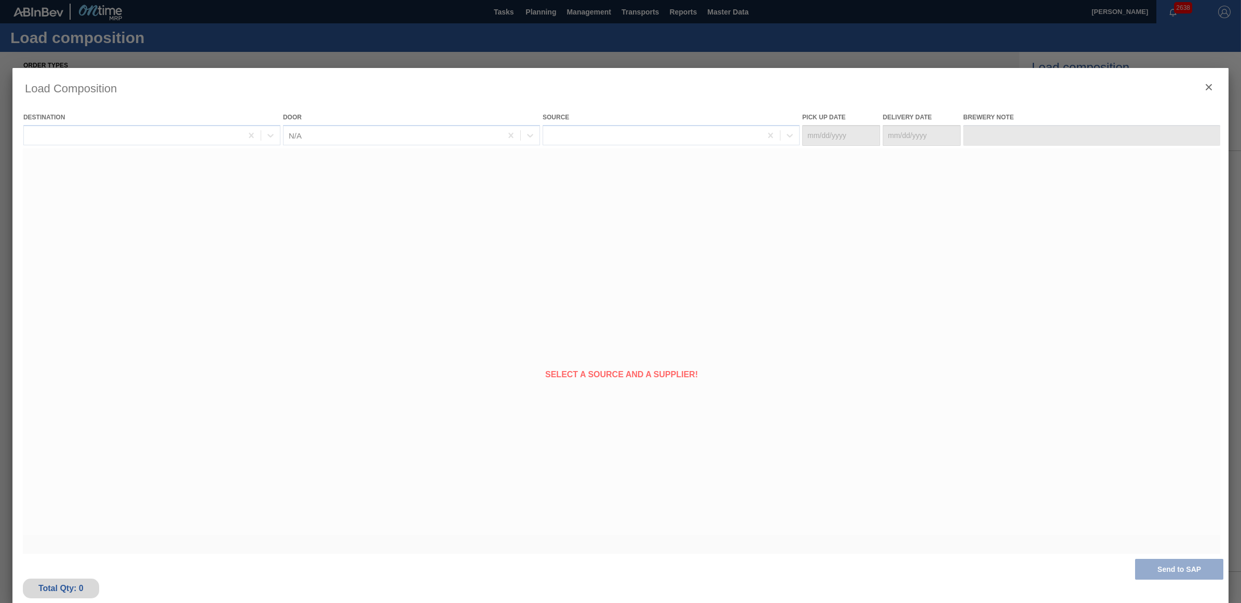
type Date "[DATE]"
